Goal: Task Accomplishment & Management: Complete application form

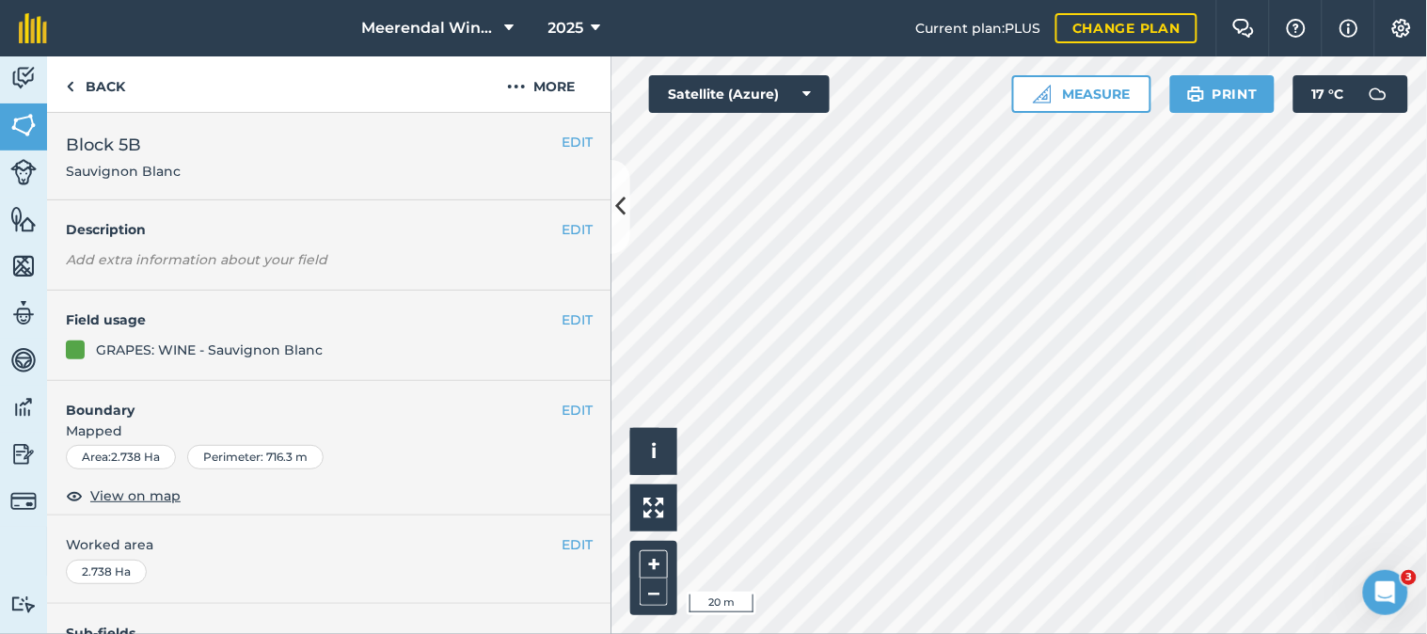
click at [1200, 101] on div "Click to start drawing i © 2025 TomTom, Microsoft 20 m + – Satellite (Azure) Me…" at bounding box center [1020, 345] width 816 height 578
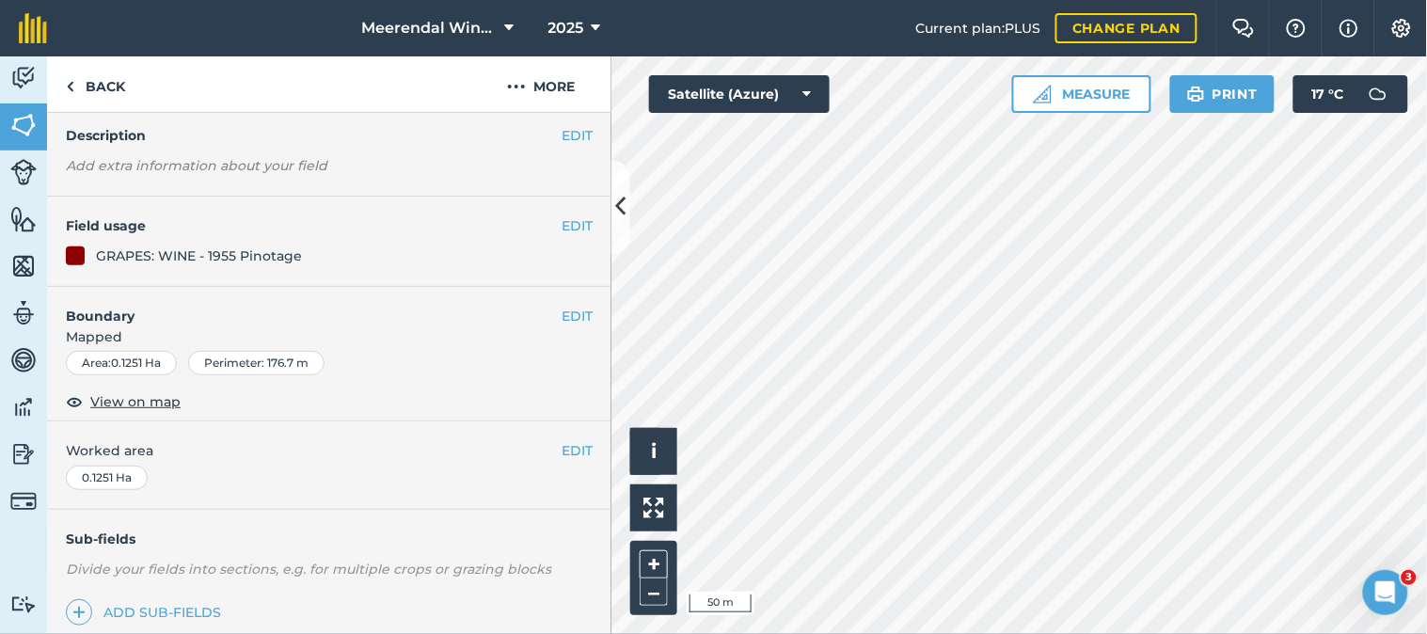
scroll to position [326, 0]
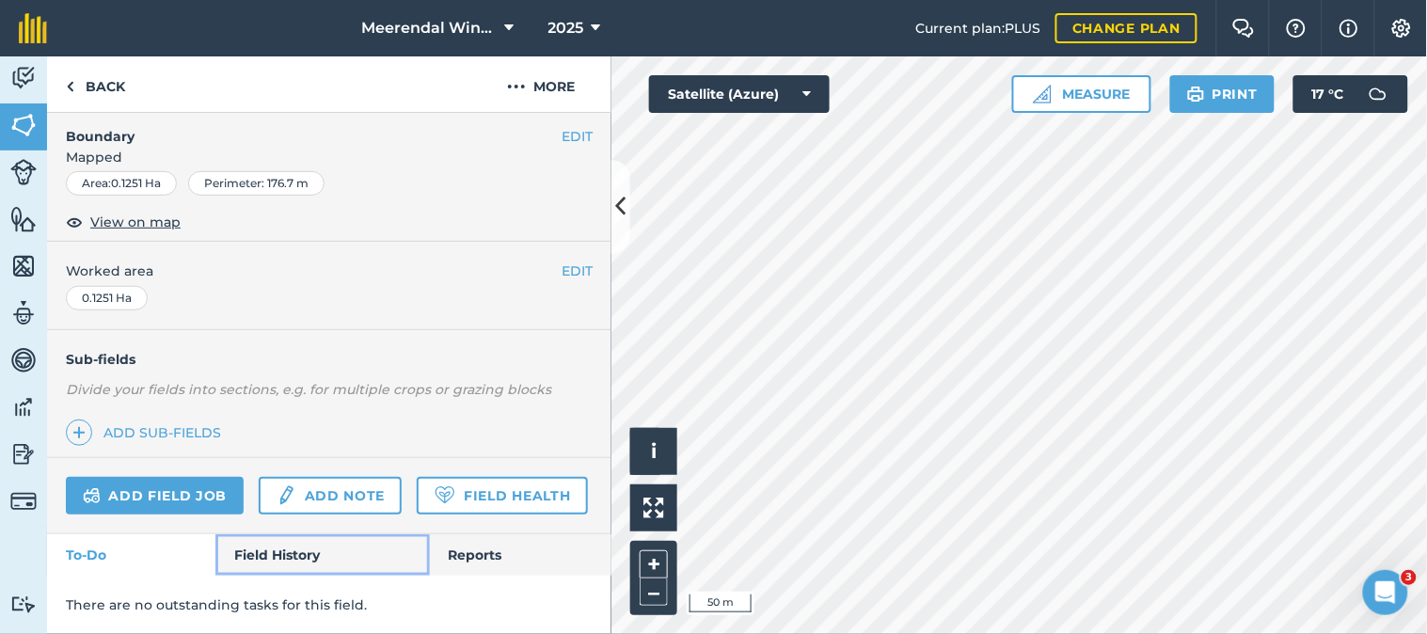
click at [285, 548] on link "Field History" at bounding box center [322, 554] width 214 height 41
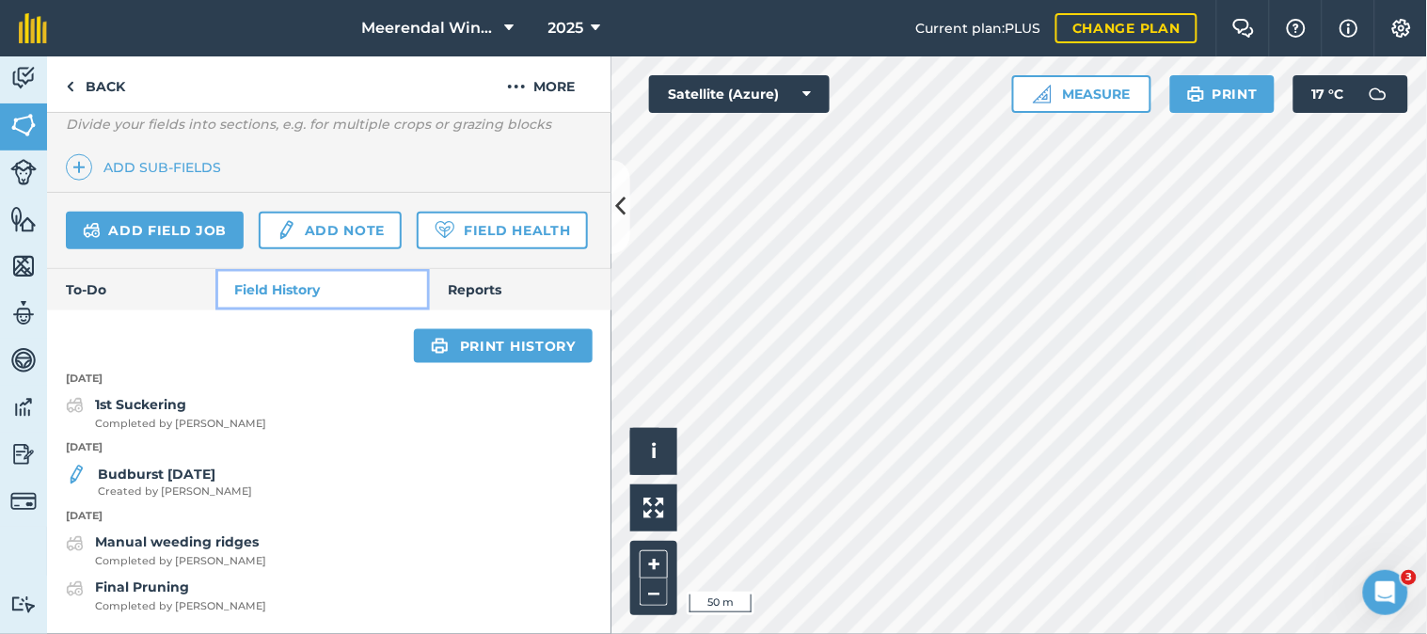
scroll to position [590, 0]
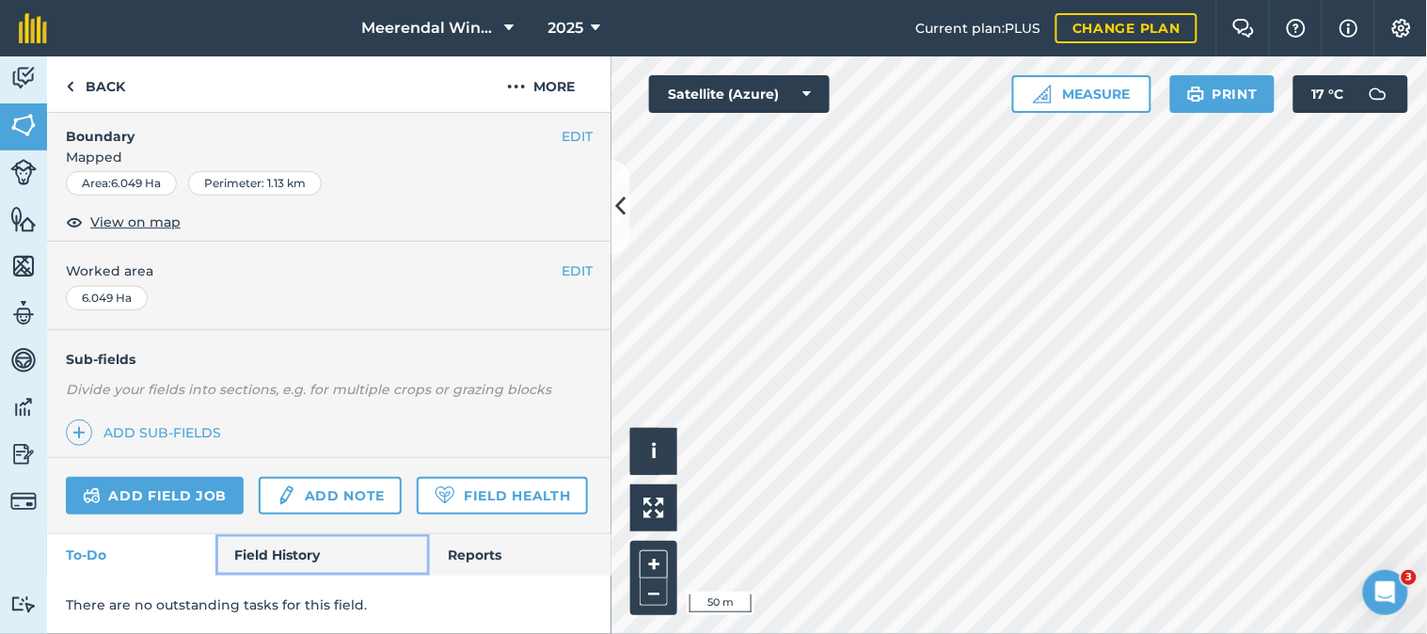
click at [280, 550] on link "Field History" at bounding box center [322, 554] width 214 height 41
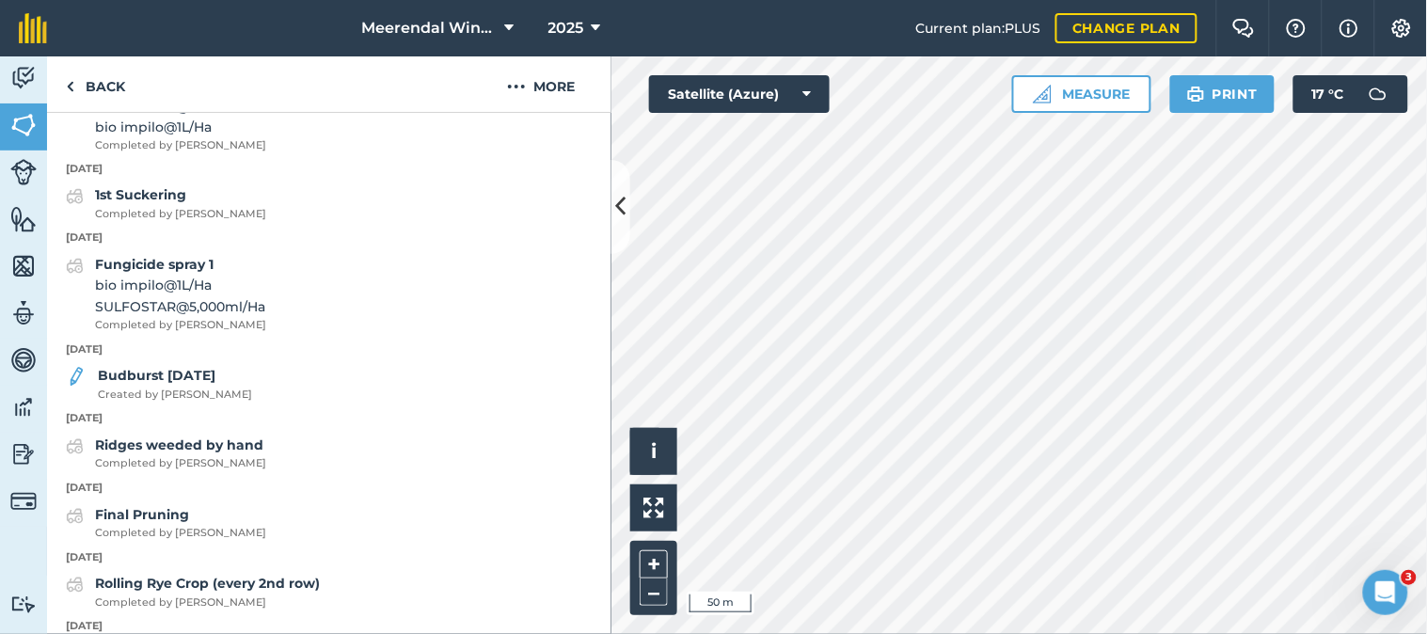
scroll to position [976, 0]
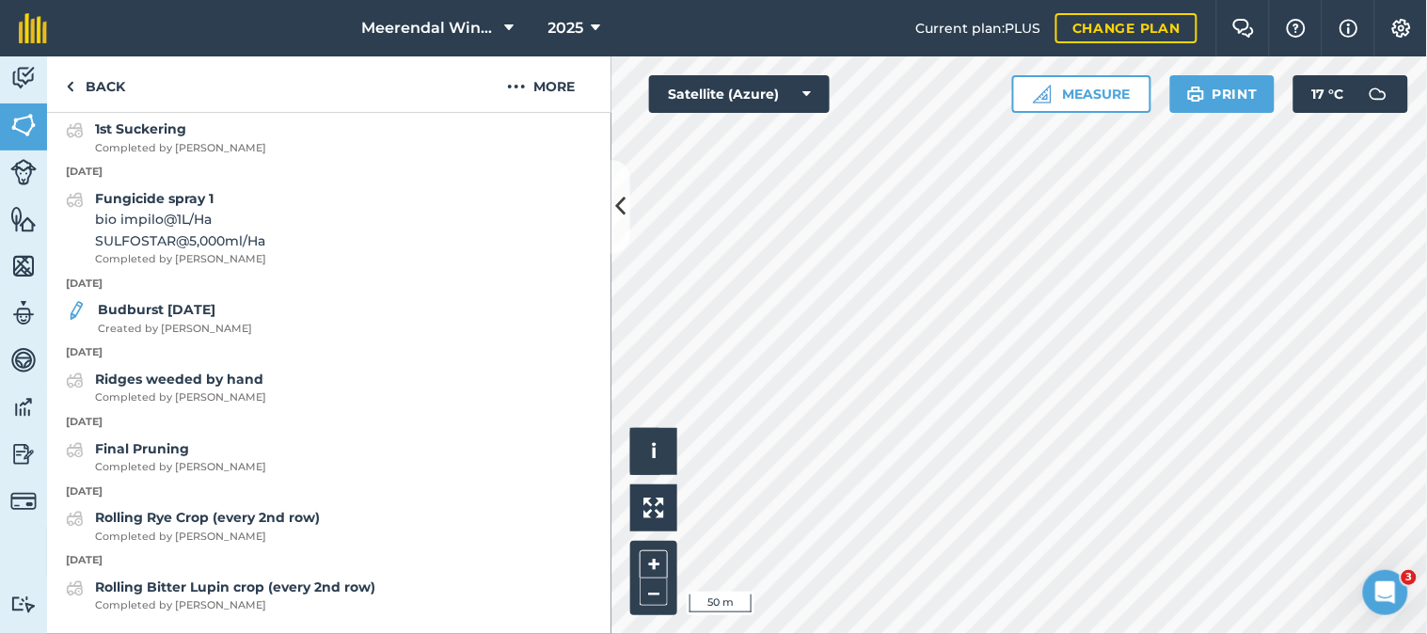
scroll to position [326, 0]
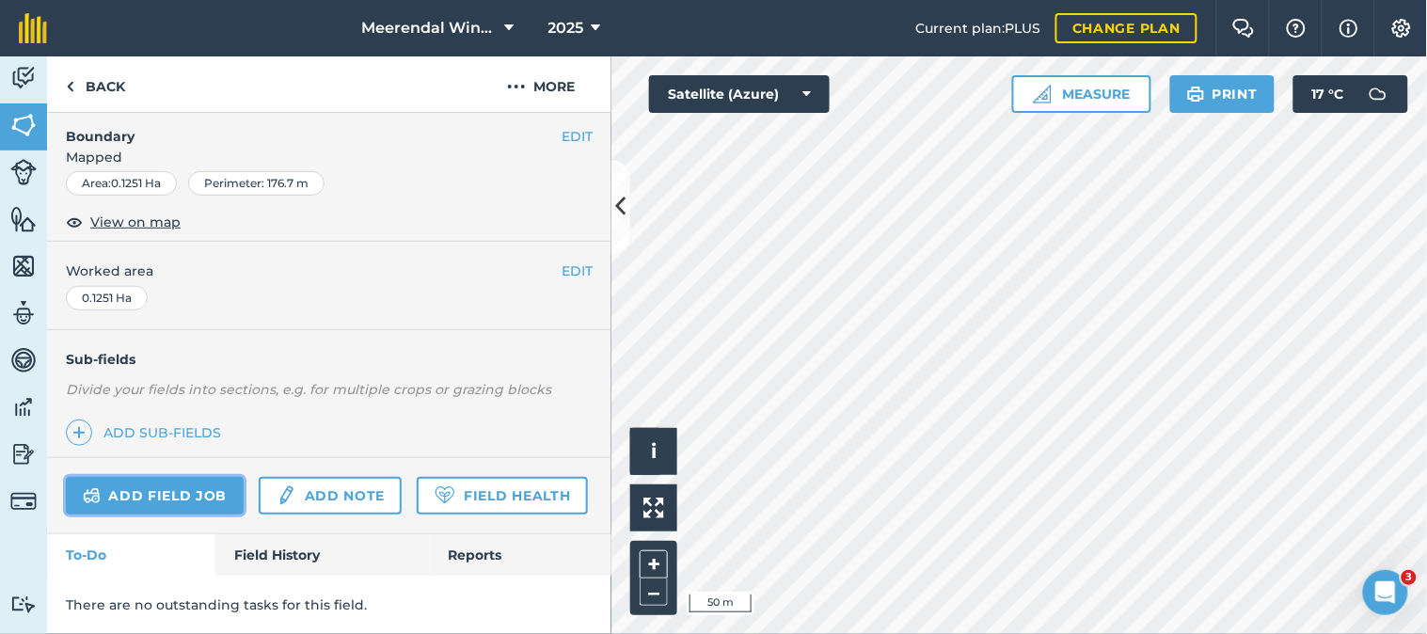
click at [188, 477] on link "Add field job" at bounding box center [155, 496] width 178 height 38
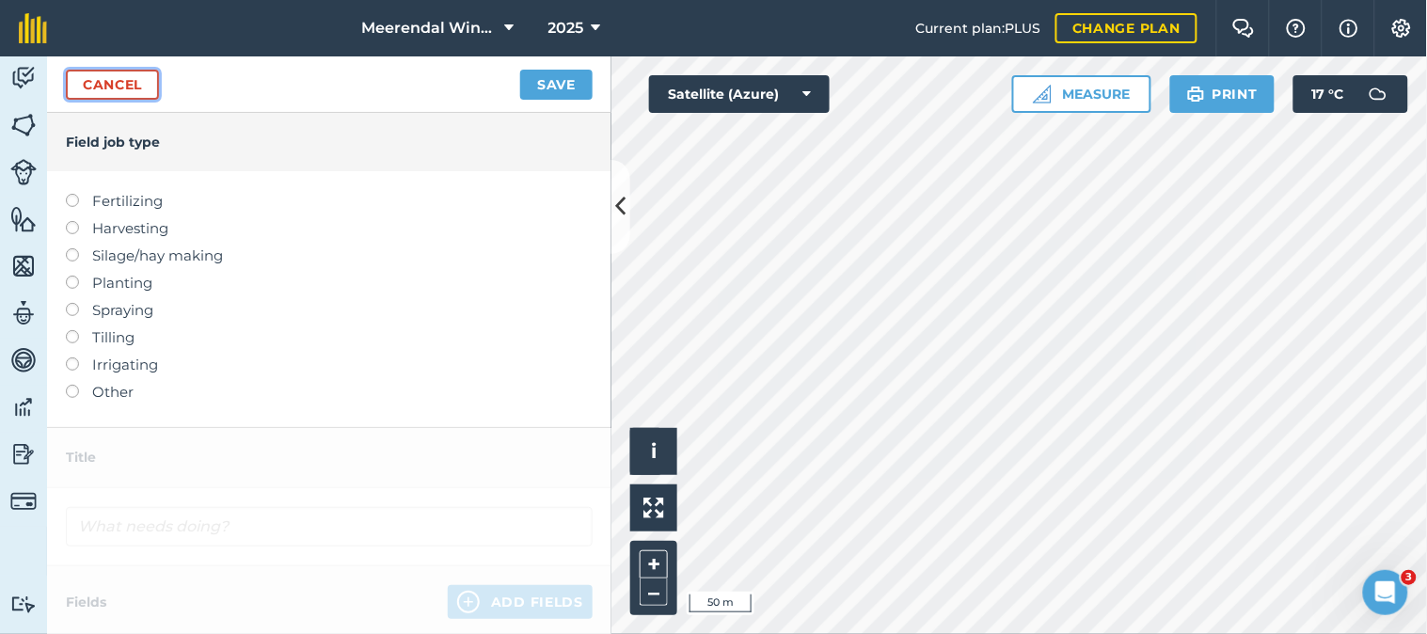
click at [122, 81] on link "Cancel" at bounding box center [112, 85] width 93 height 30
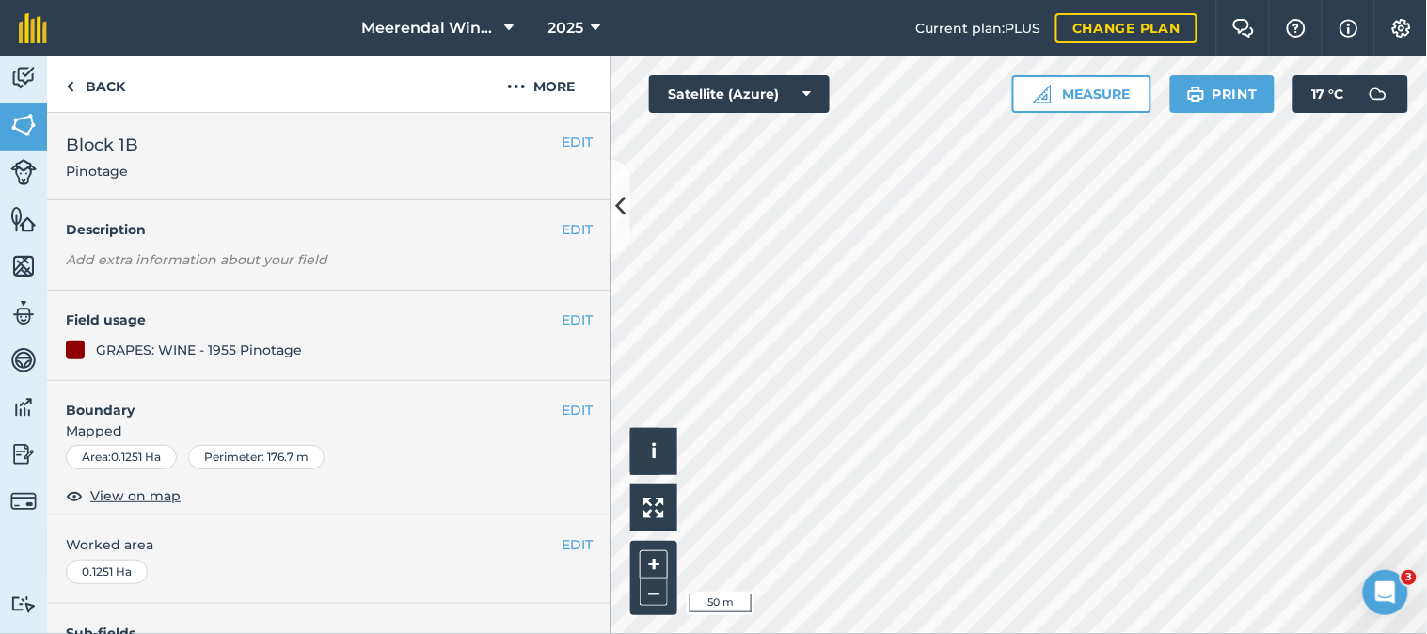
scroll to position [326, 0]
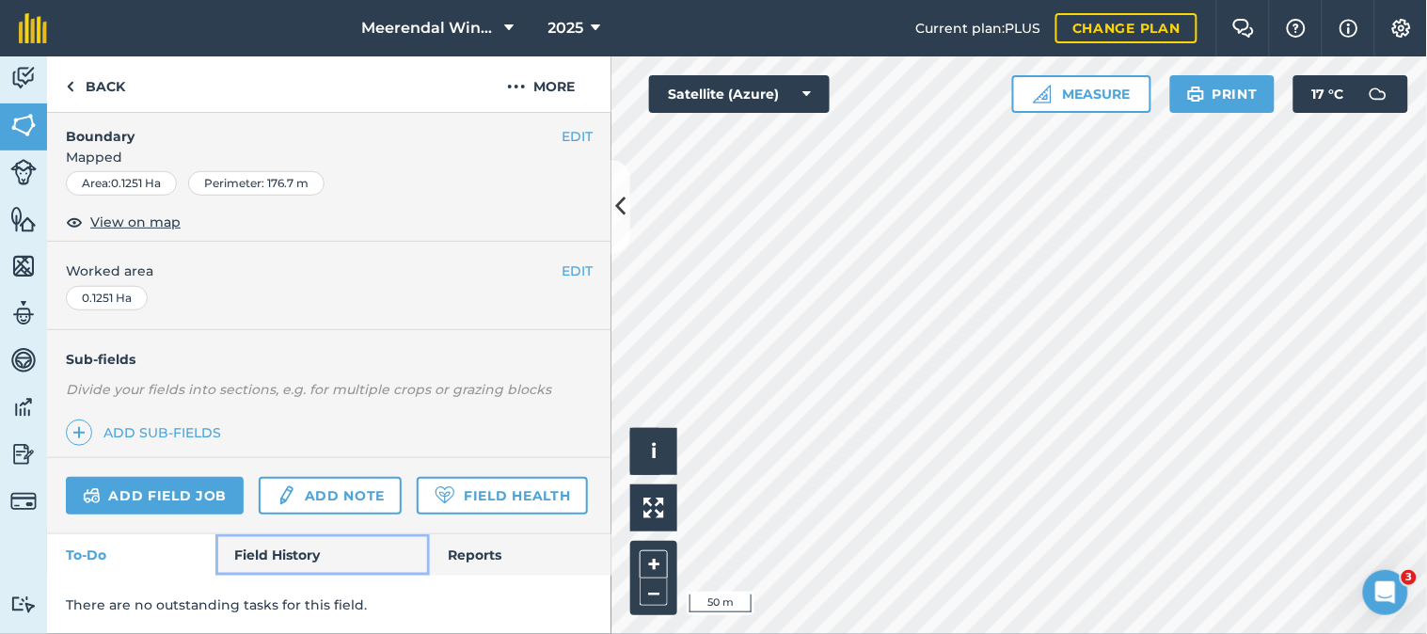
click at [288, 548] on link "Field History" at bounding box center [322, 554] width 214 height 41
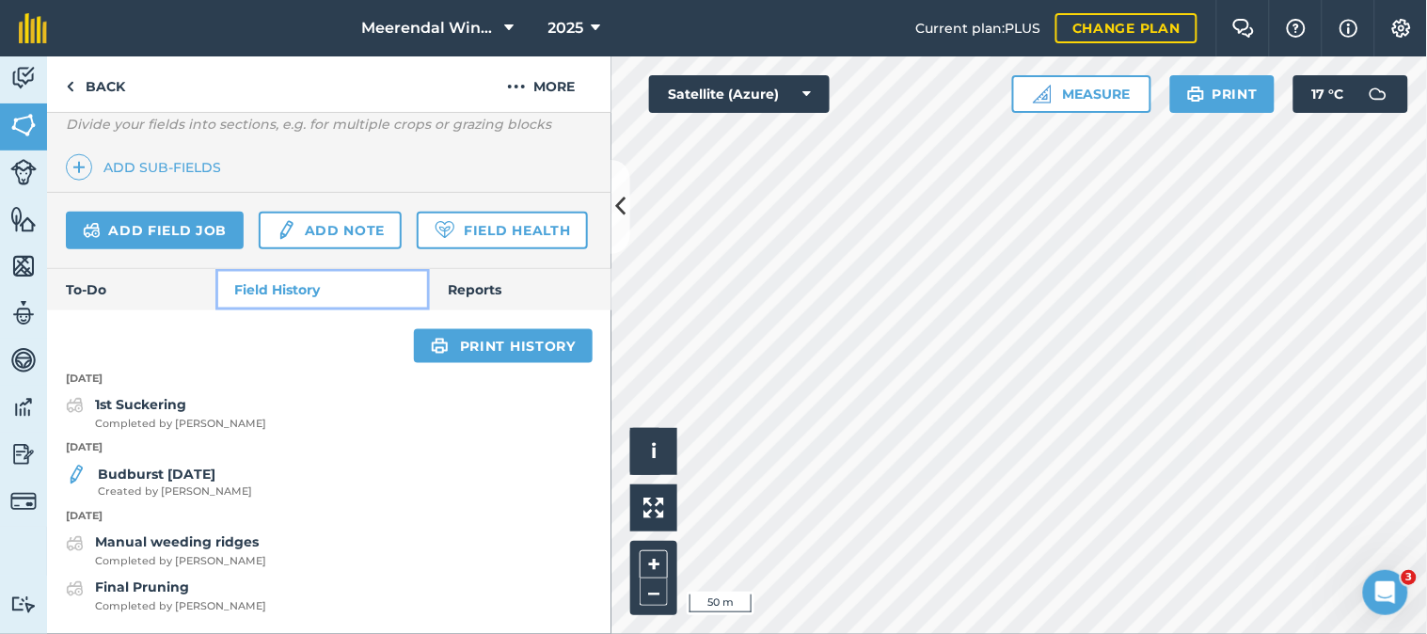
scroll to position [590, 0]
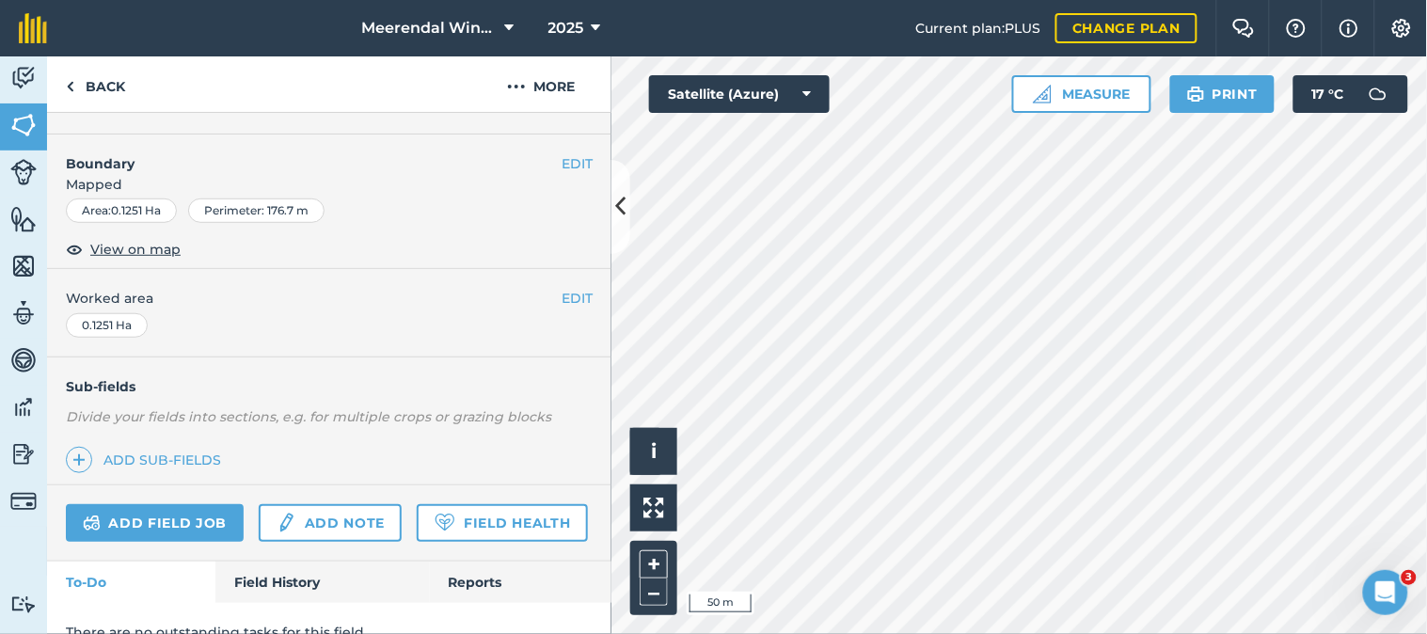
scroll to position [326, 0]
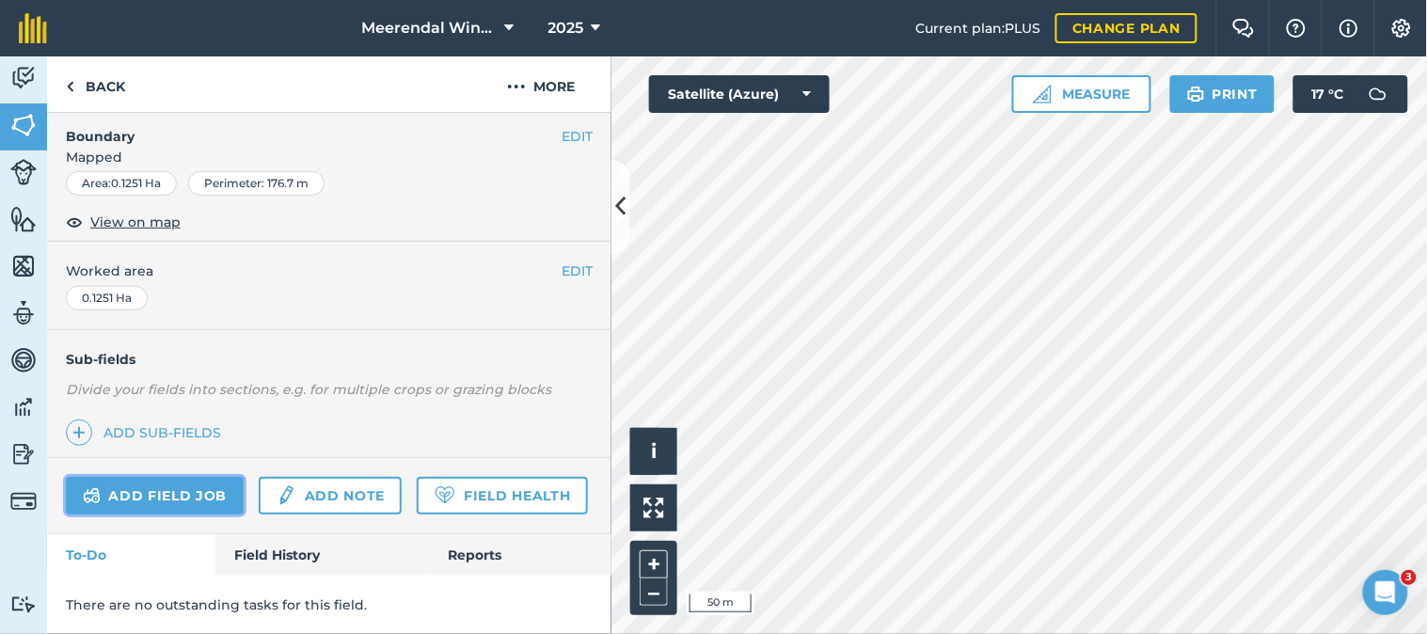
click at [189, 477] on link "Add field job" at bounding box center [155, 496] width 178 height 38
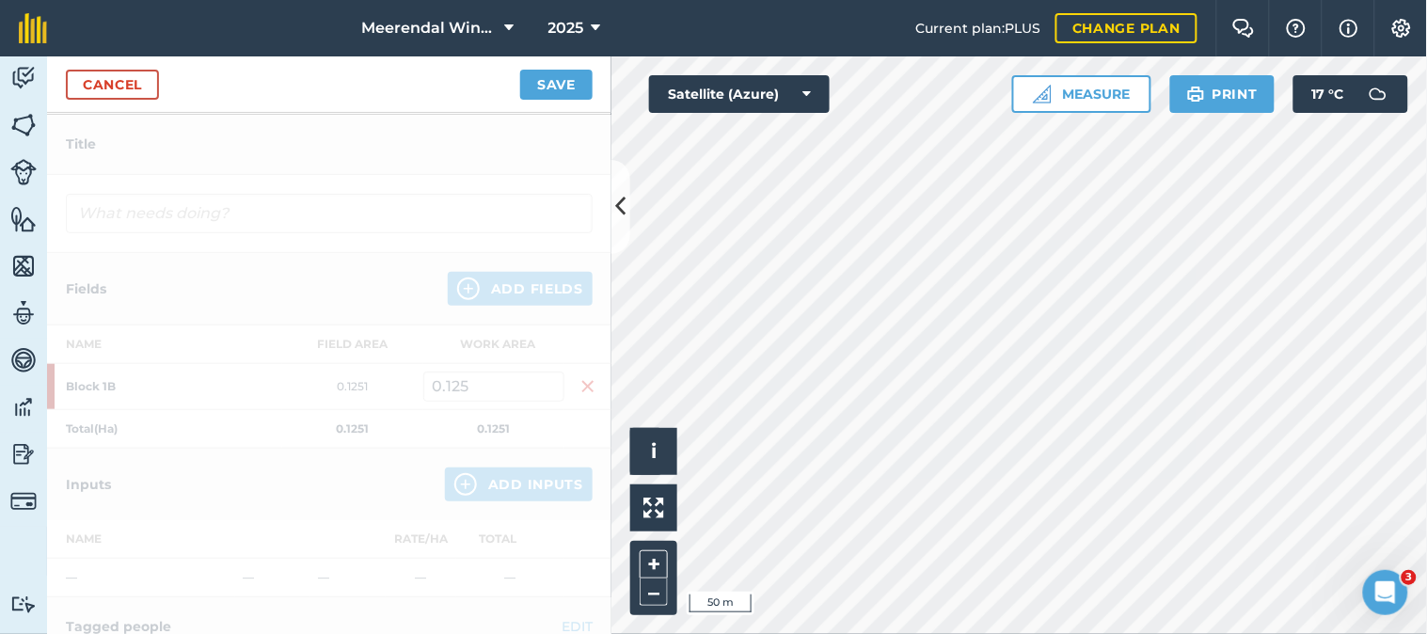
scroll to position [574, 0]
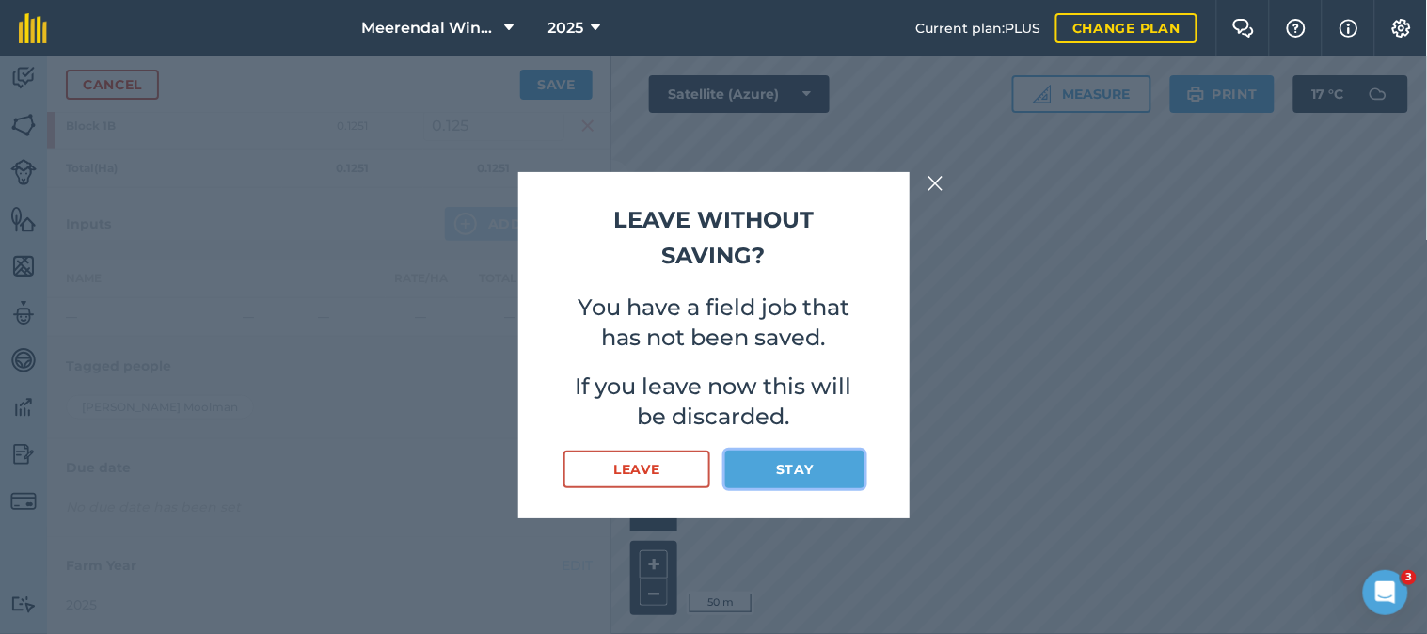
click at [823, 472] on button "Stay" at bounding box center [794, 470] width 138 height 38
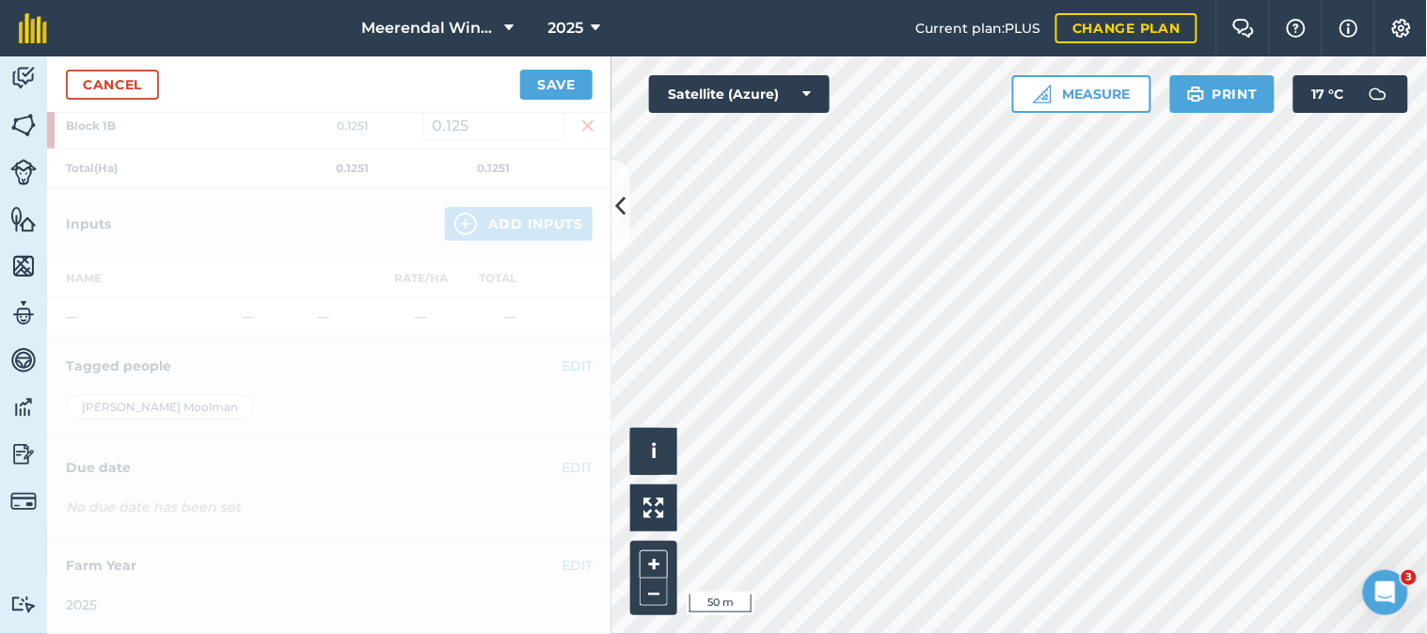
scroll to position [0, 0]
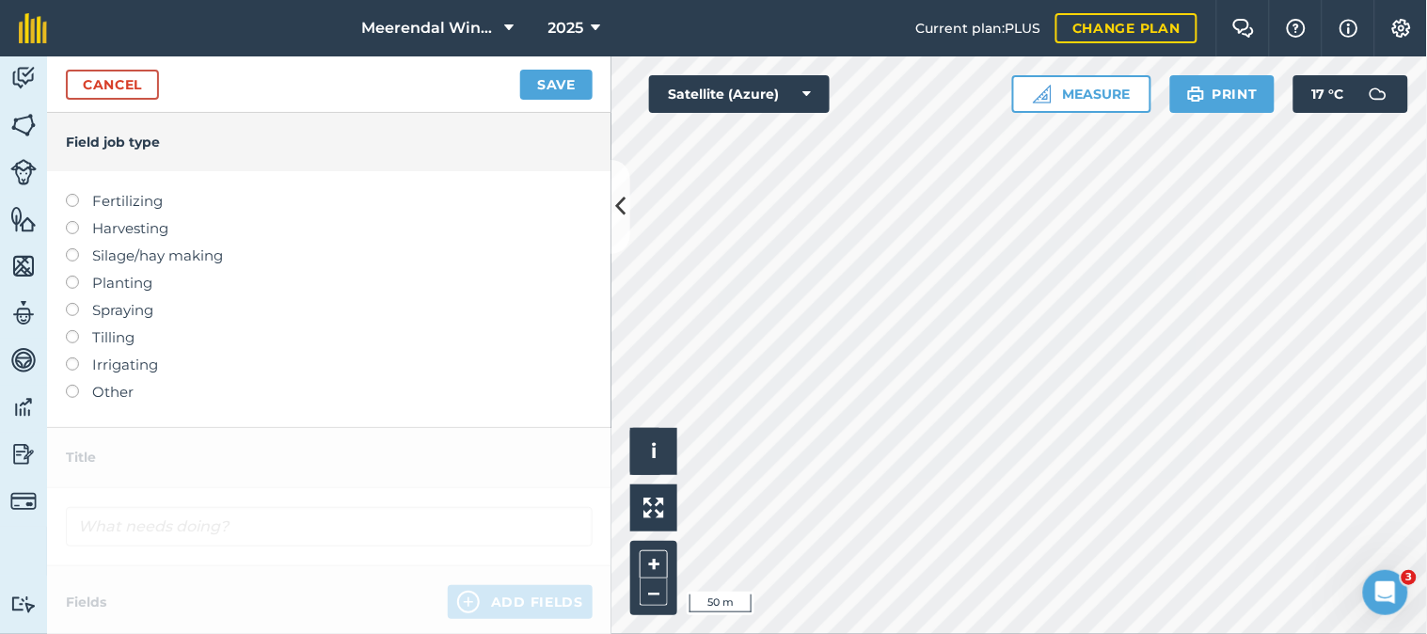
click at [72, 303] on label at bounding box center [79, 303] width 26 height 0
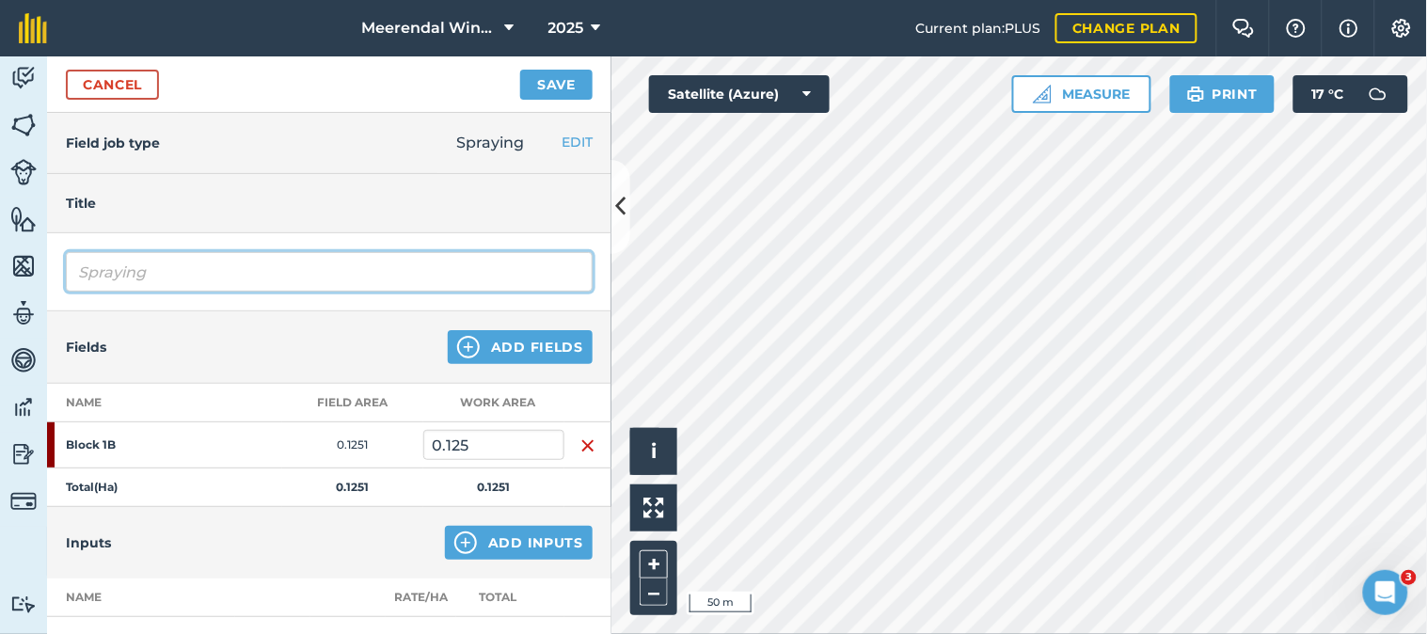
click at [174, 273] on input "Spraying" at bounding box center [329, 272] width 527 height 40
click at [292, 269] on input "Fungicide spray 1Spraying" at bounding box center [329, 272] width 527 height 40
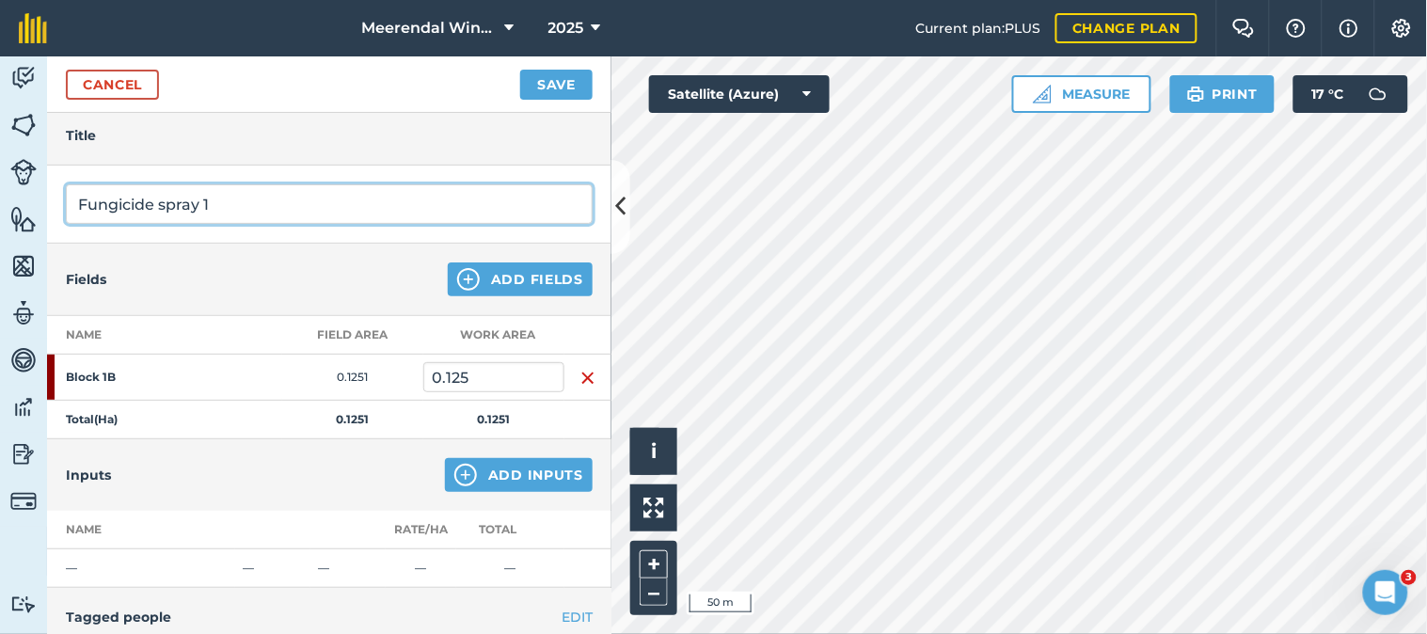
scroll to position [104, 0]
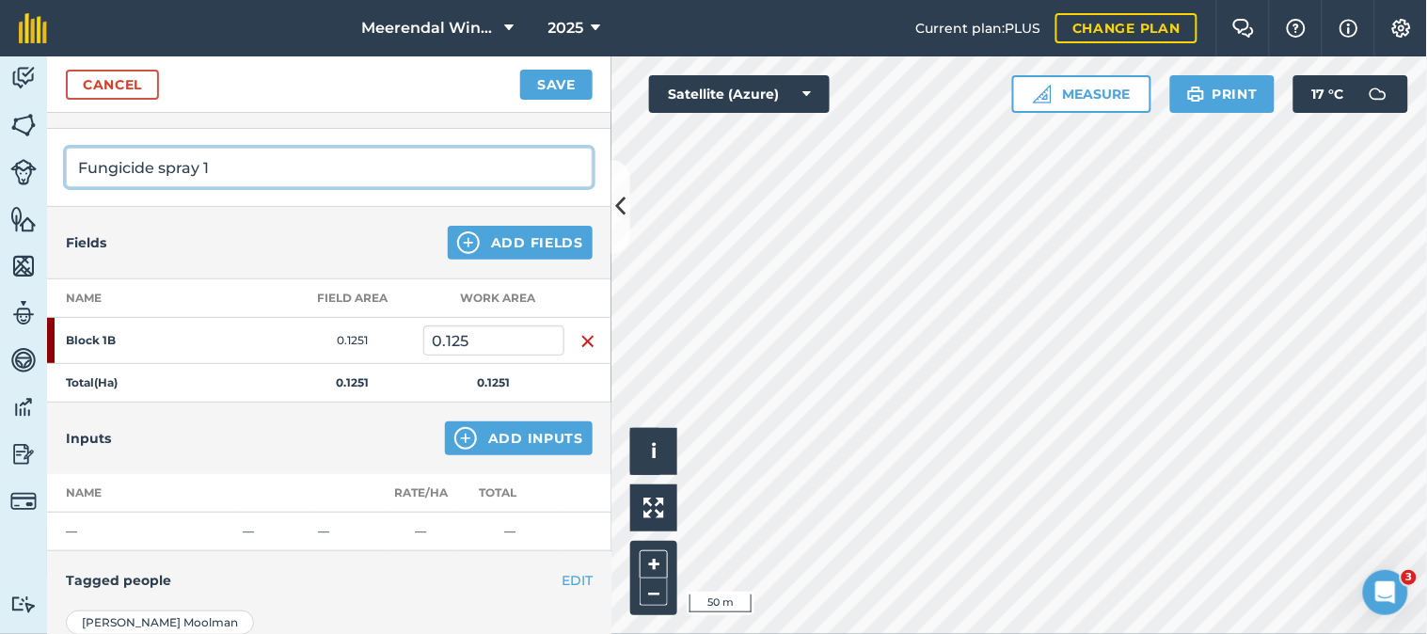
type input "Fungicide spray 1"
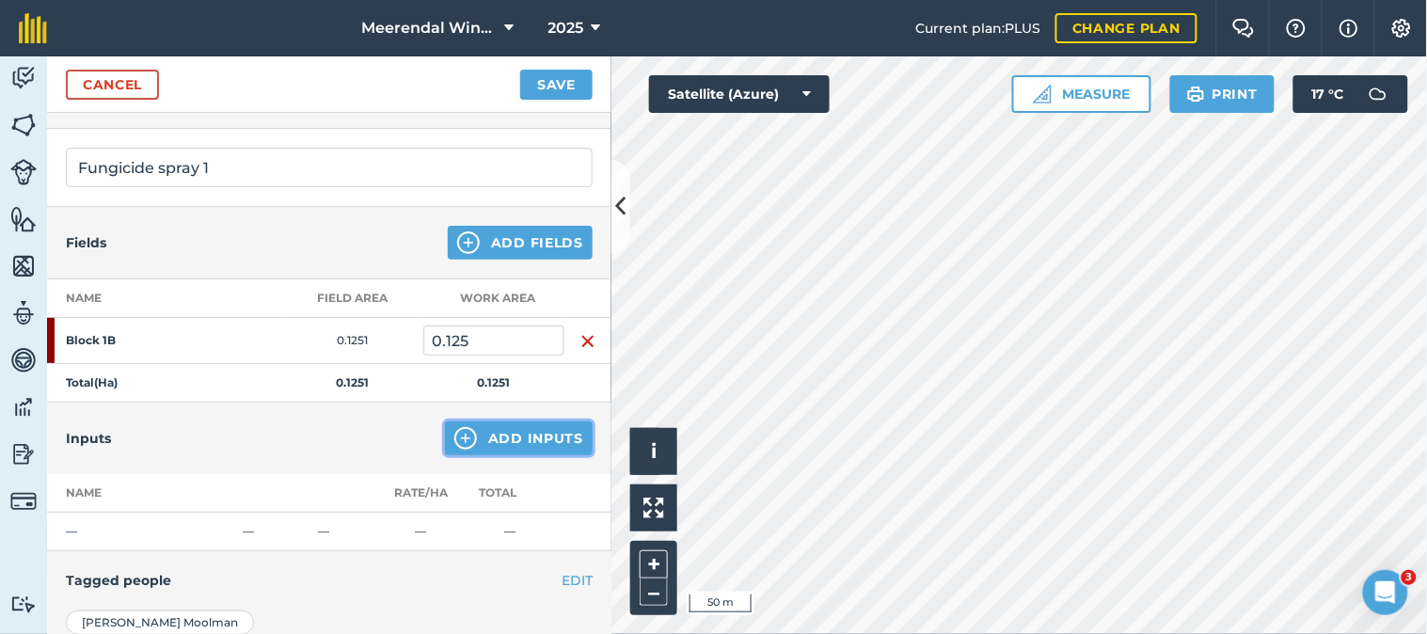
click at [499, 431] on button "Add Inputs" at bounding box center [519, 438] width 148 height 34
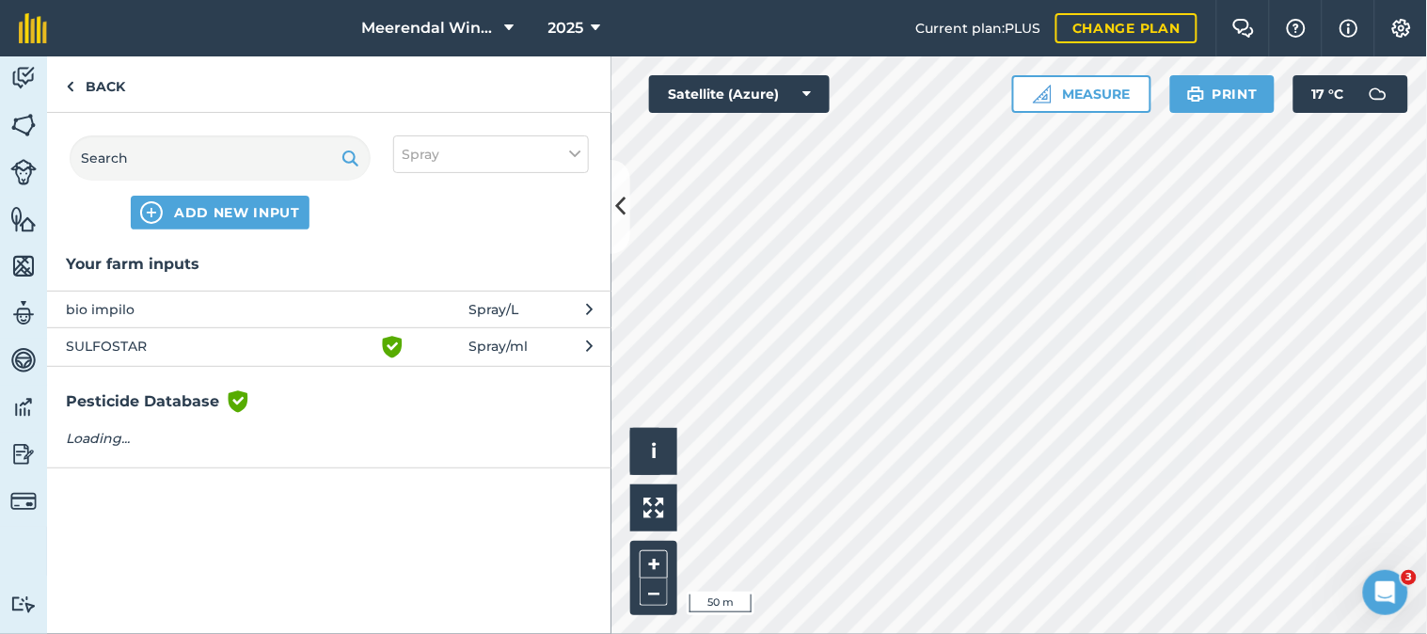
click at [125, 342] on span "SULFOSTAR" at bounding box center [220, 347] width 308 height 23
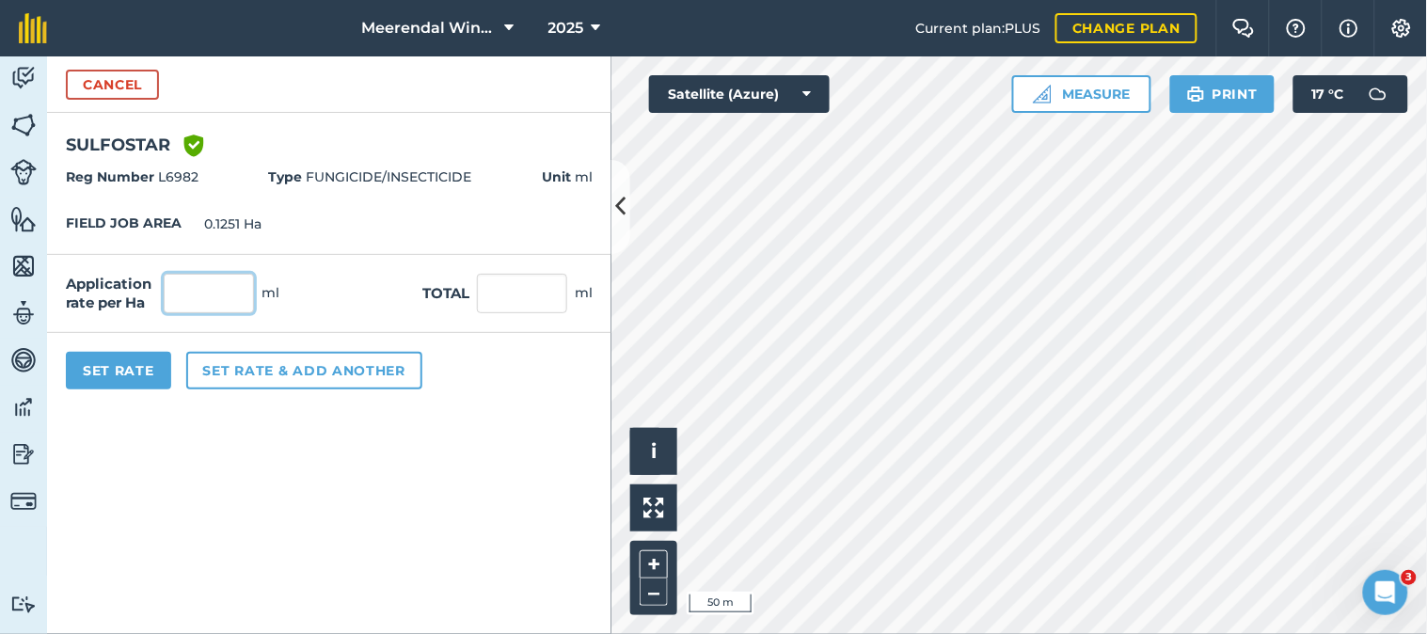
click at [196, 292] on input "text" at bounding box center [209, 294] width 90 height 40
type input "5,000"
type input "625.5"
click at [524, 295] on input "625.5" at bounding box center [522, 294] width 90 height 40
click at [129, 368] on button "Set Rate" at bounding box center [118, 371] width 105 height 38
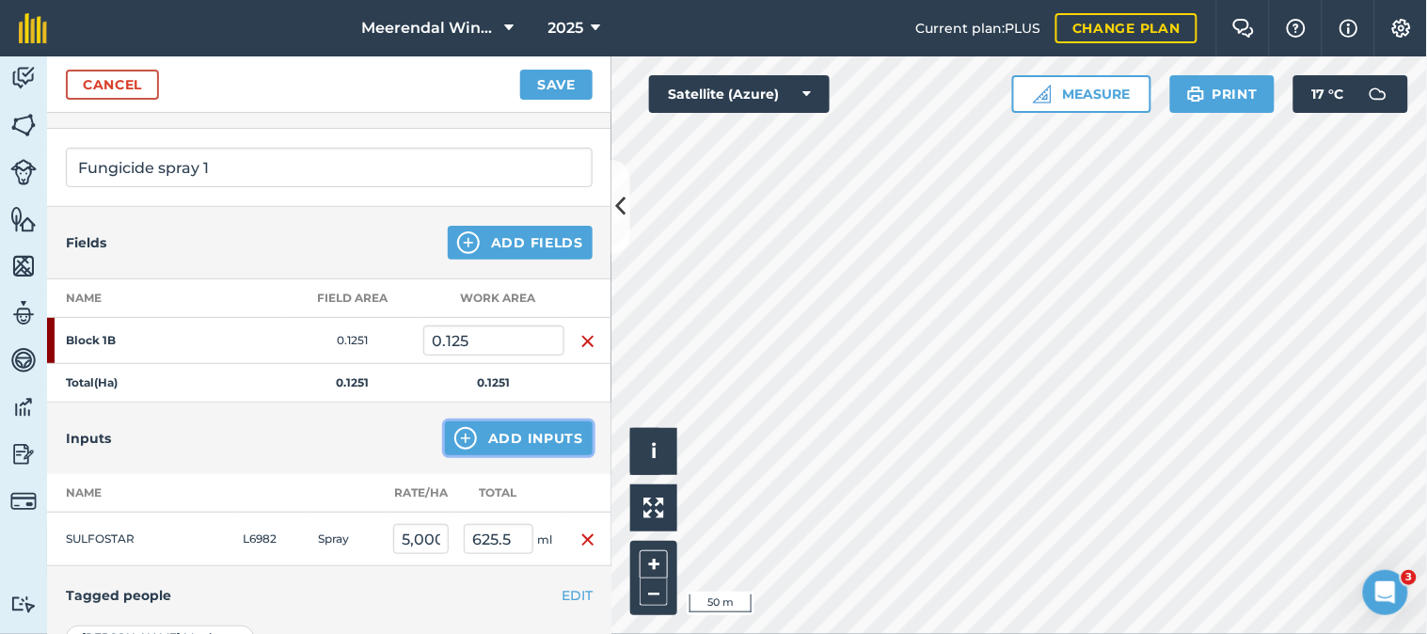
click at [519, 433] on button "Add Inputs" at bounding box center [519, 438] width 148 height 34
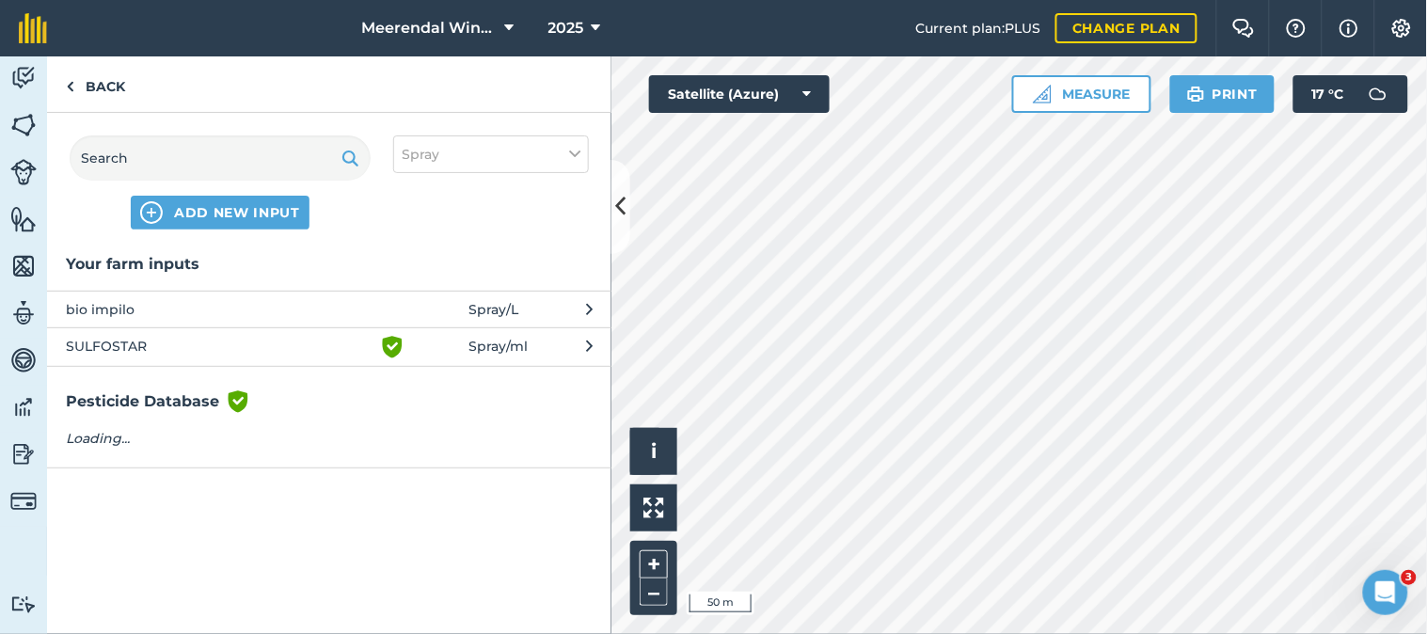
click at [123, 301] on span "bio impilo" at bounding box center [220, 309] width 308 height 21
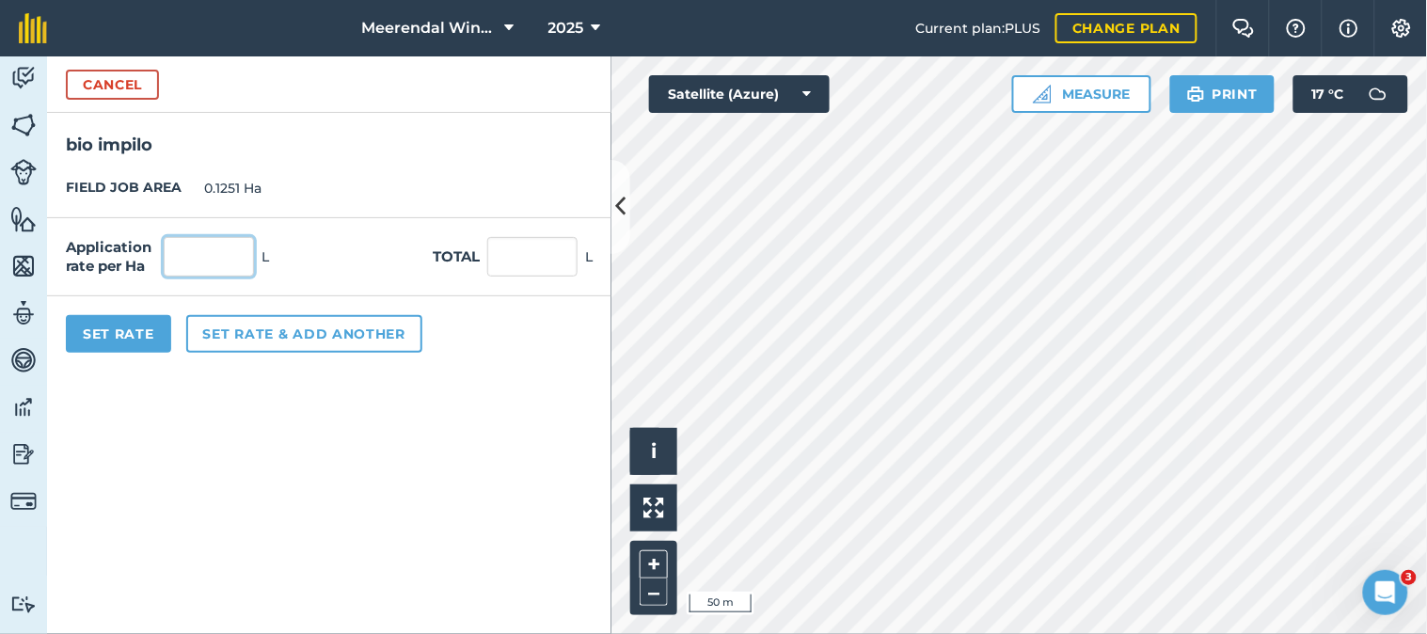
click at [210, 258] on input "text" at bounding box center [209, 257] width 90 height 40
type input "1"
type input "0.125"
click at [123, 333] on button "Set Rate" at bounding box center [118, 334] width 105 height 38
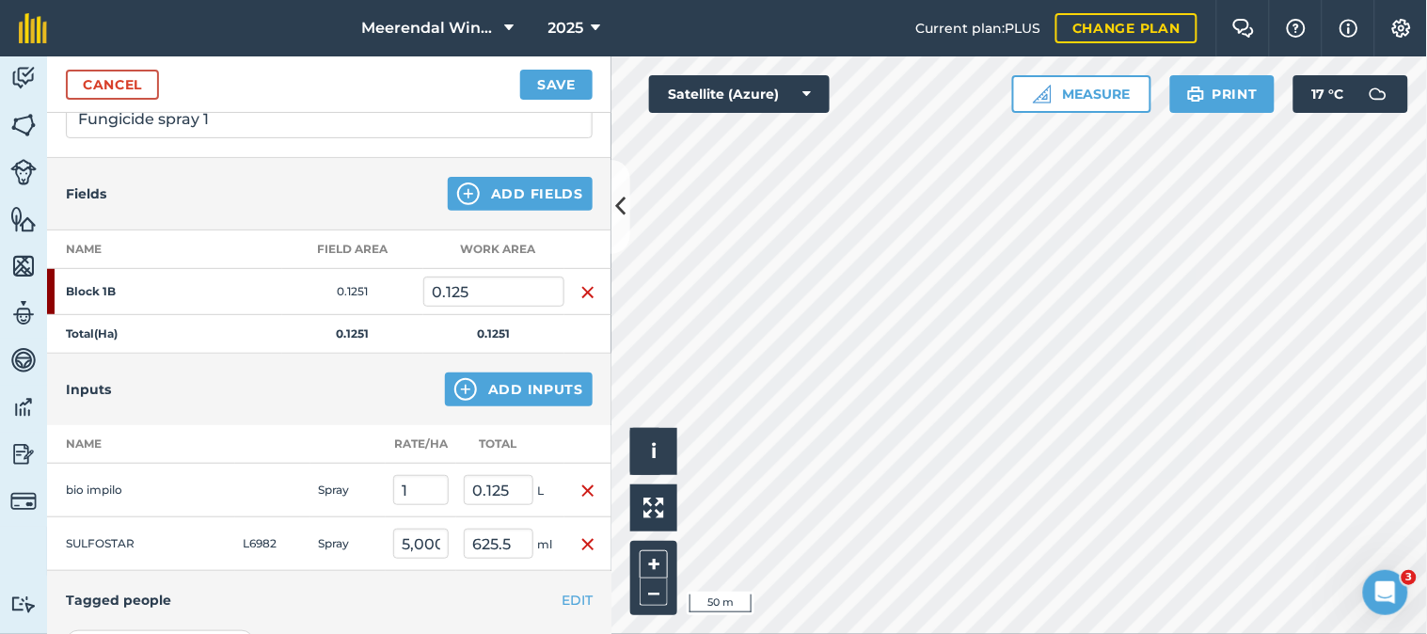
scroll to position [0, 0]
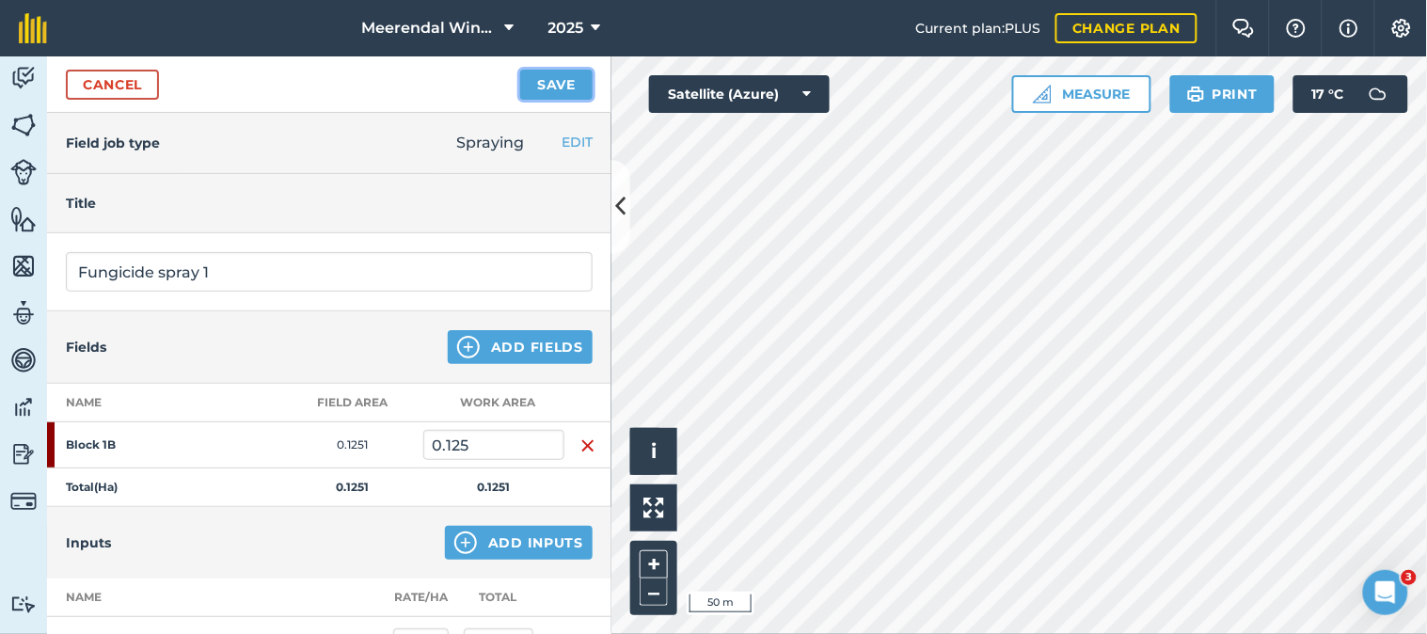
click at [560, 81] on button "Save" at bounding box center [556, 85] width 72 height 30
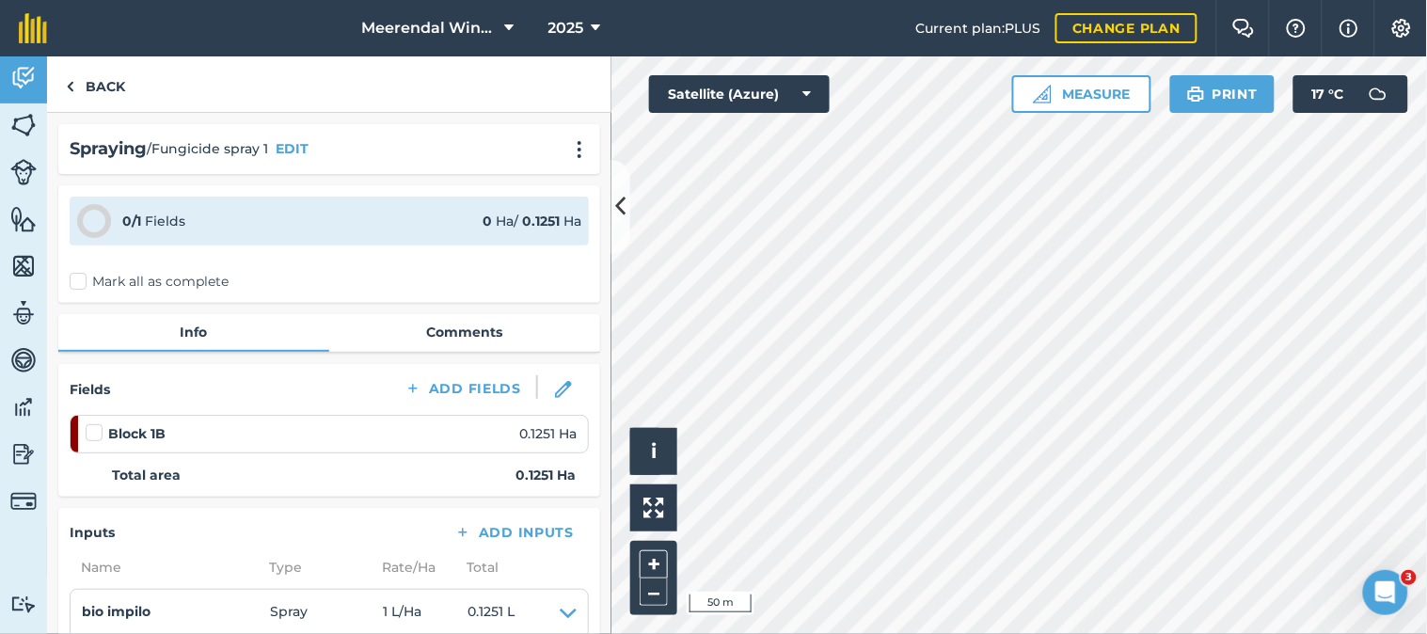
click at [92, 423] on label at bounding box center [97, 423] width 23 height 0
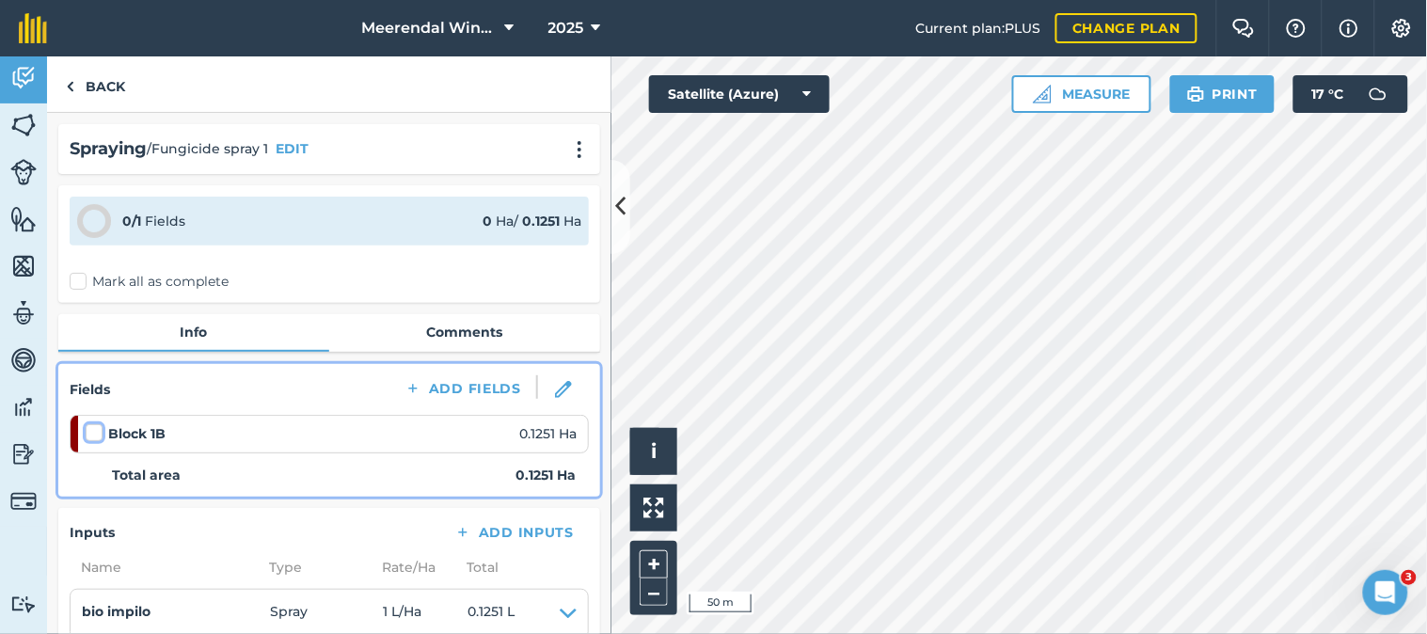
click at [92, 425] on input "checkbox" at bounding box center [92, 429] width 12 height 12
checkbox input "false"
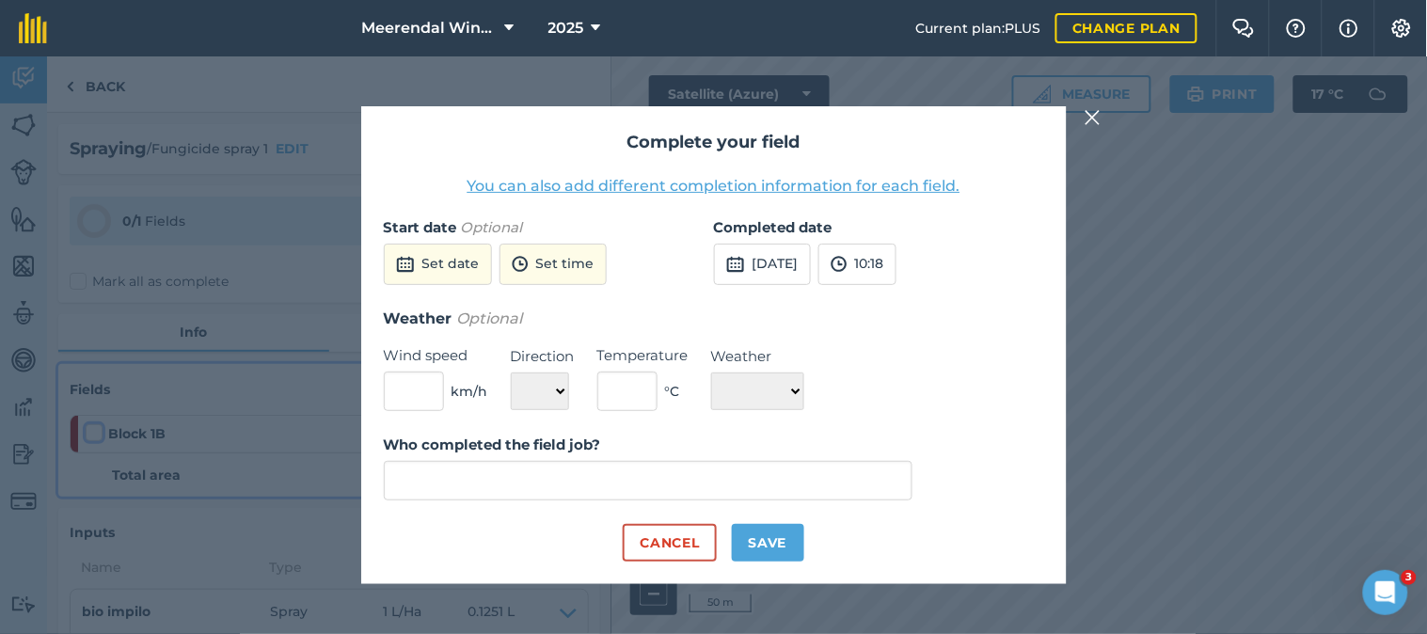
type input "[PERSON_NAME]"
click at [459, 260] on button "Set date" at bounding box center [438, 264] width 108 height 41
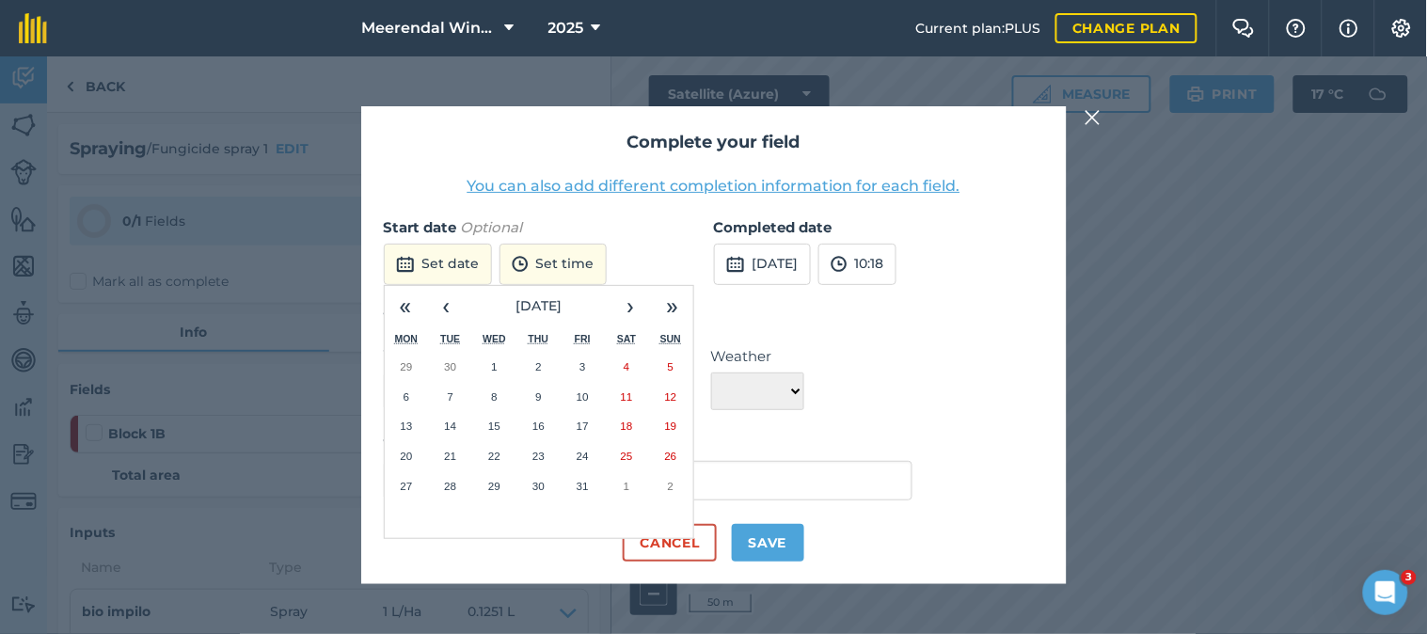
click at [453, 421] on abbr "14" at bounding box center [450, 426] width 12 height 12
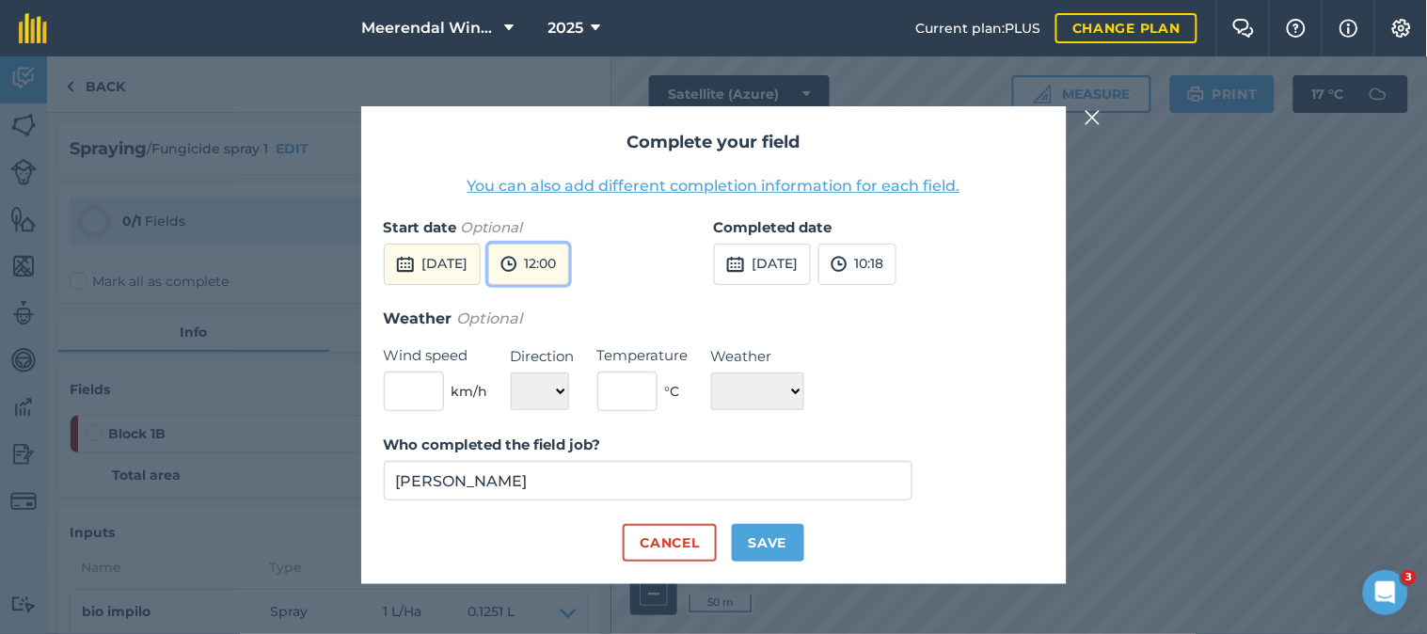
click at [569, 254] on button "12:00" at bounding box center [528, 264] width 81 height 41
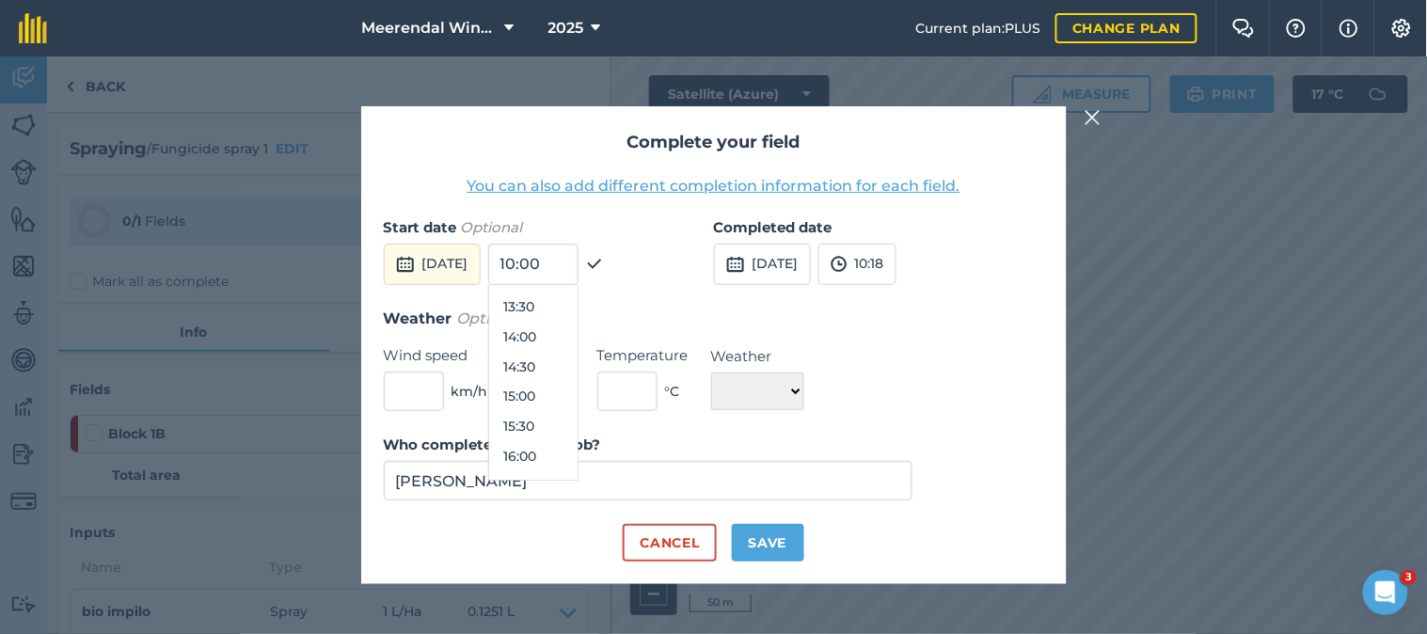
scroll to position [841, 0]
click at [571, 359] on button "15:00" at bounding box center [533, 363] width 88 height 30
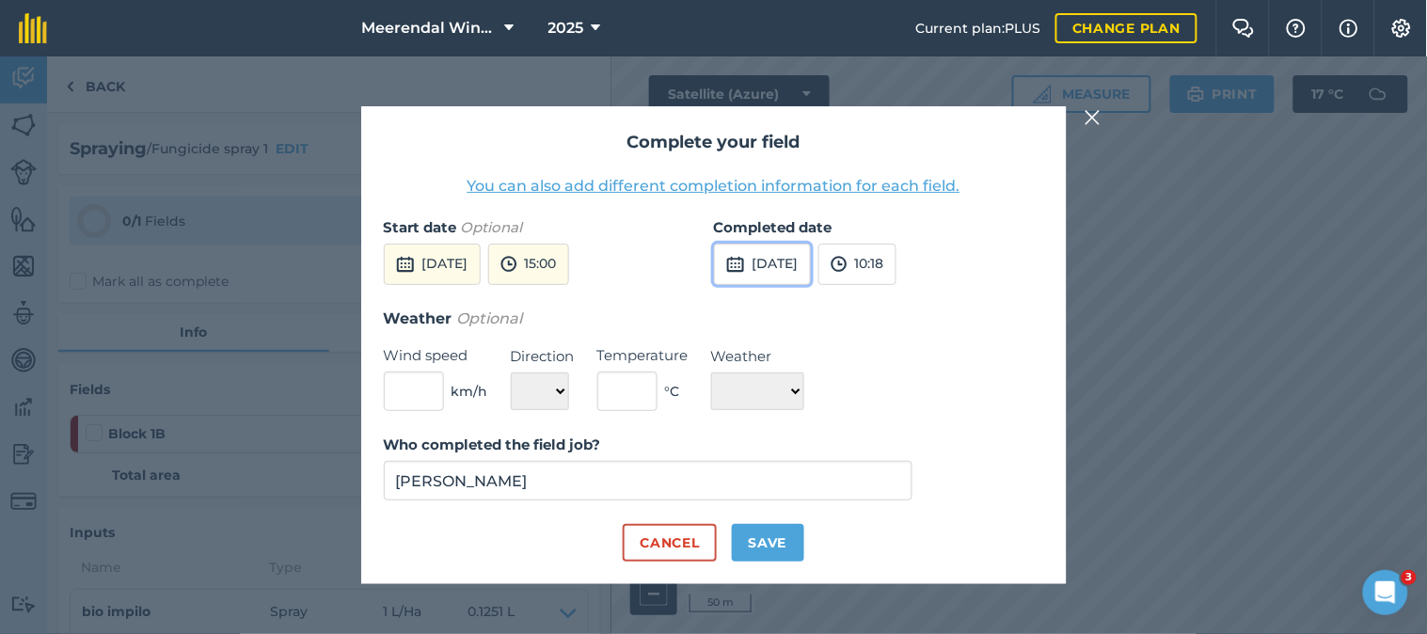
click at [811, 261] on button "[DATE]" at bounding box center [762, 264] width 97 height 41
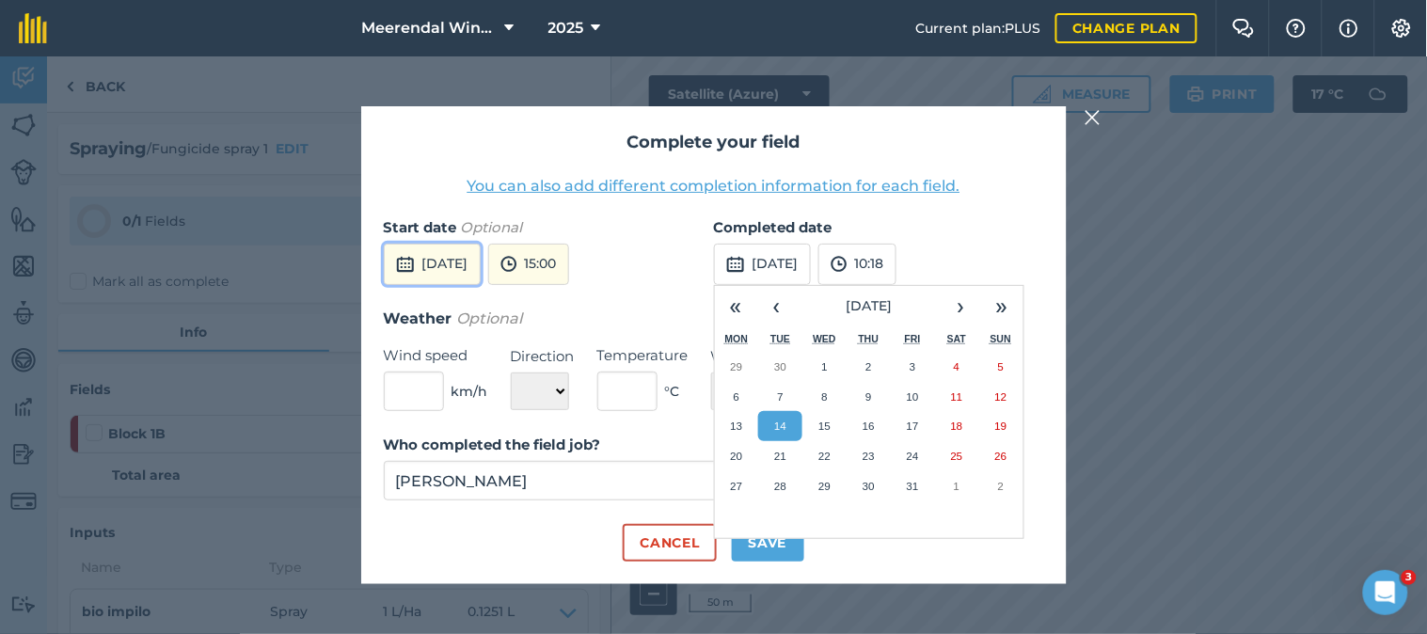
click at [465, 259] on button "[DATE]" at bounding box center [432, 264] width 97 height 41
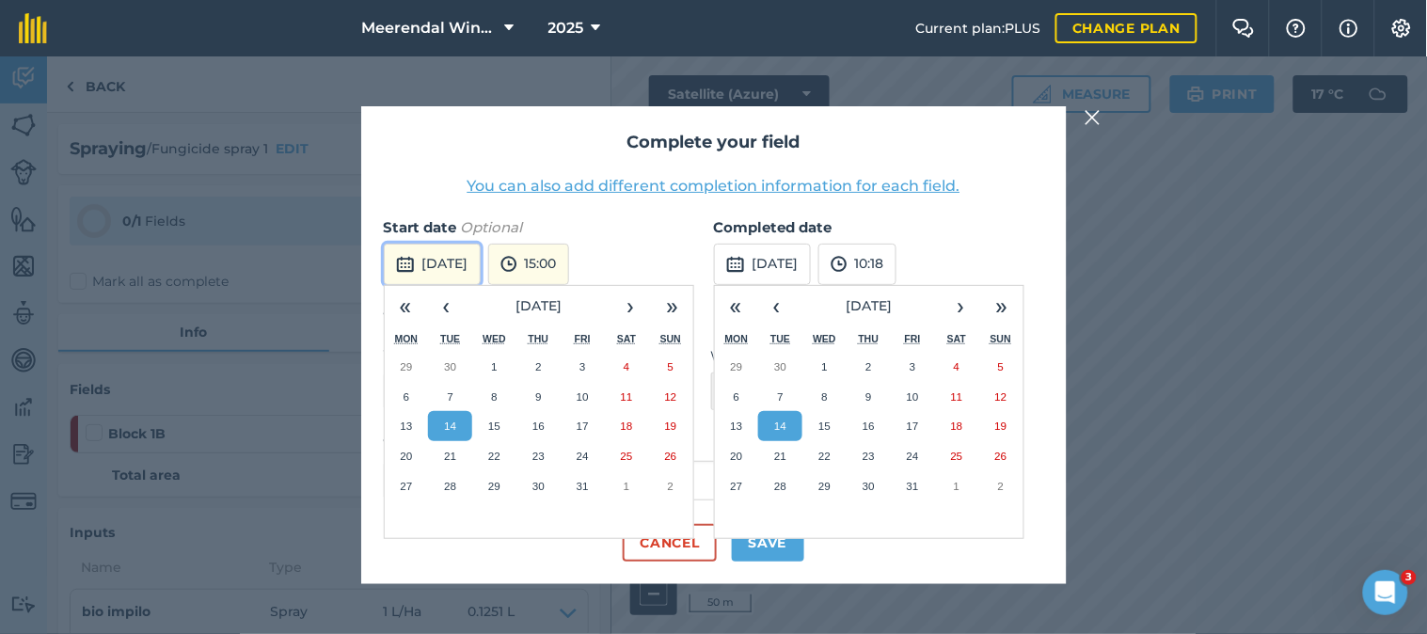
click at [468, 249] on button "[DATE]" at bounding box center [432, 264] width 97 height 41
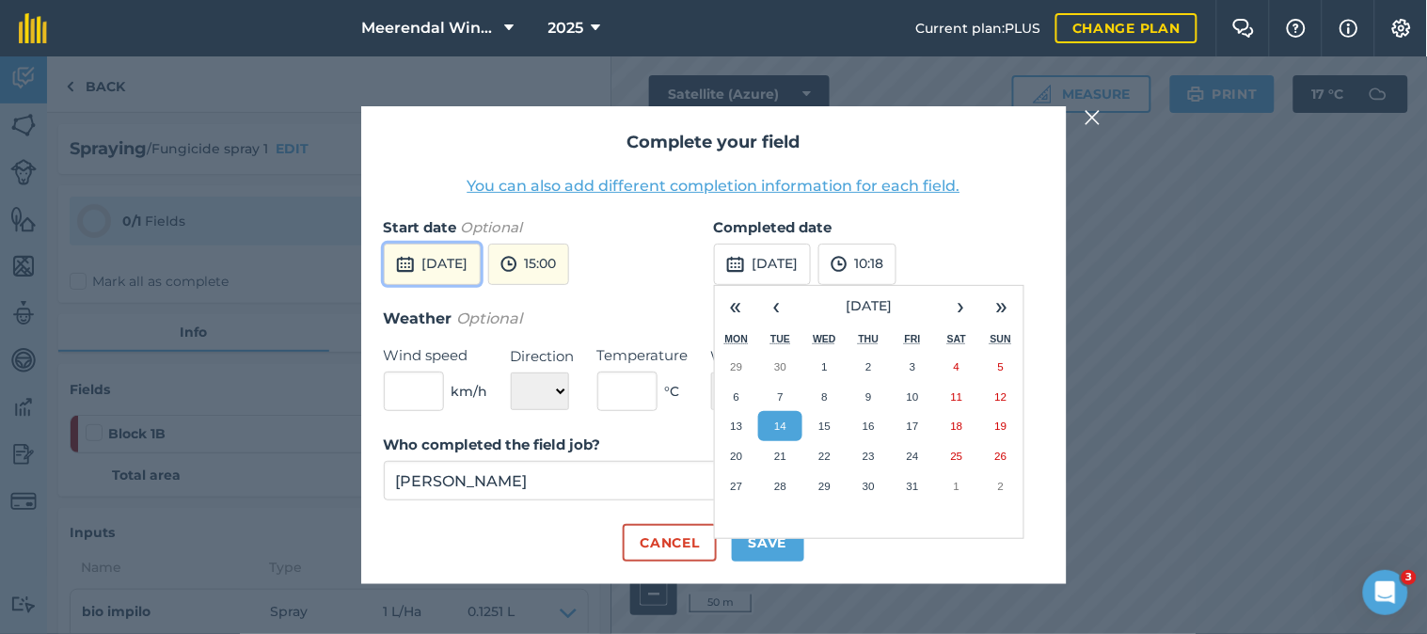
click at [468, 259] on button "[DATE]" at bounding box center [432, 264] width 97 height 41
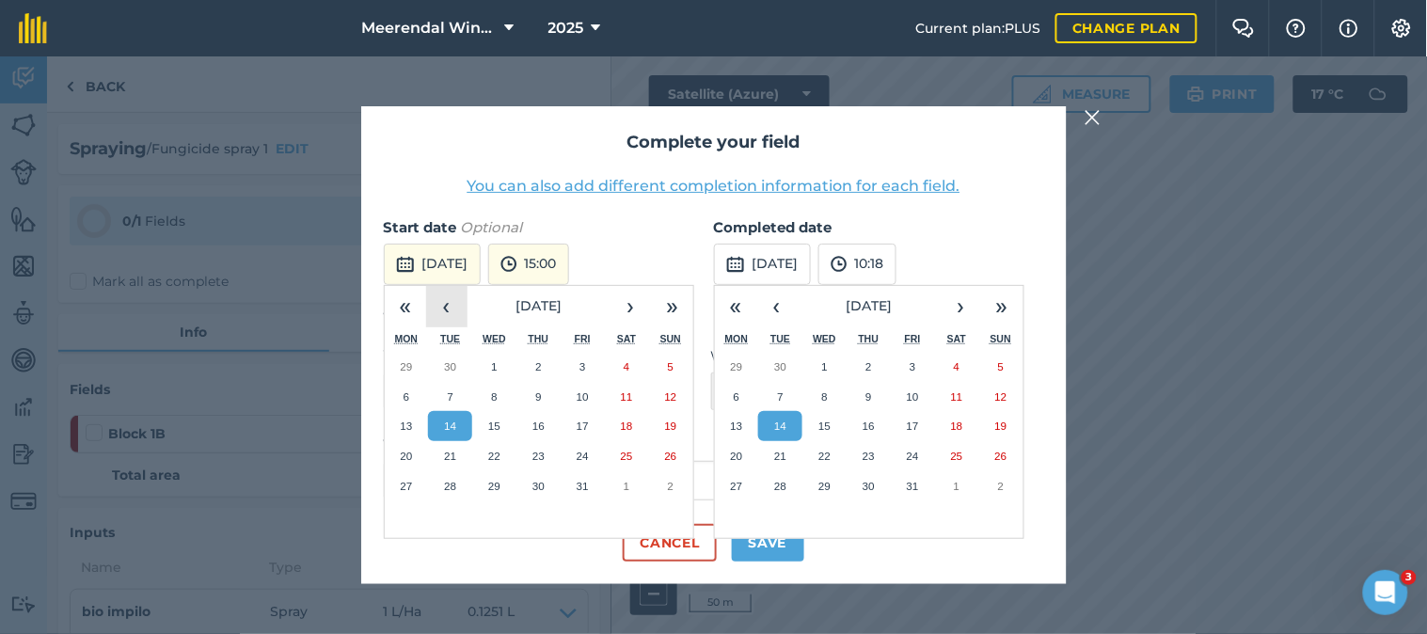
click at [456, 310] on button "‹" at bounding box center [446, 306] width 41 height 41
click at [415, 481] on button "29" at bounding box center [407, 486] width 44 height 30
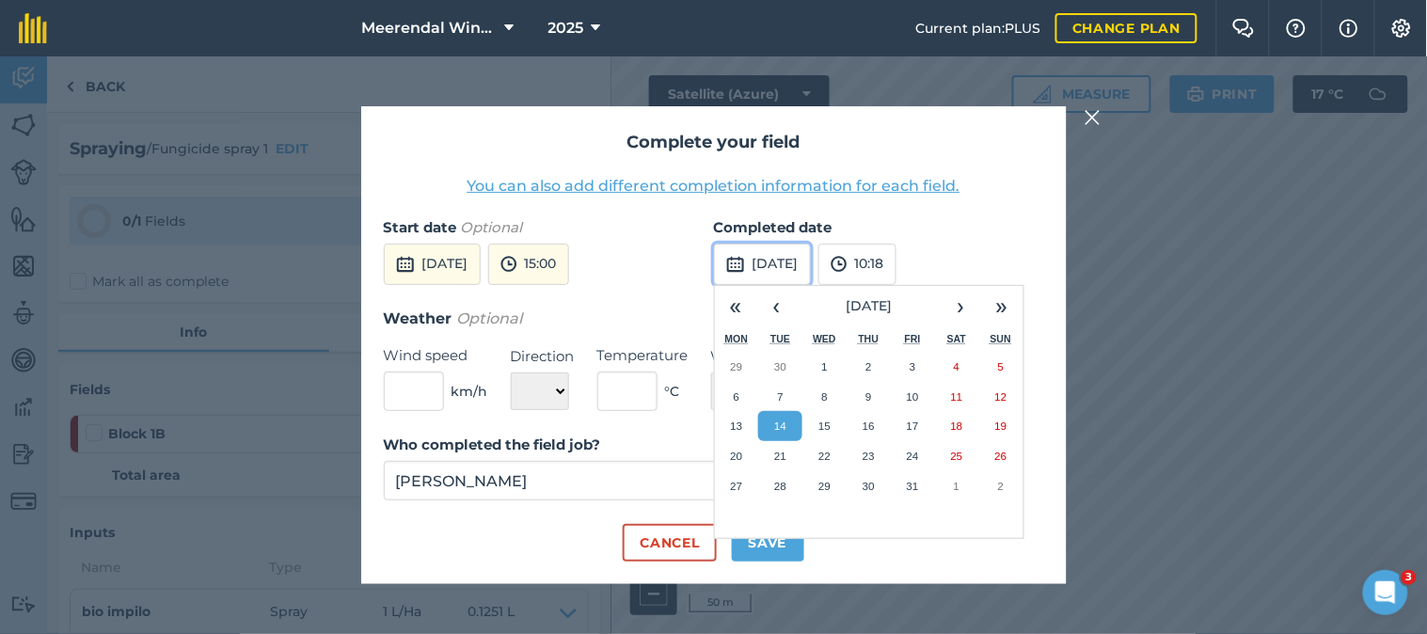
click at [811, 257] on button "[DATE]" at bounding box center [762, 264] width 97 height 41
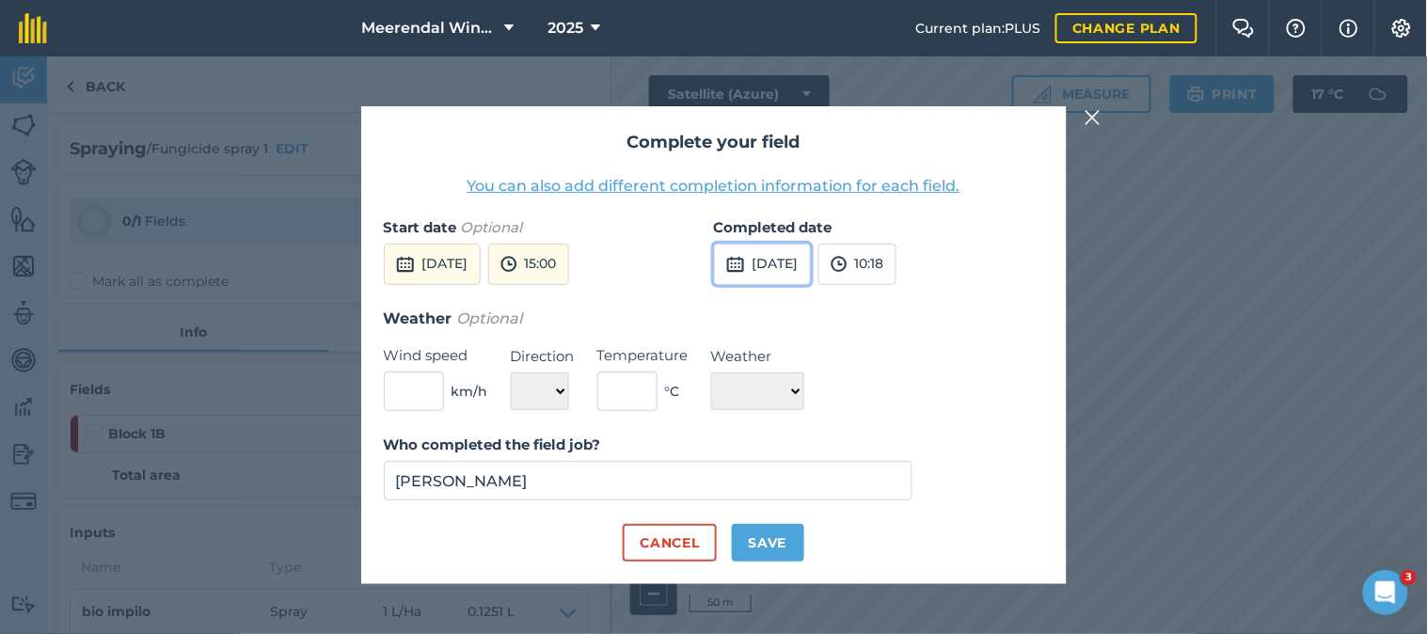
click at [811, 257] on button "[DATE]" at bounding box center [762, 264] width 97 height 41
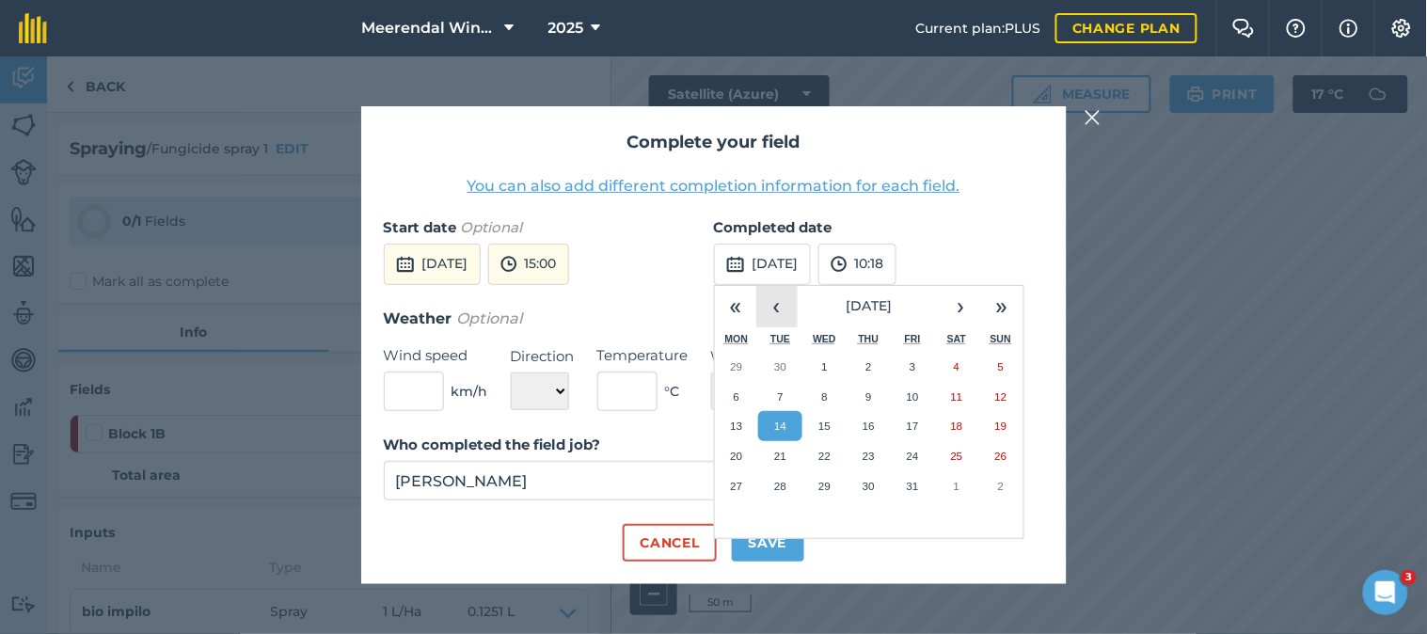
click at [770, 302] on button "‹" at bounding box center [776, 306] width 41 height 41
click at [738, 475] on button "29" at bounding box center [737, 486] width 44 height 30
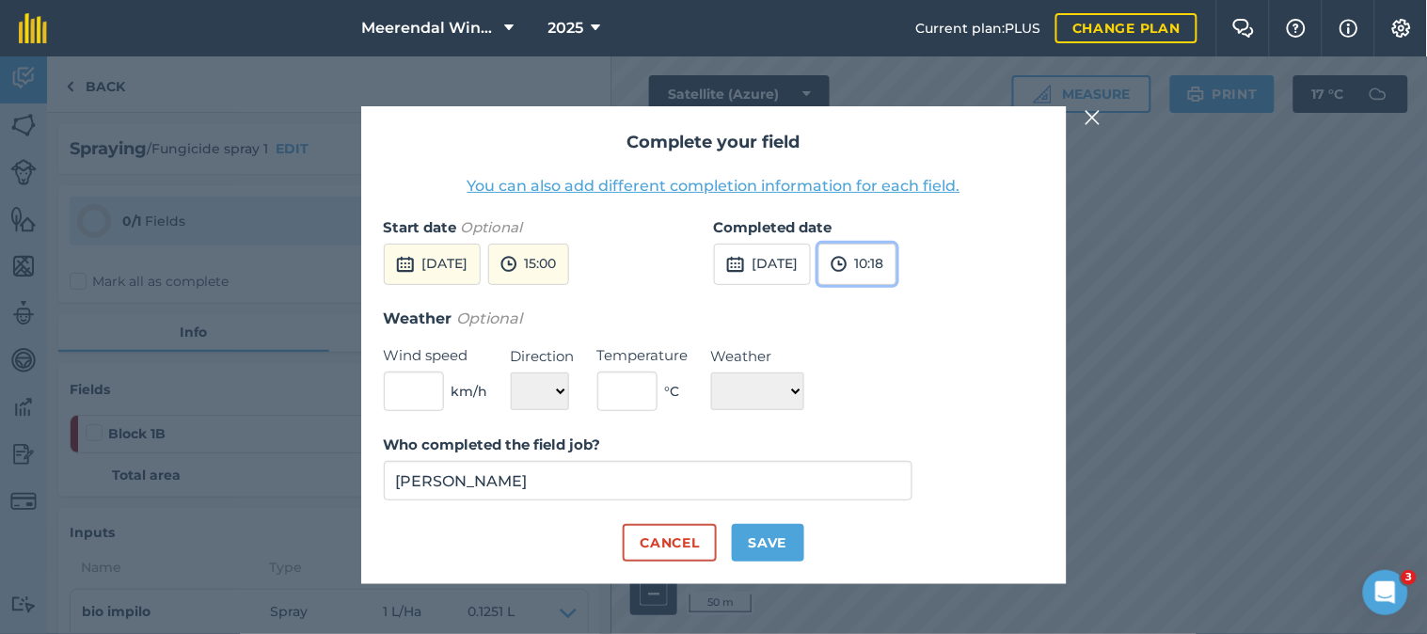
click at [897, 260] on button "10:18" at bounding box center [858, 264] width 78 height 41
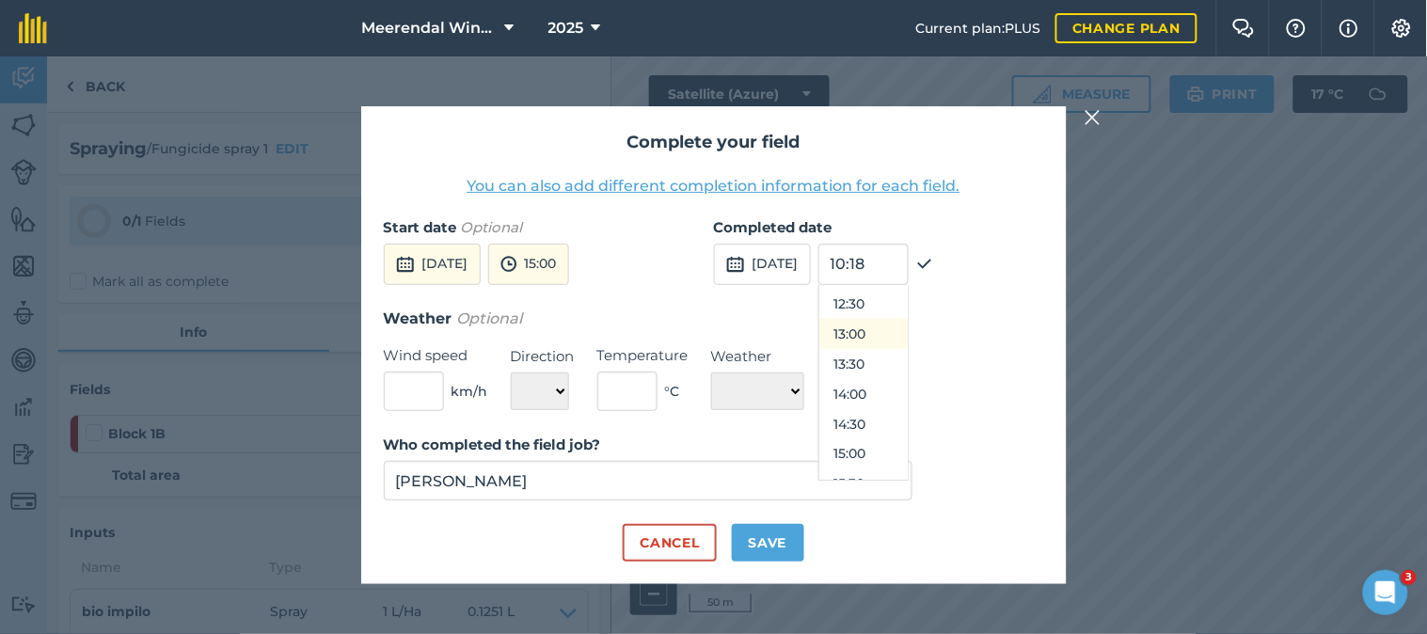
scroll to position [854, 0]
click at [898, 377] on button "15:30" at bounding box center [863, 380] width 88 height 30
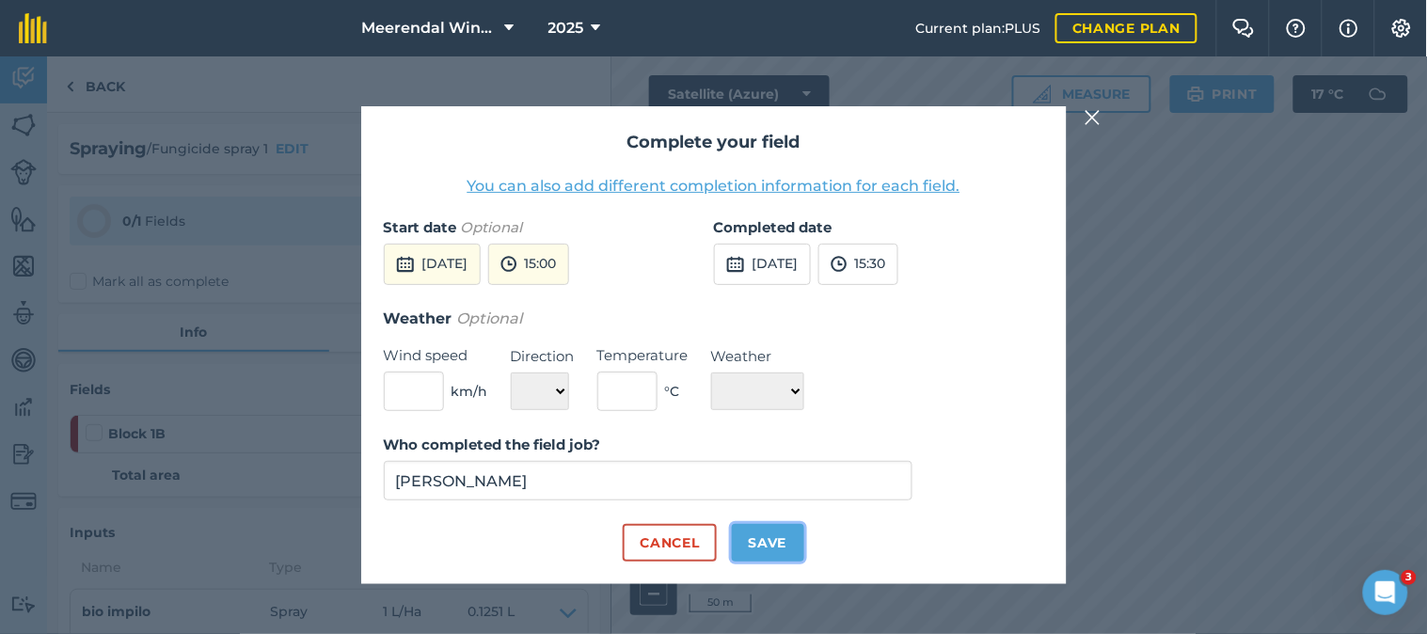
click at [775, 540] on button "Save" at bounding box center [768, 543] width 72 height 38
checkbox input "true"
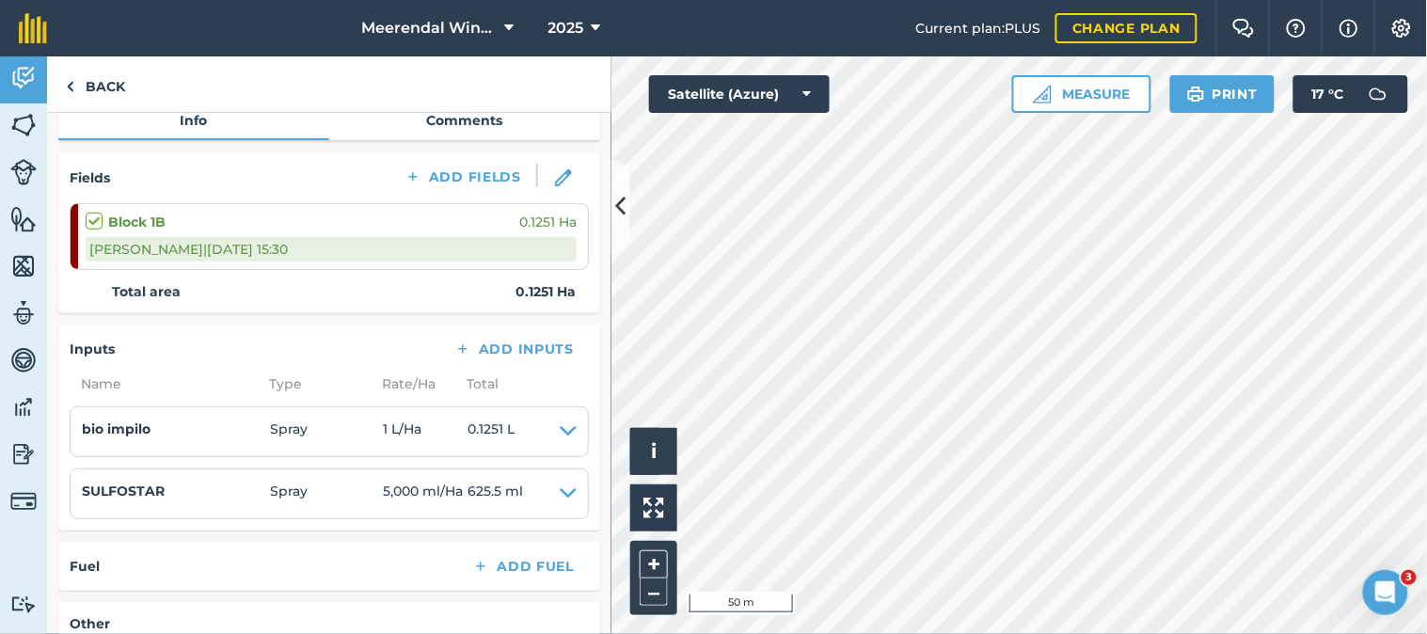
scroll to position [0, 0]
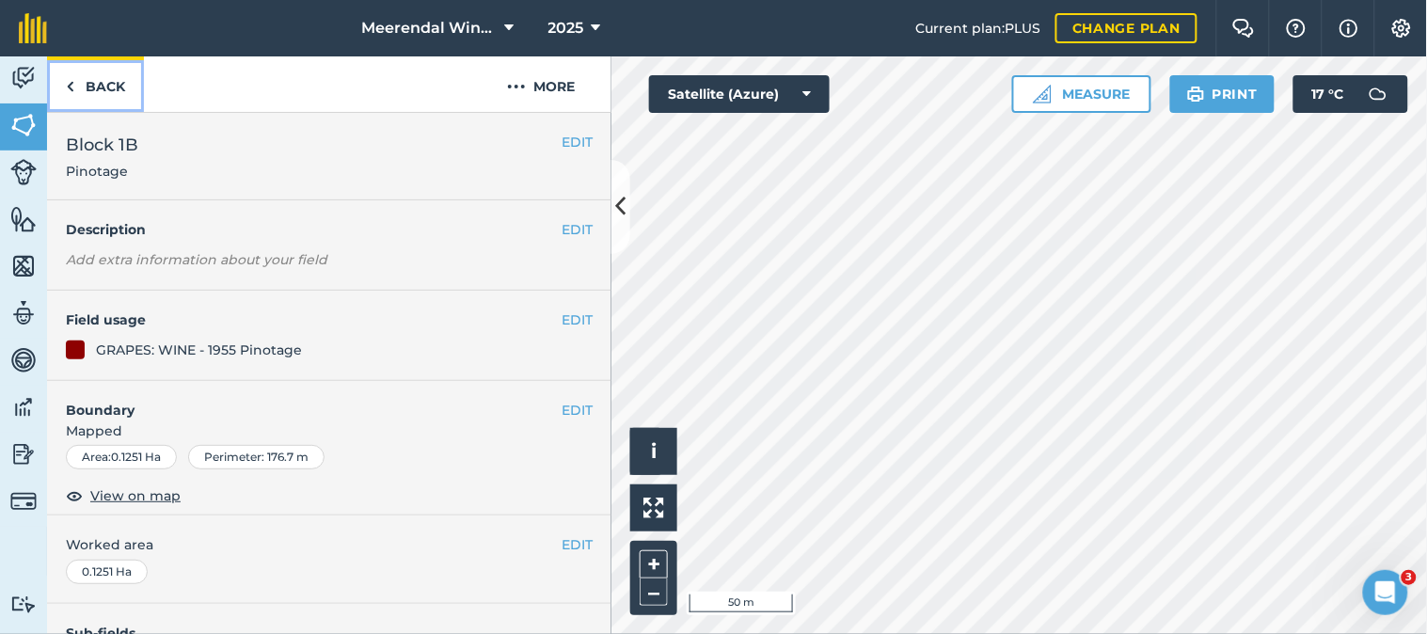
click at [95, 80] on link "Back" at bounding box center [95, 84] width 97 height 56
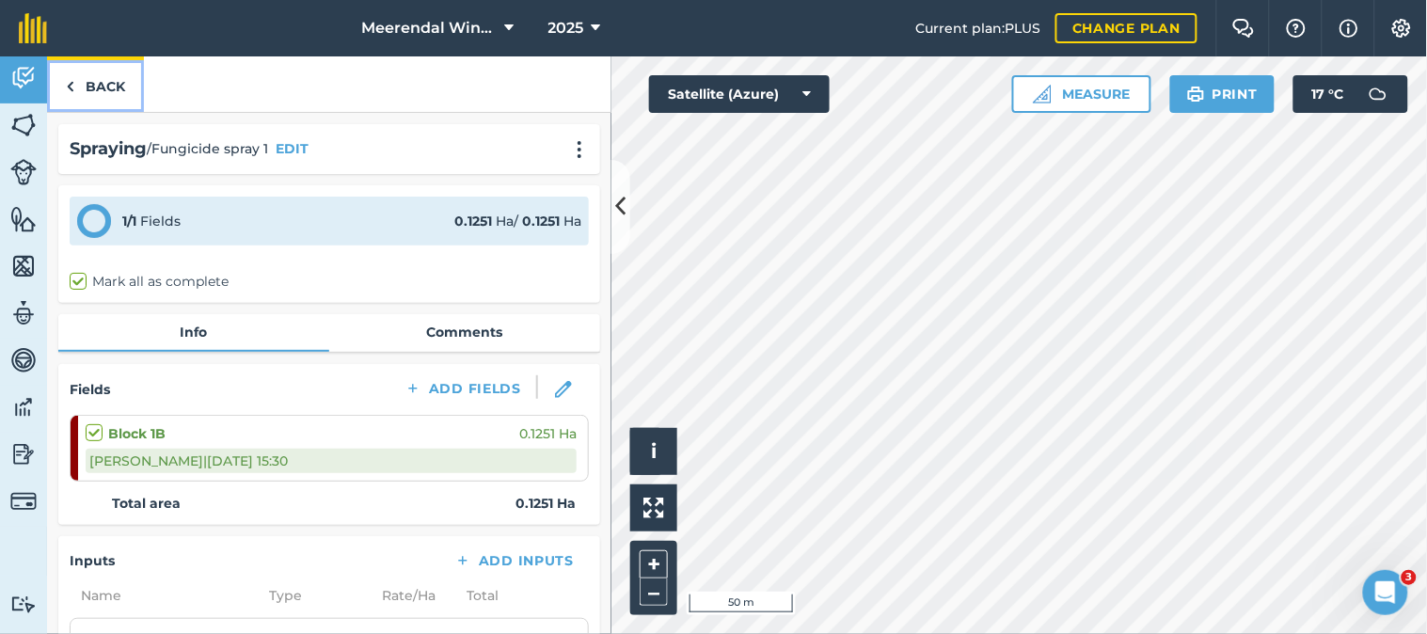
click at [104, 79] on link "Back" at bounding box center [95, 84] width 97 height 56
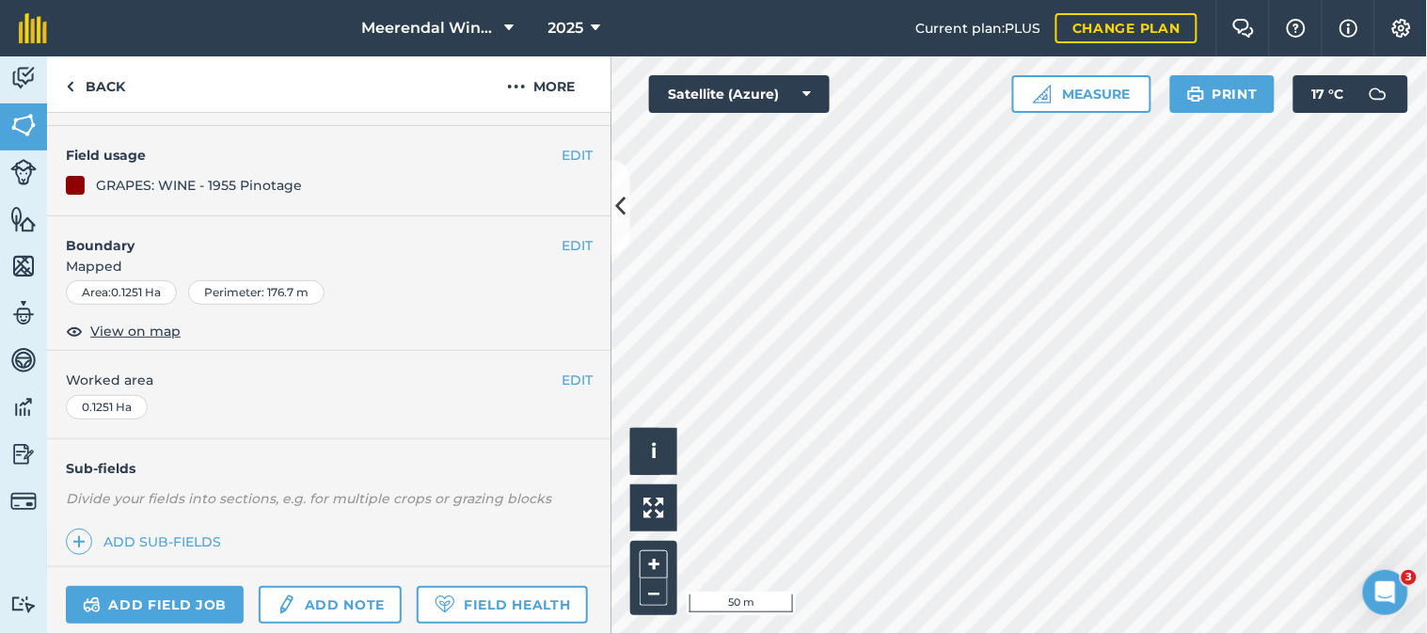
scroll to position [326, 0]
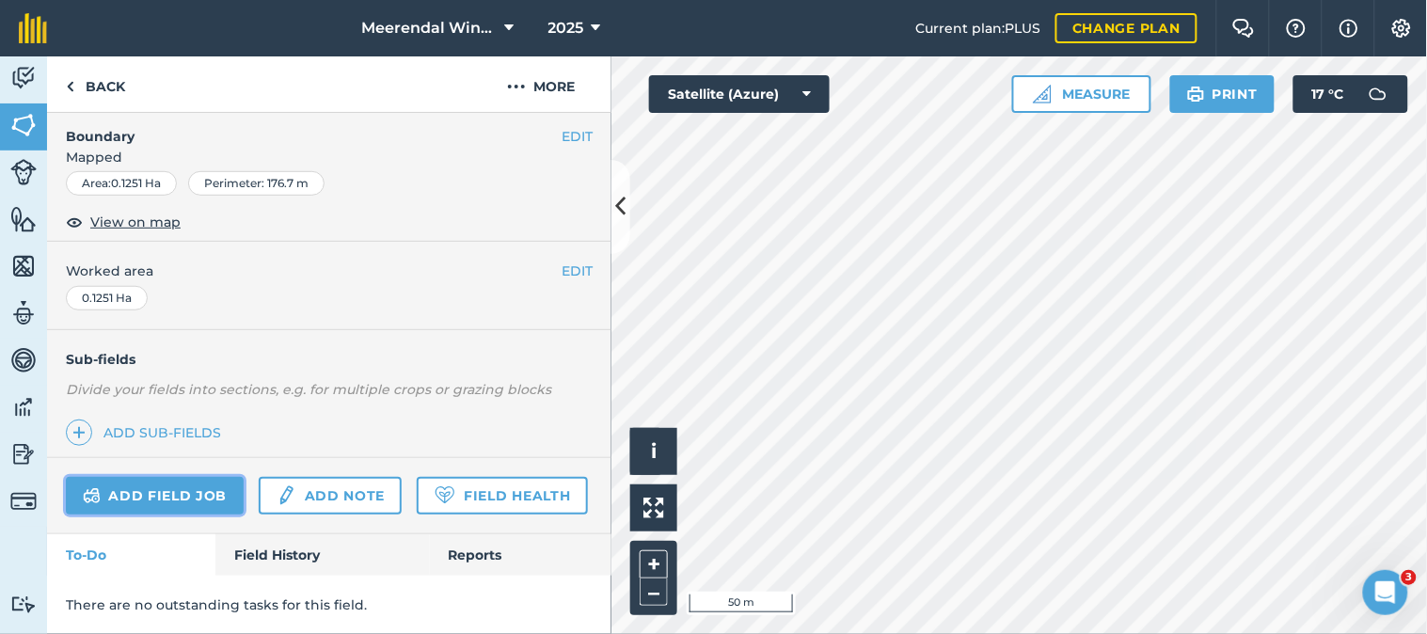
click at [190, 477] on link "Add field job" at bounding box center [155, 496] width 178 height 38
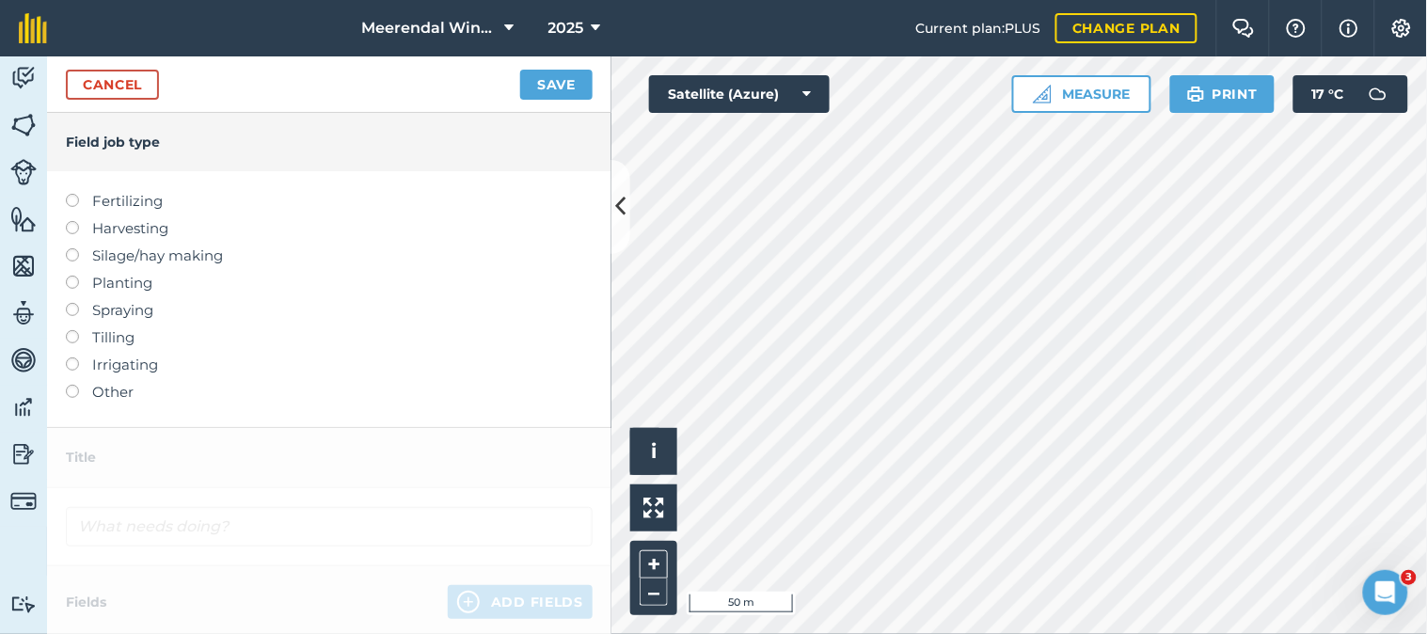
click at [68, 303] on label at bounding box center [79, 303] width 26 height 0
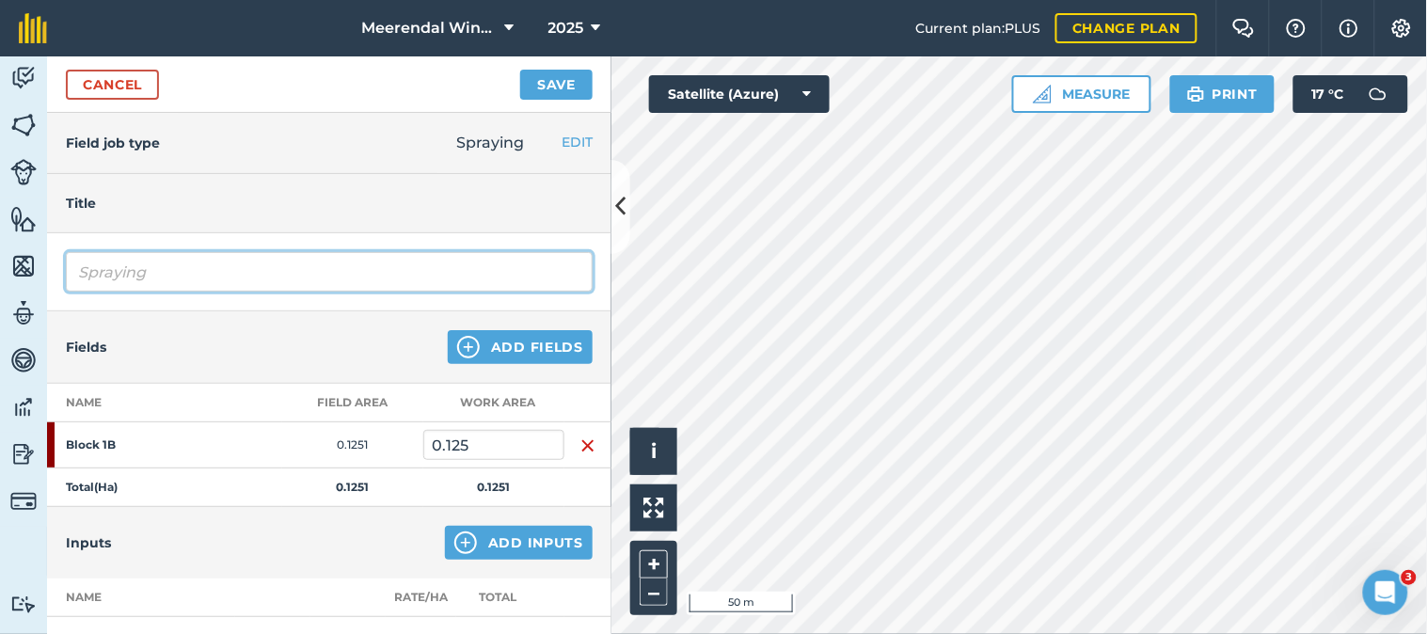
click at [170, 271] on input "Spraying" at bounding box center [329, 272] width 527 height 40
type input "S"
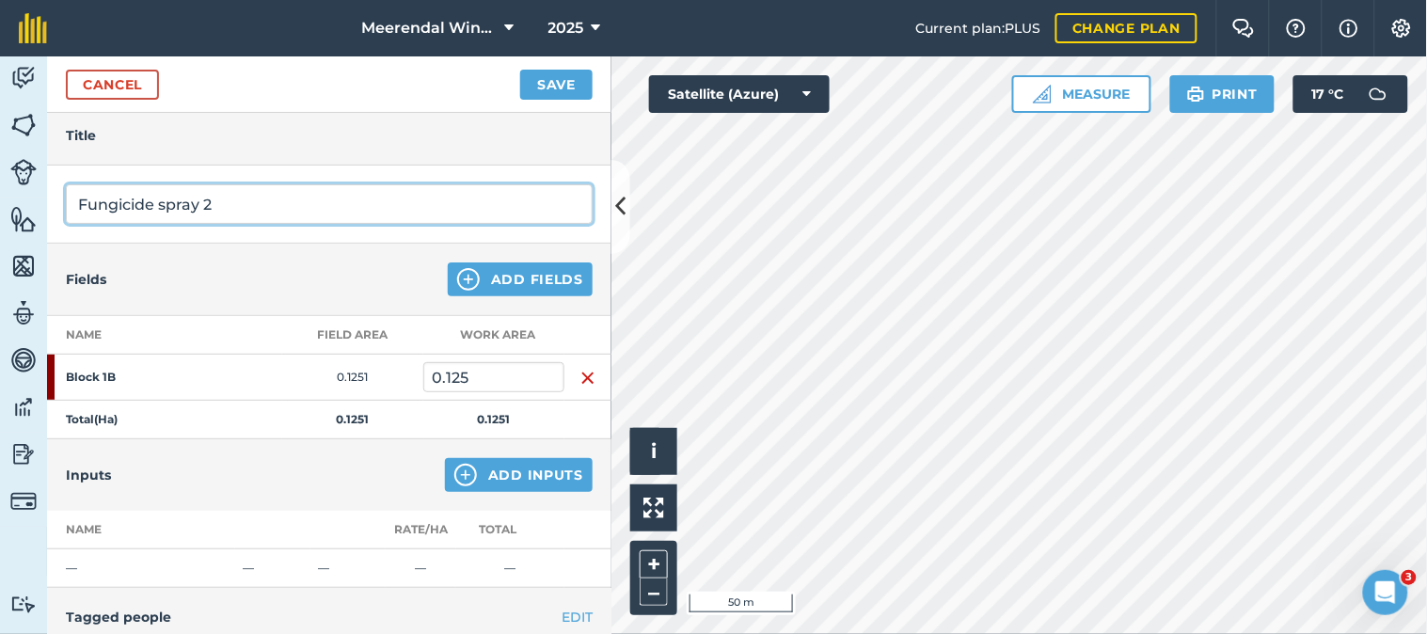
scroll to position [104, 0]
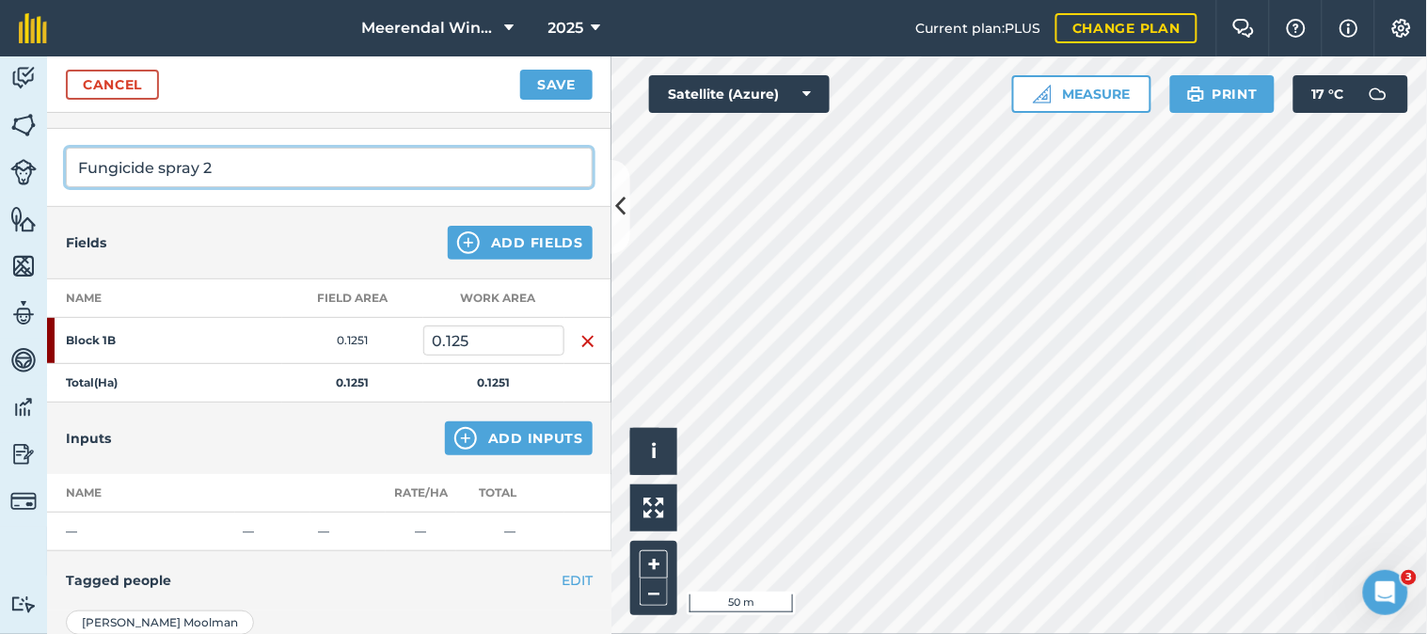
type input "Fungicide spray 2"
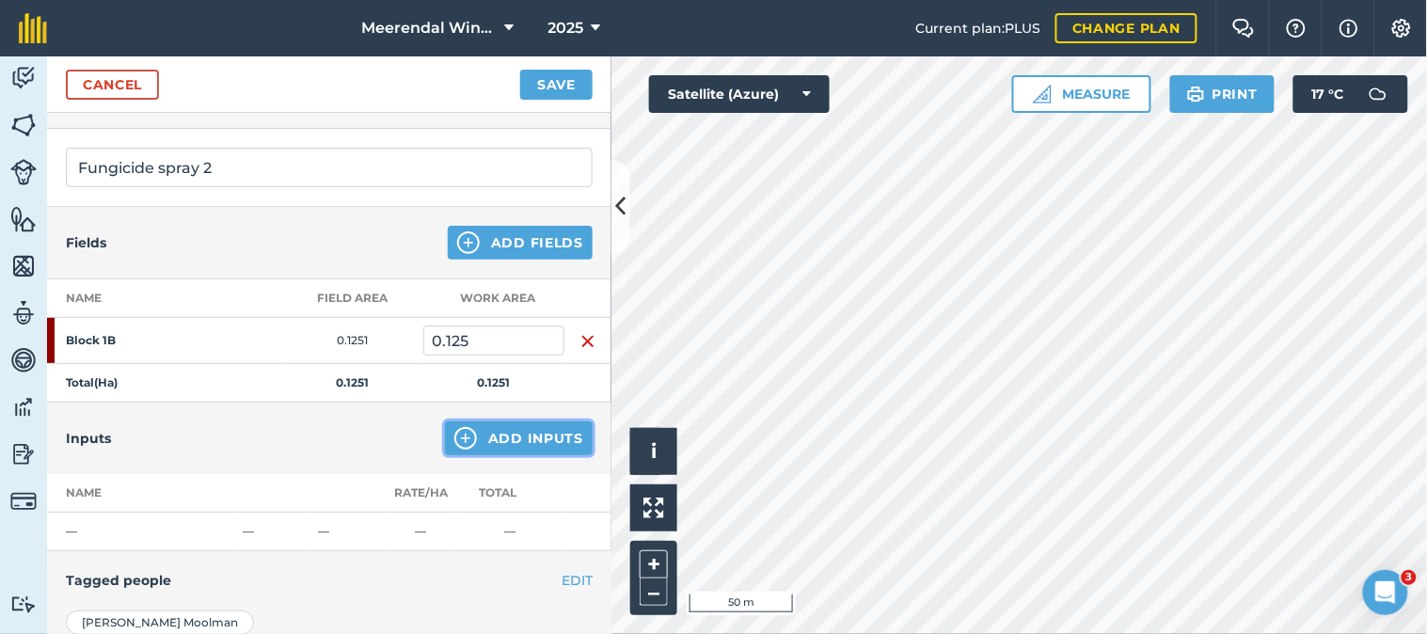
click at [515, 433] on button "Add Inputs" at bounding box center [519, 438] width 148 height 34
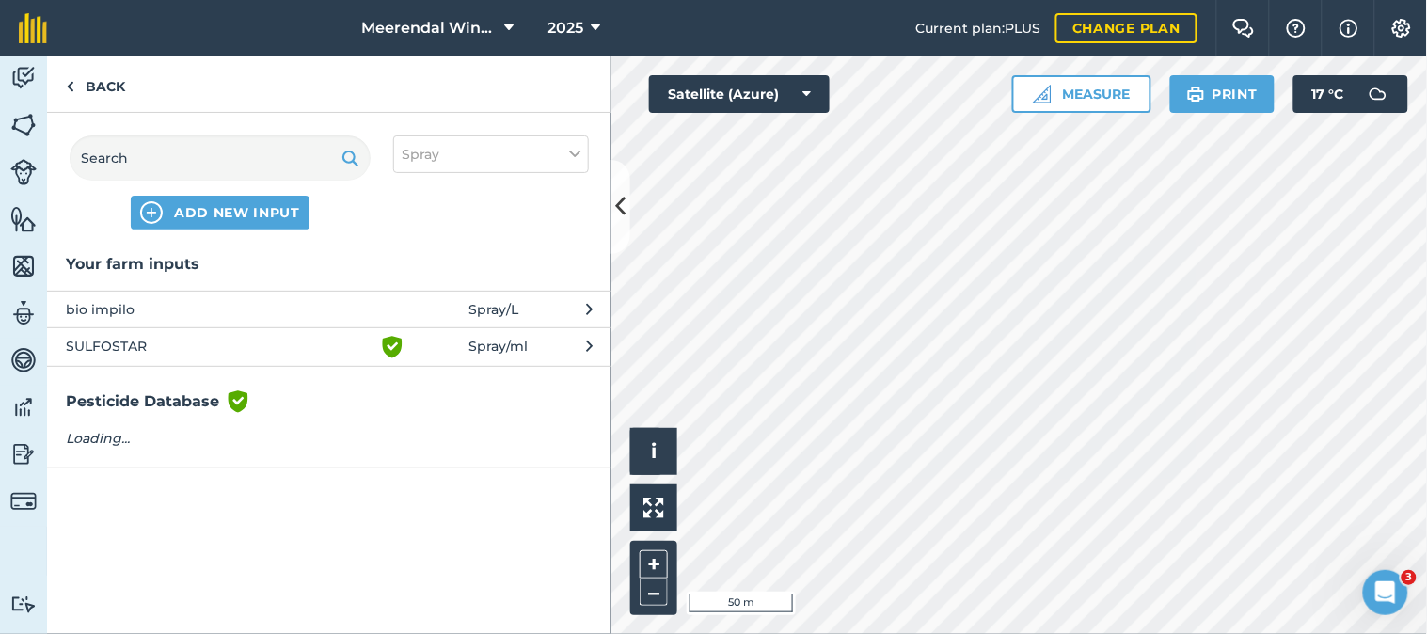
click at [124, 341] on span "SULFOSTAR" at bounding box center [220, 347] width 308 height 23
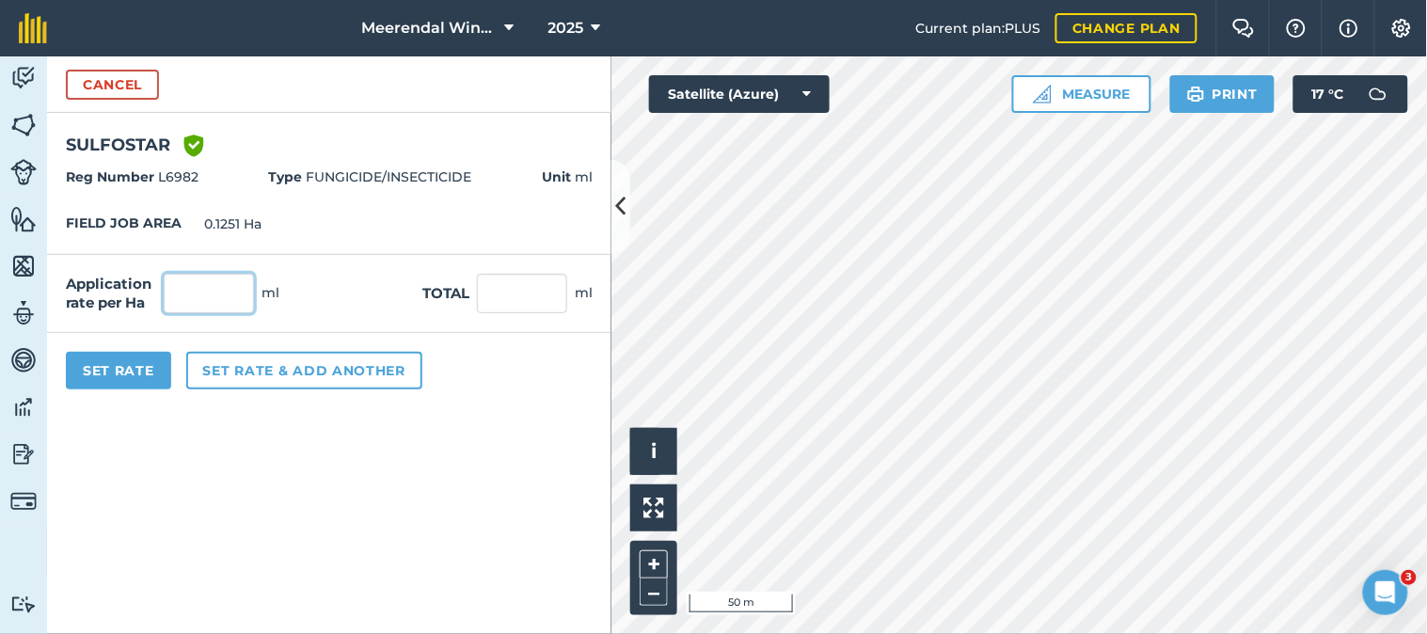
click at [216, 284] on input "text" at bounding box center [209, 294] width 90 height 40
type input "5,000"
type input "625.5"
click at [108, 364] on button "Set Rate" at bounding box center [118, 371] width 105 height 38
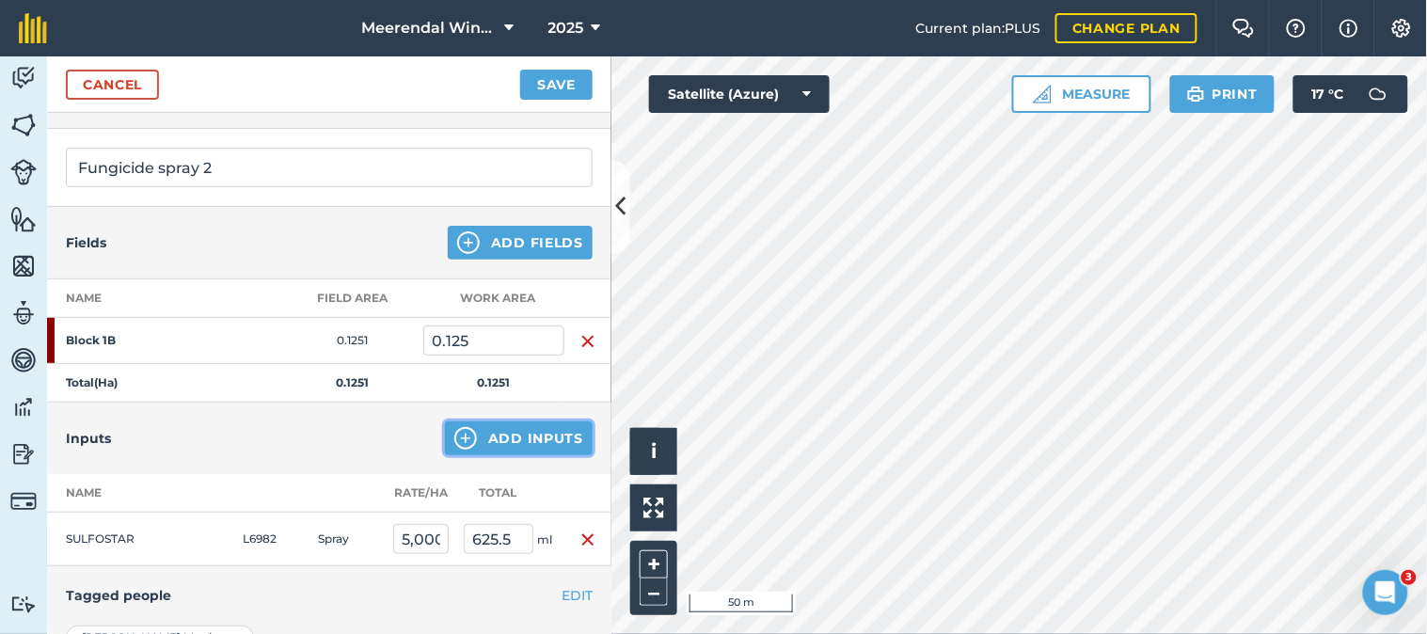
click at [483, 431] on button "Add Inputs" at bounding box center [519, 438] width 148 height 34
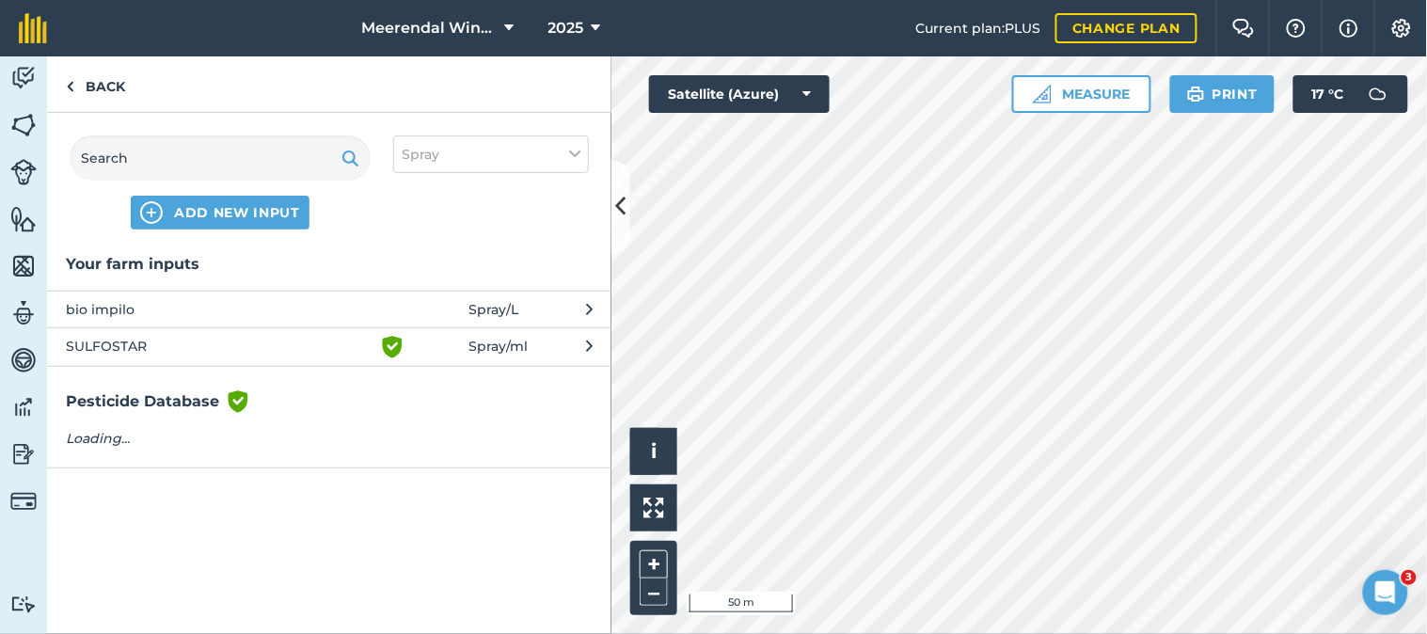
click at [91, 306] on span "bio impilo" at bounding box center [220, 309] width 308 height 21
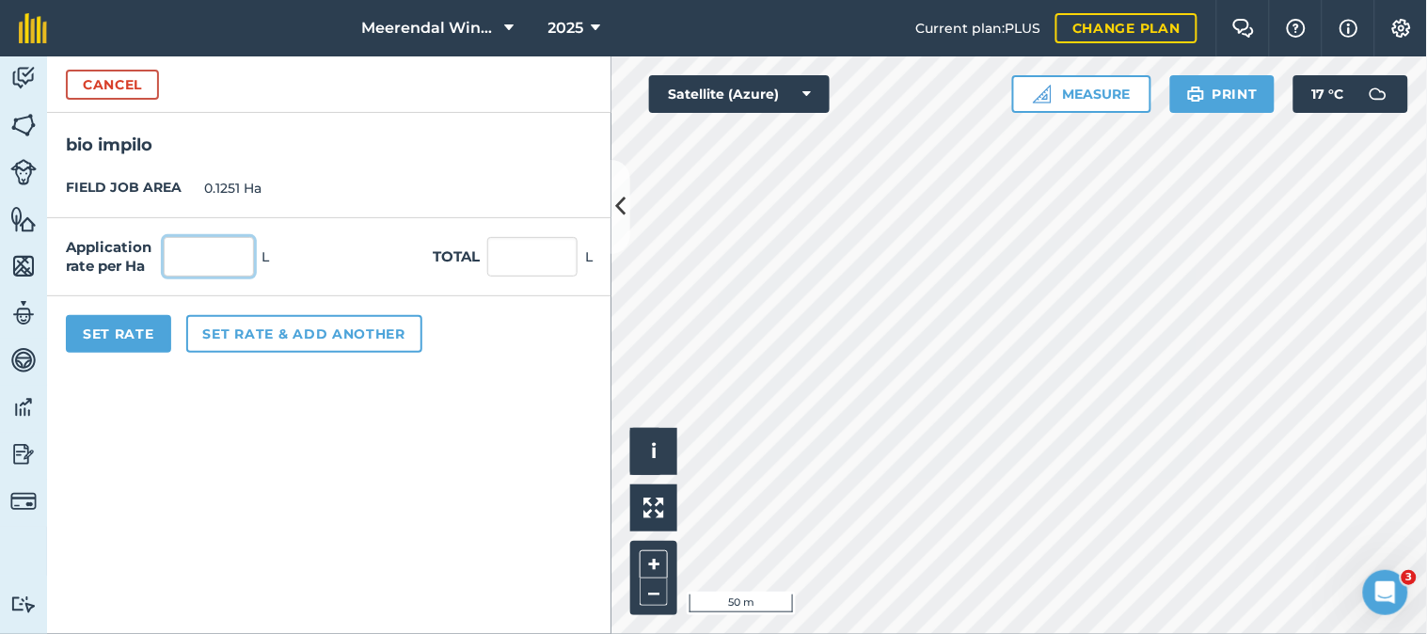
click at [203, 259] on input "text" at bounding box center [209, 257] width 90 height 40
type input "1"
type input "0.125"
click at [129, 331] on button "Set Rate" at bounding box center [118, 334] width 105 height 38
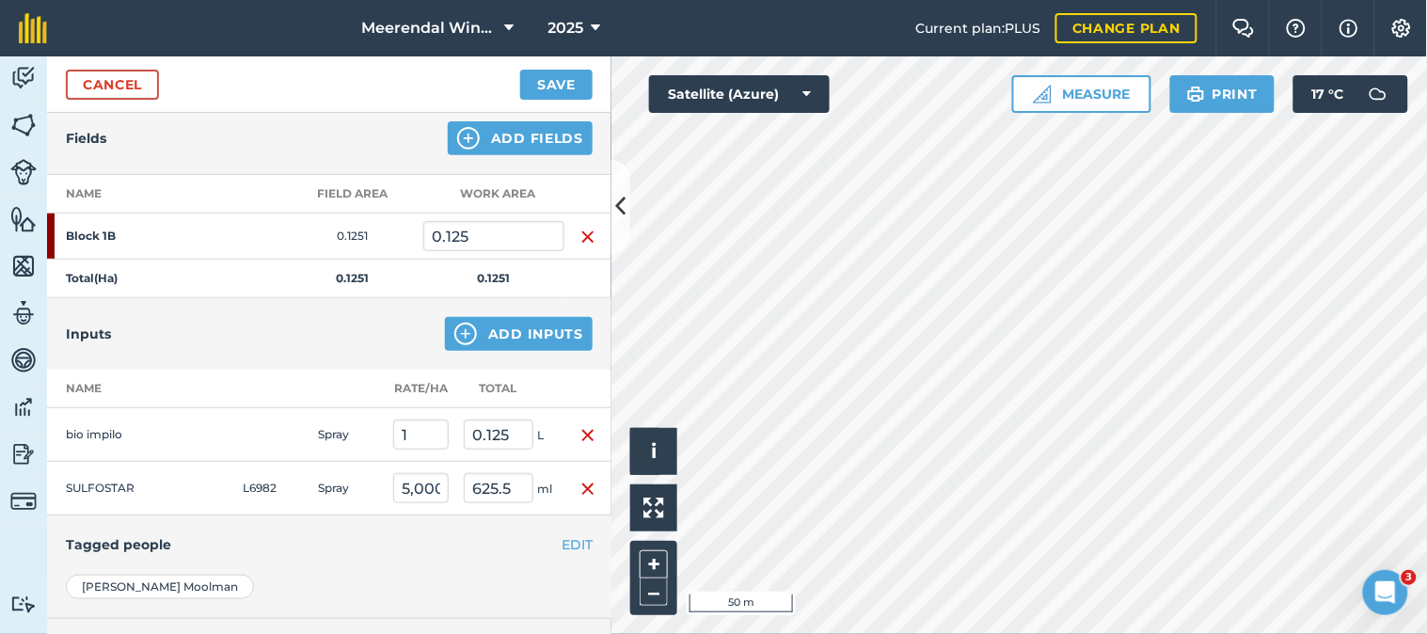
scroll to position [0, 0]
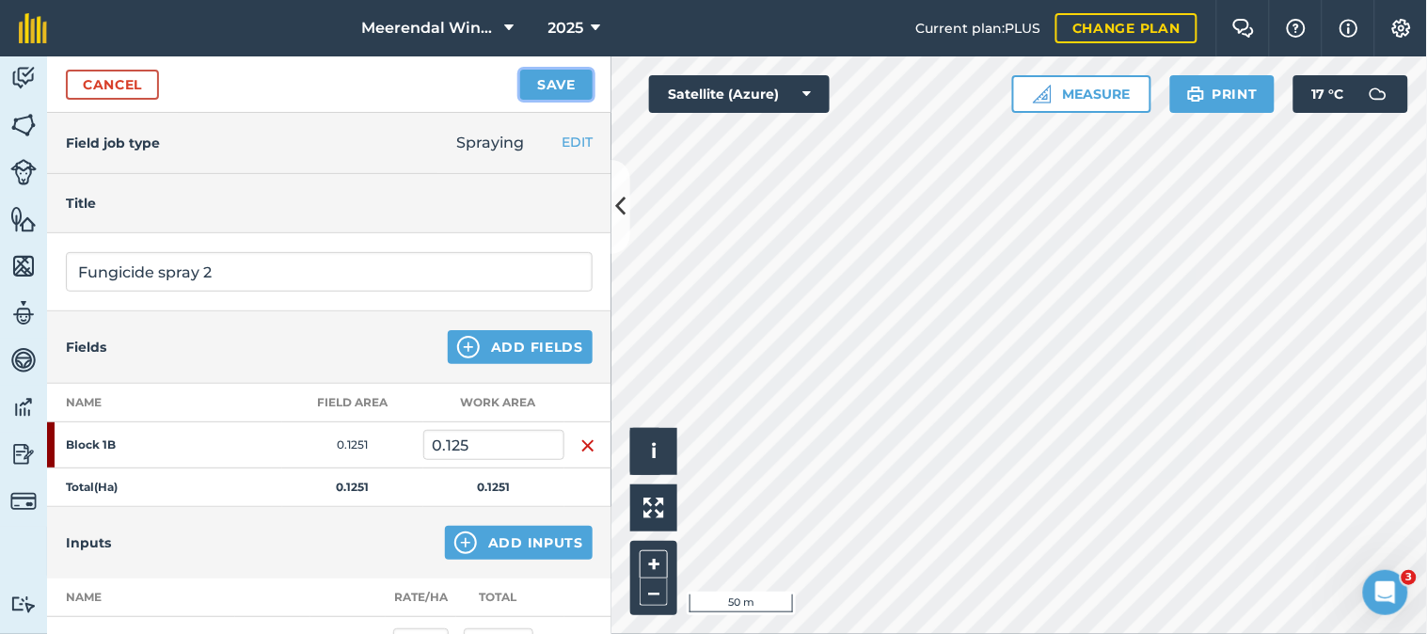
click at [566, 80] on button "Save" at bounding box center [556, 85] width 72 height 30
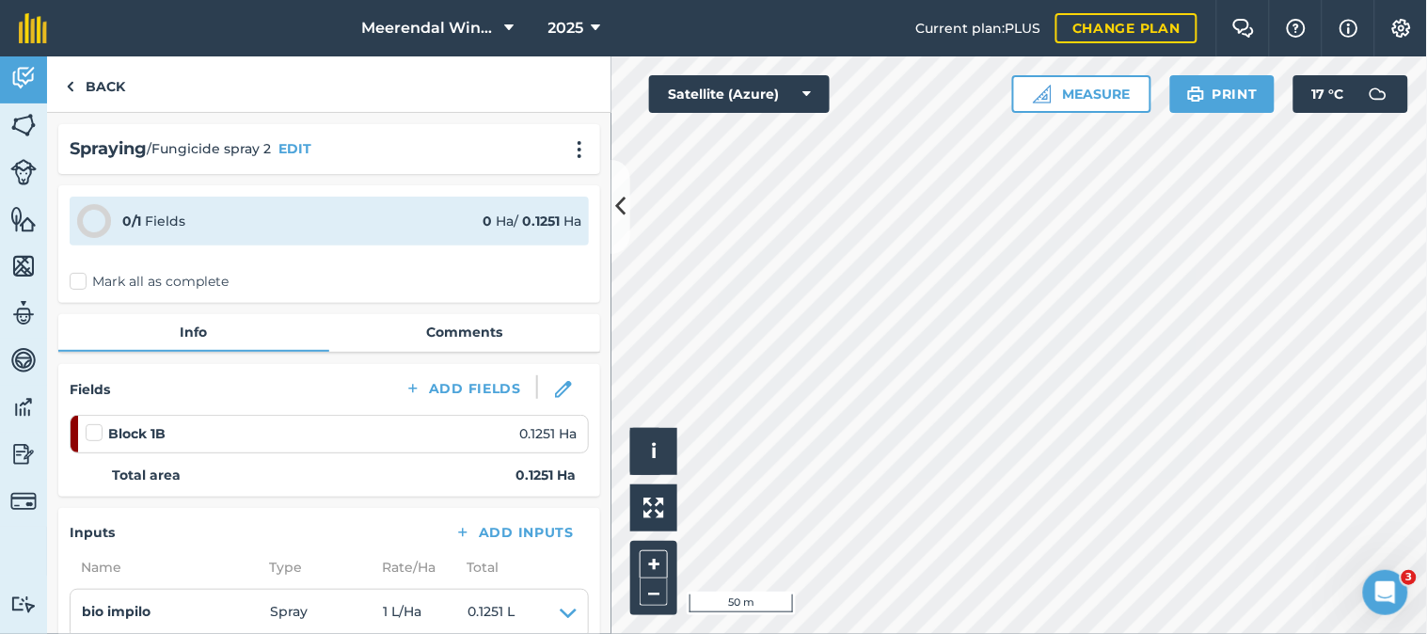
click at [95, 423] on label at bounding box center [97, 423] width 23 height 0
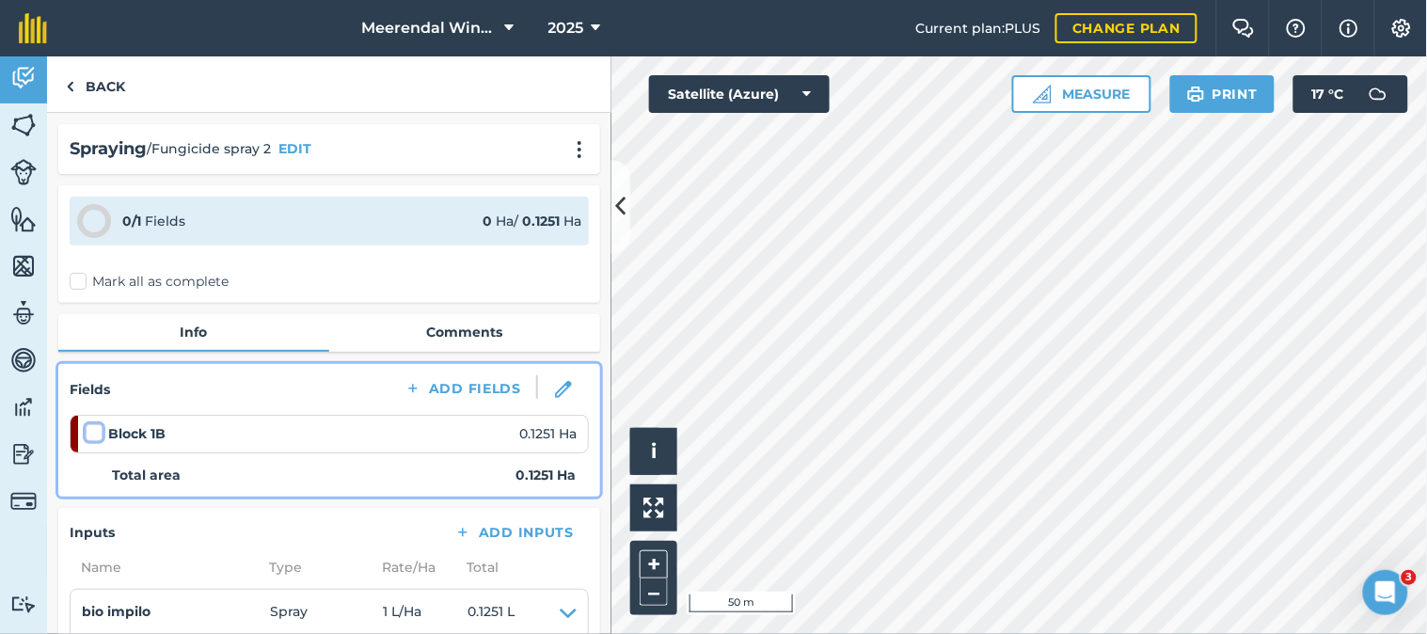
click at [95, 428] on input "checkbox" at bounding box center [92, 429] width 12 height 12
checkbox input "false"
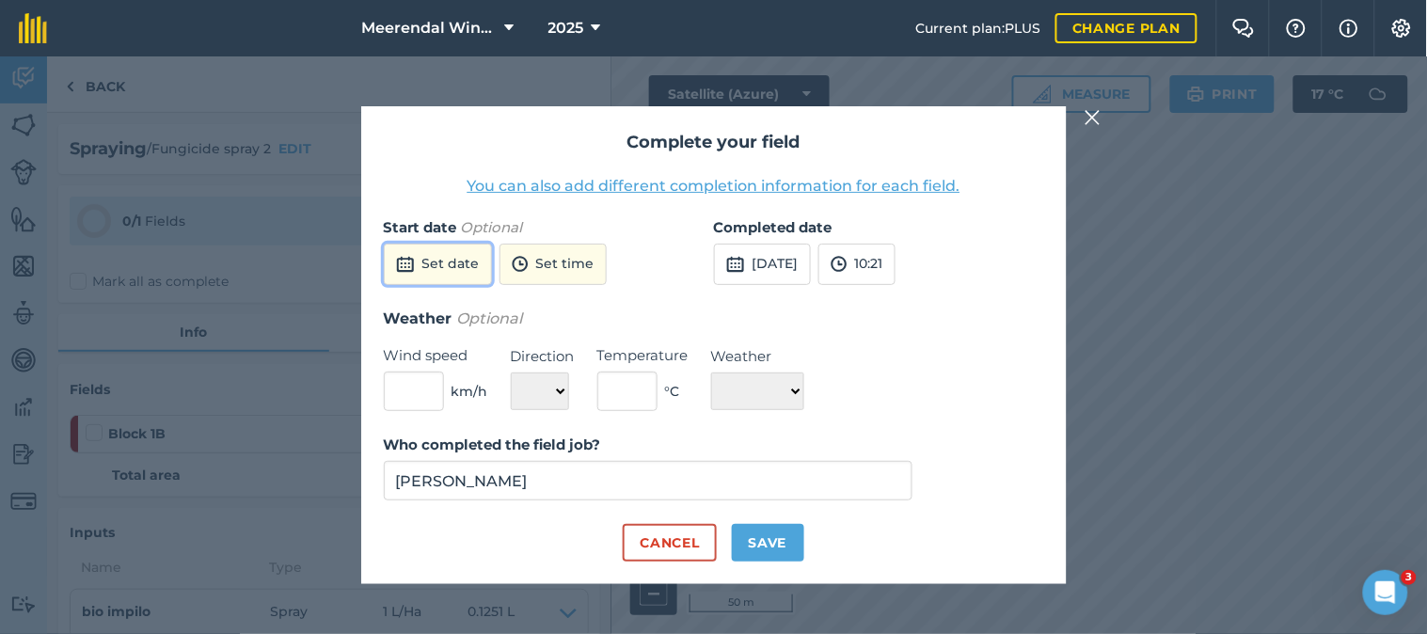
click at [434, 254] on button "Set date" at bounding box center [438, 264] width 108 height 41
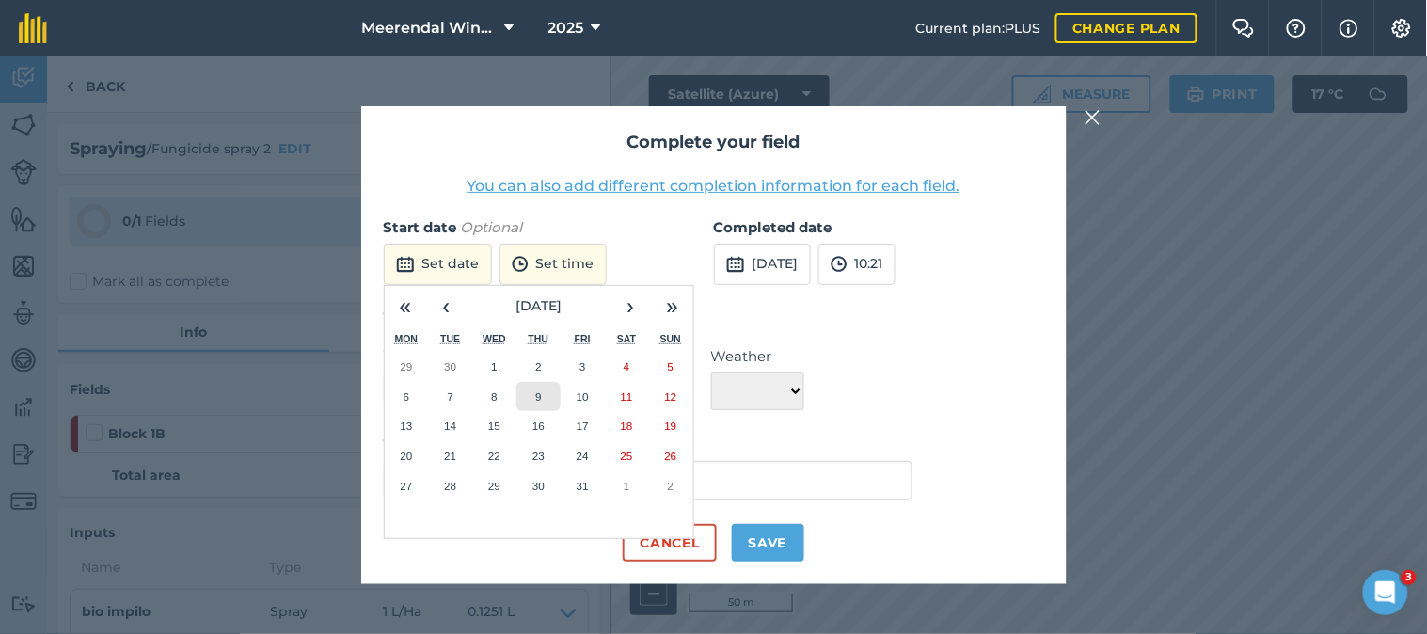
click at [538, 397] on abbr "9" at bounding box center [538, 396] width 6 height 12
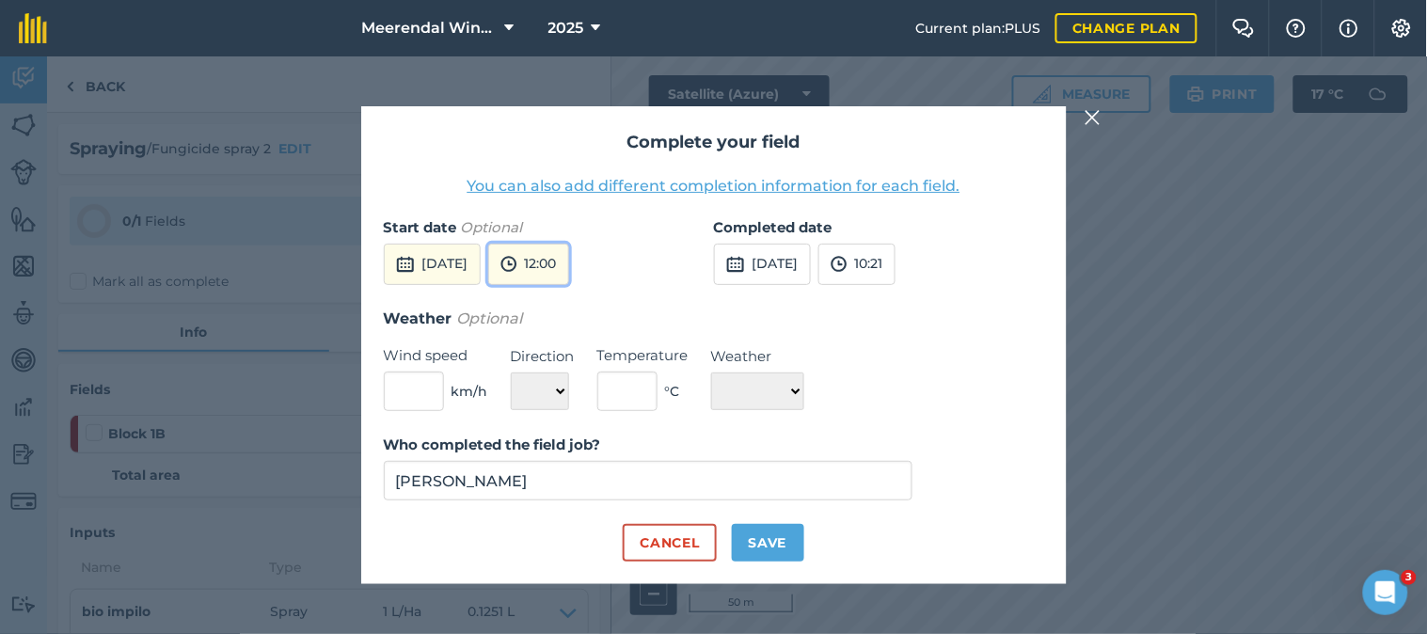
click at [569, 266] on button "12:00" at bounding box center [528, 264] width 81 height 41
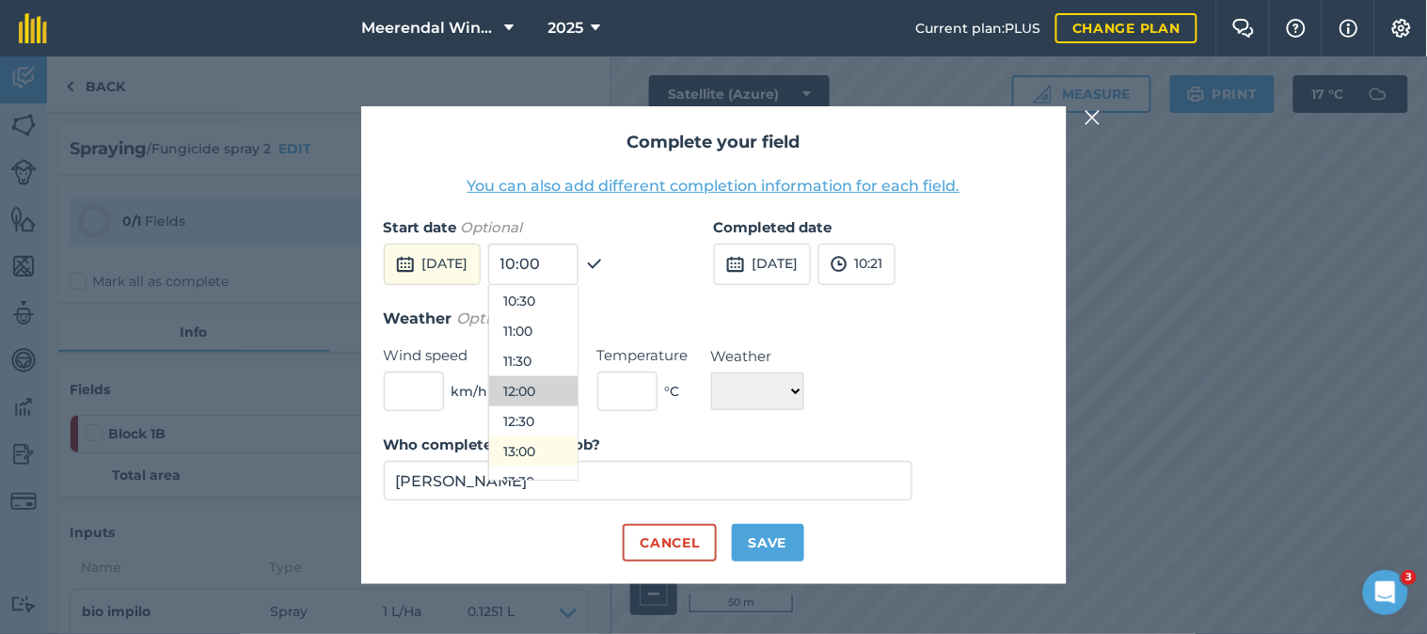
scroll to position [737, 0]
click at [557, 437] on button "14:30" at bounding box center [533, 437] width 88 height 30
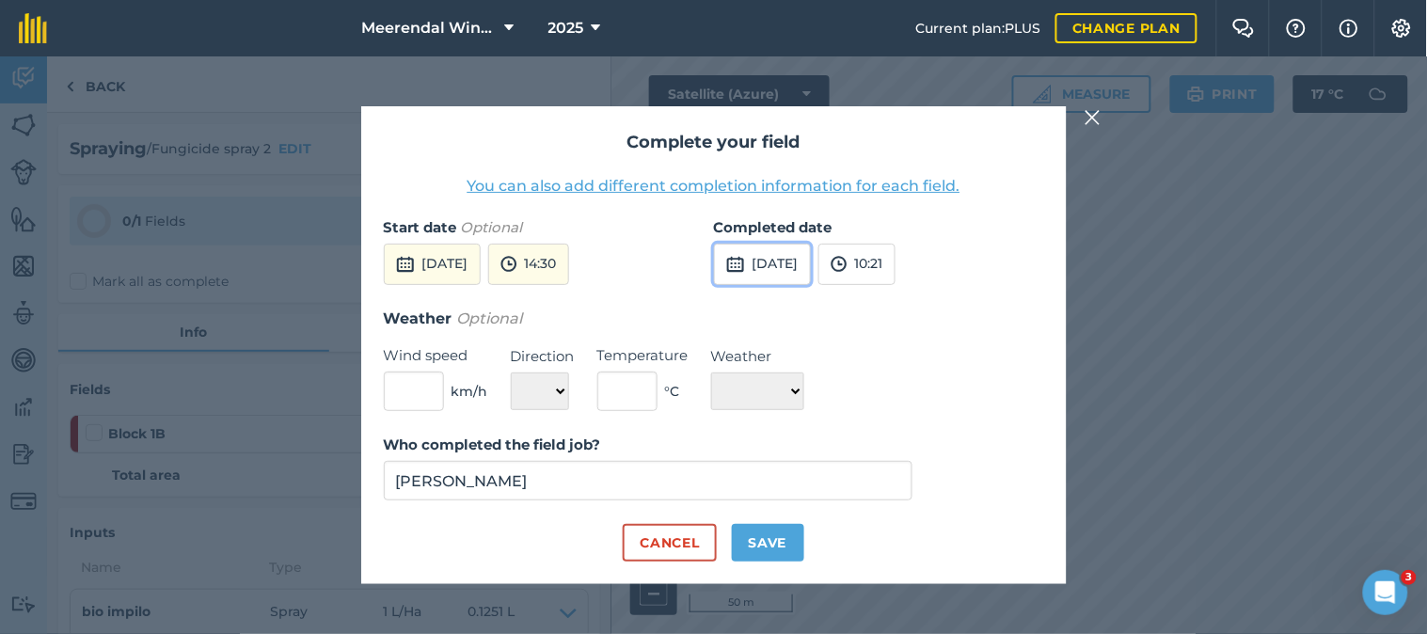
click at [811, 265] on button "[DATE]" at bounding box center [762, 264] width 97 height 41
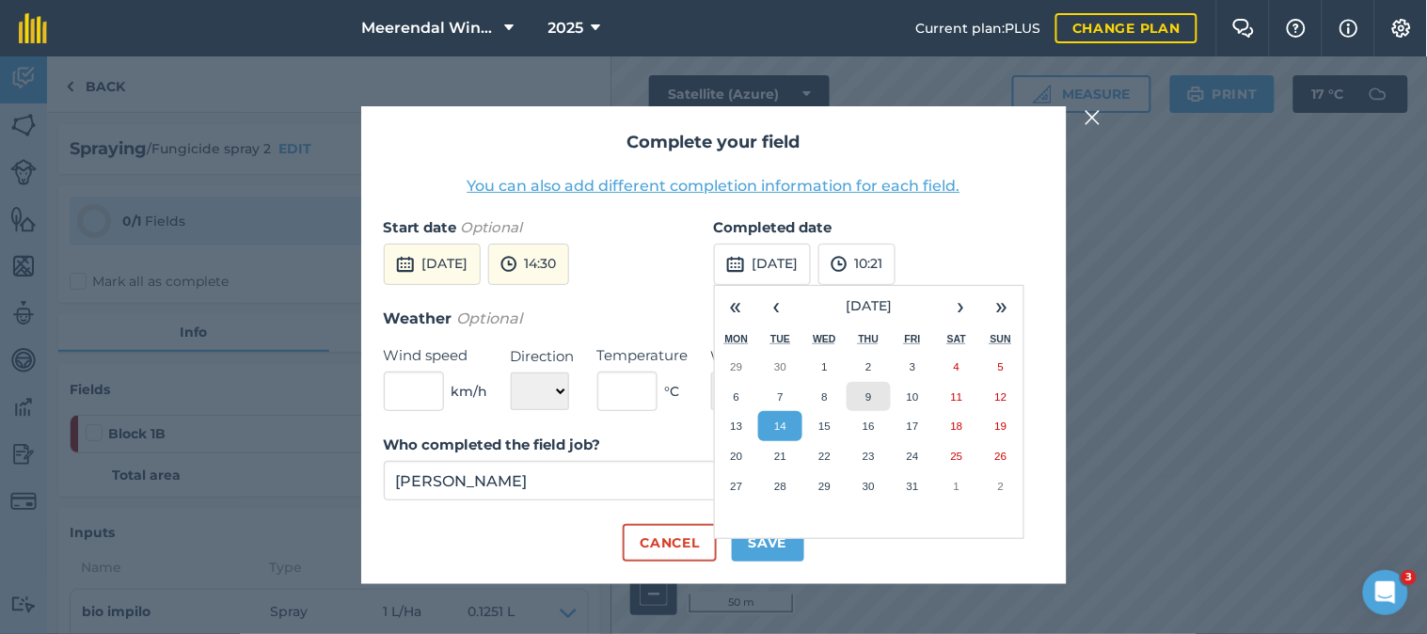
click at [872, 392] on button "9" at bounding box center [869, 397] width 44 height 30
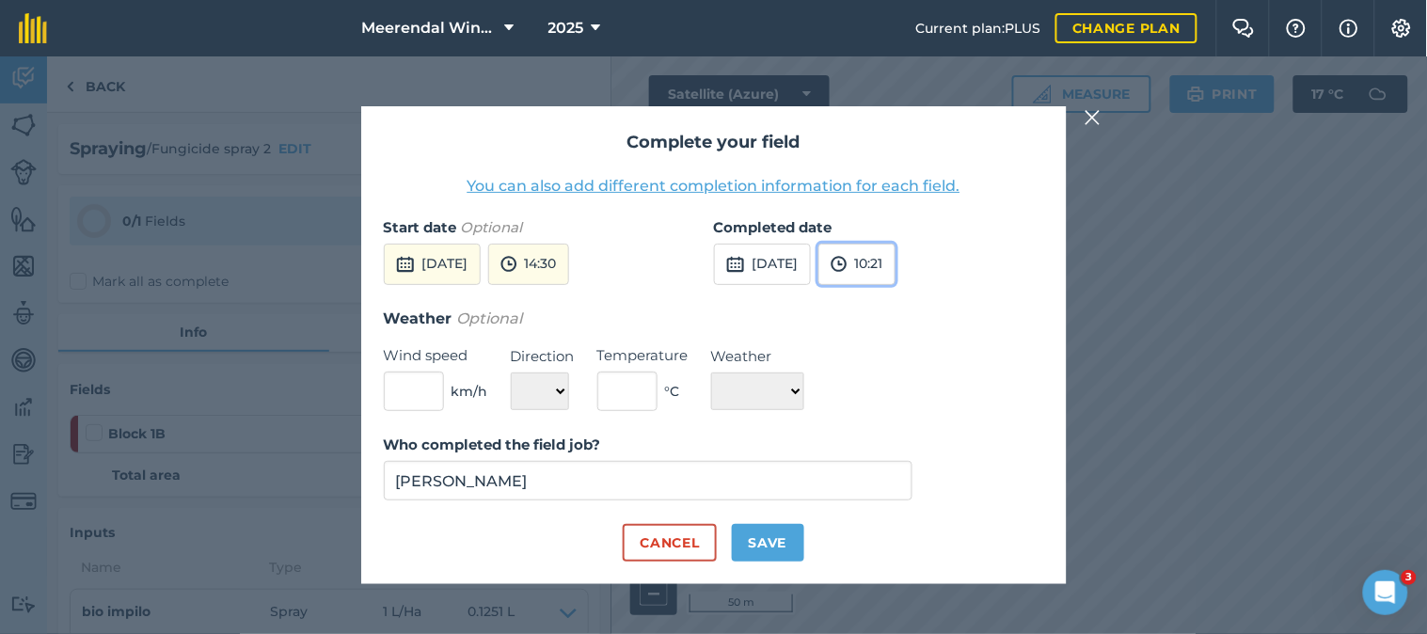
click at [896, 268] on button "10:21" at bounding box center [857, 264] width 77 height 41
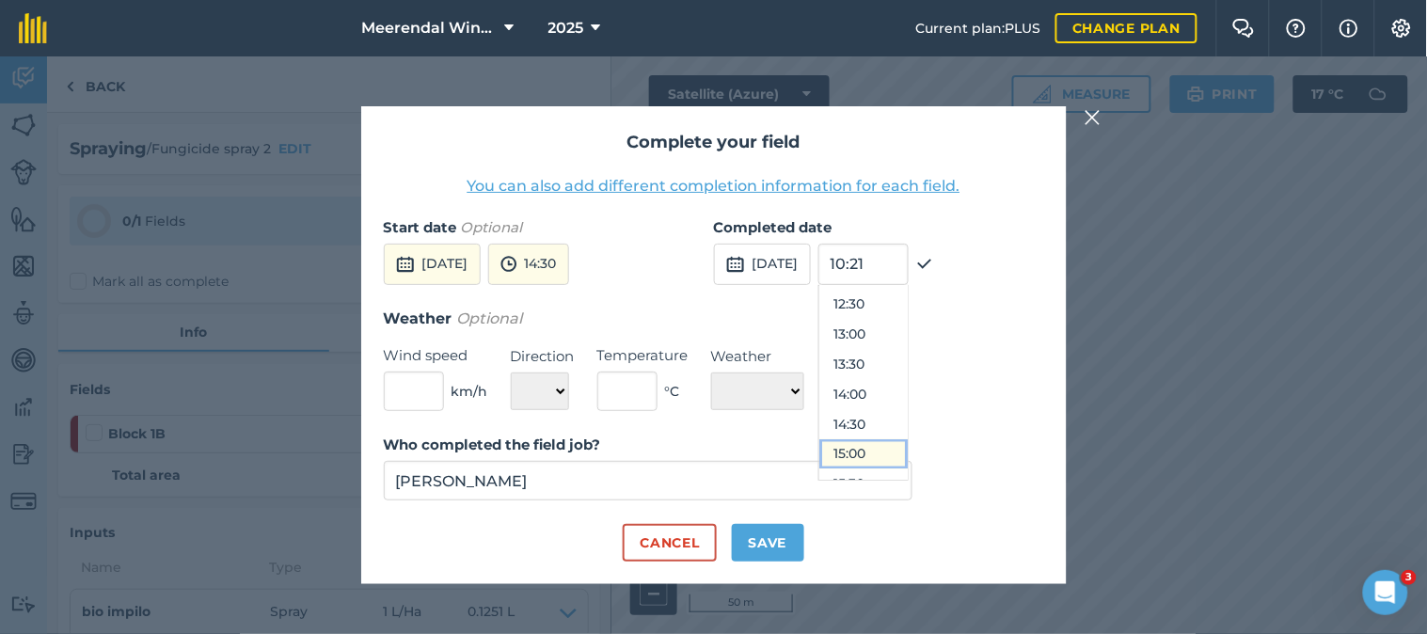
click at [888, 454] on button "15:00" at bounding box center [863, 454] width 88 height 30
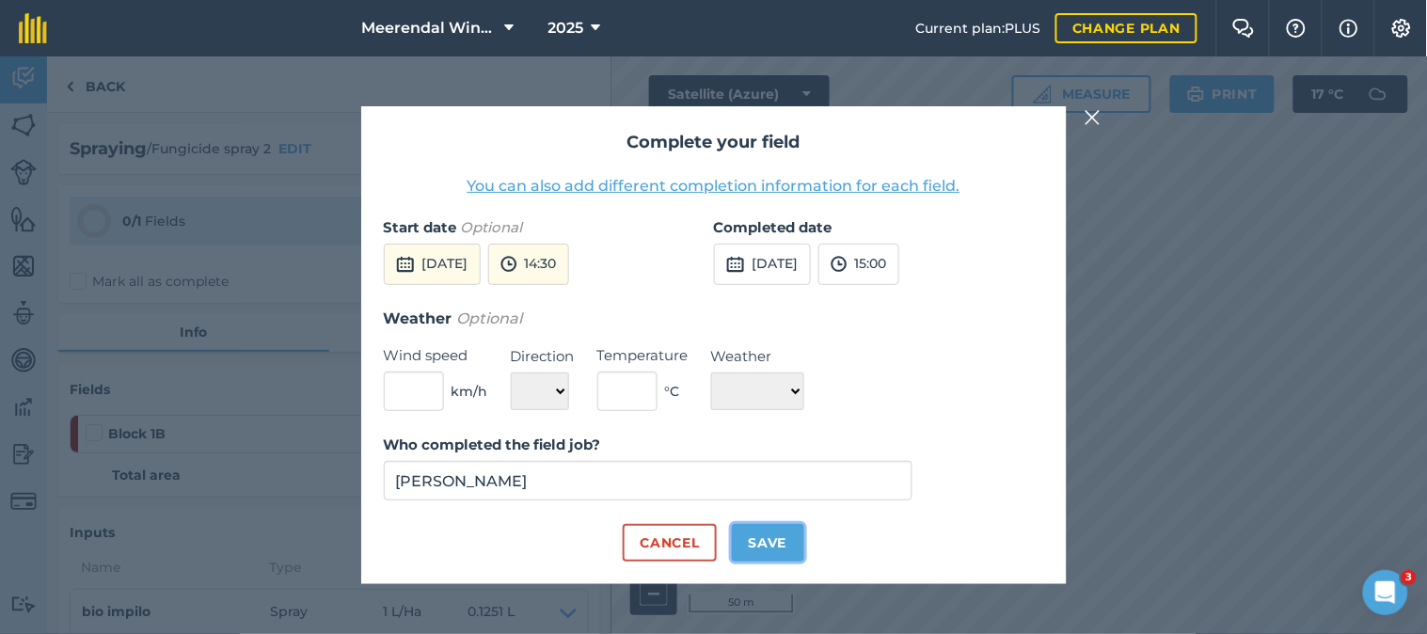
click at [773, 542] on button "Save" at bounding box center [768, 543] width 72 height 38
checkbox input "true"
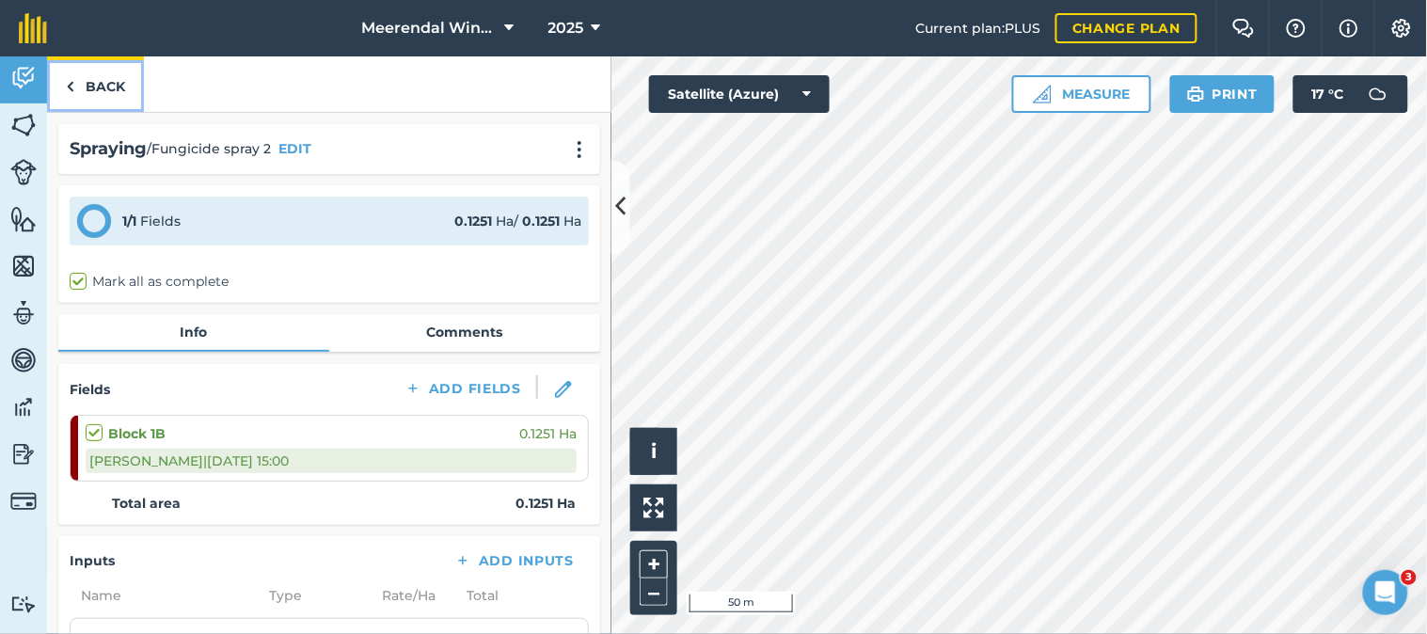
click at [105, 87] on link "Back" at bounding box center [95, 84] width 97 height 56
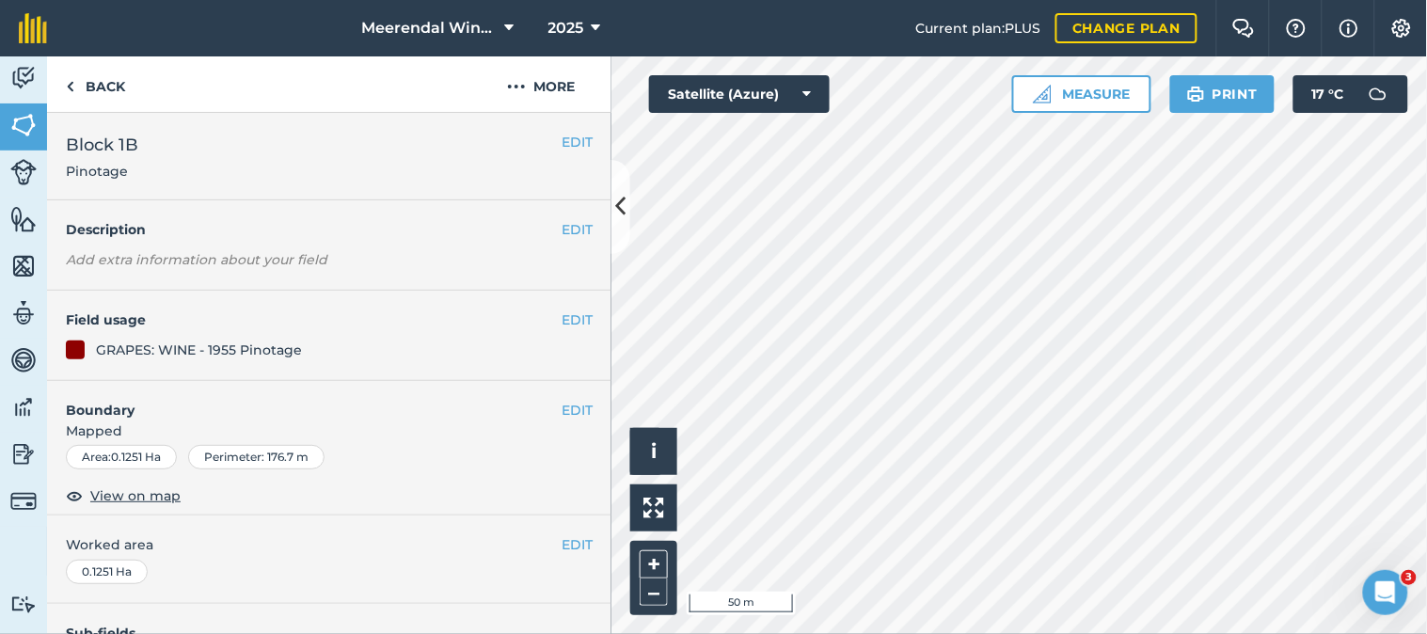
scroll to position [326, 0]
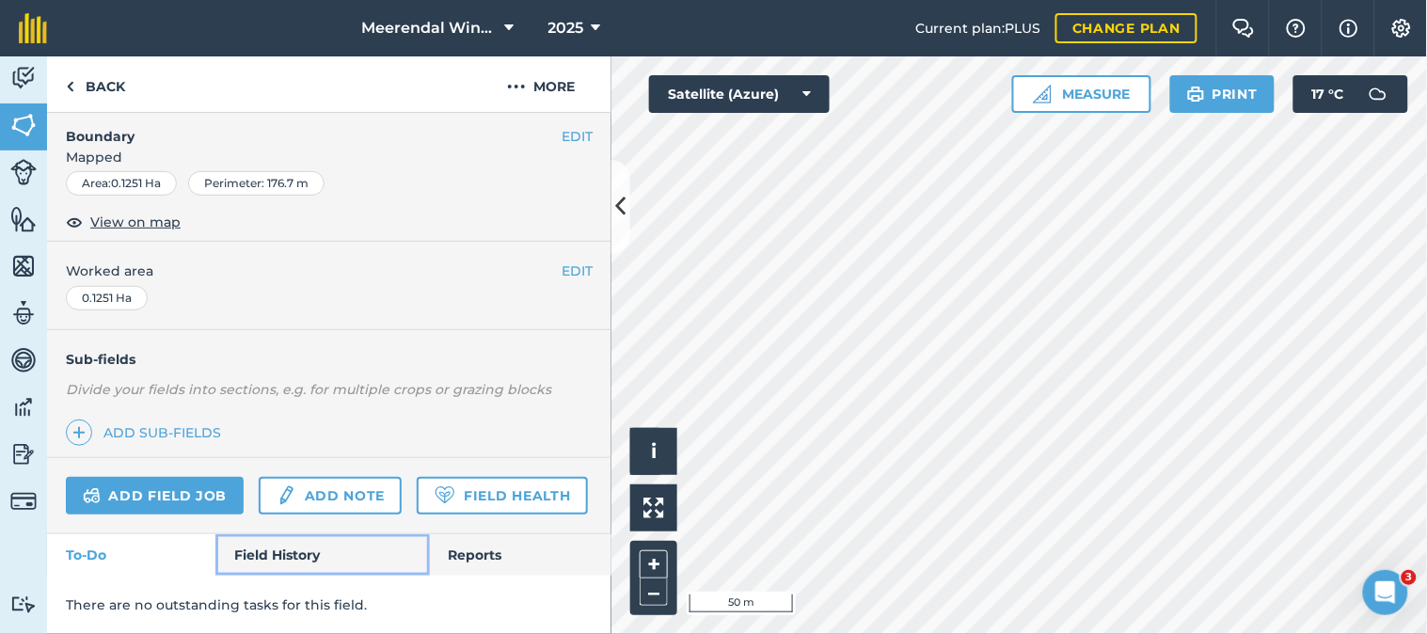
click at [293, 552] on link "Field History" at bounding box center [322, 554] width 214 height 41
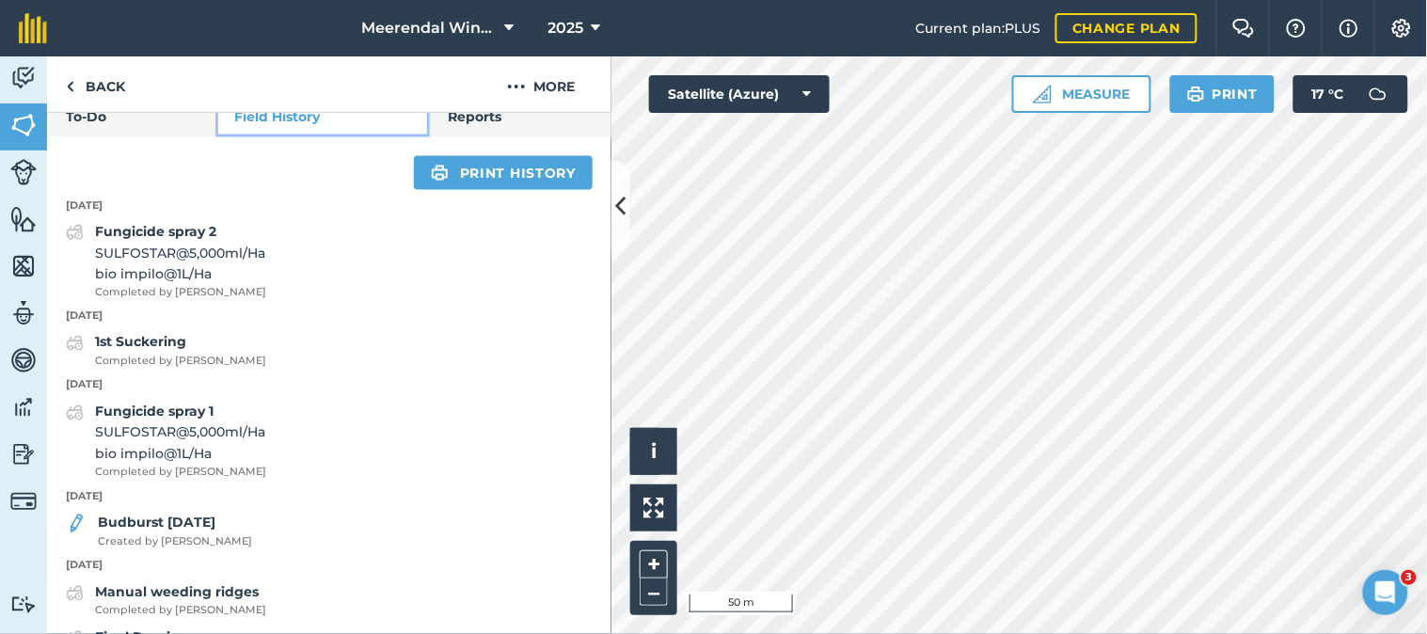
scroll to position [813, 0]
